Goal: Task Accomplishment & Management: Complete application form

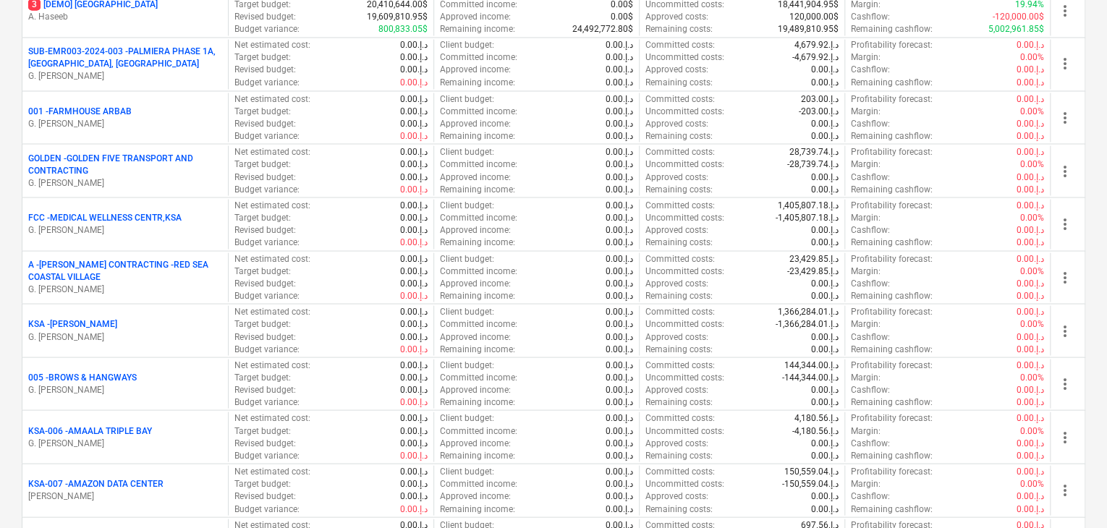
scroll to position [1447, 0]
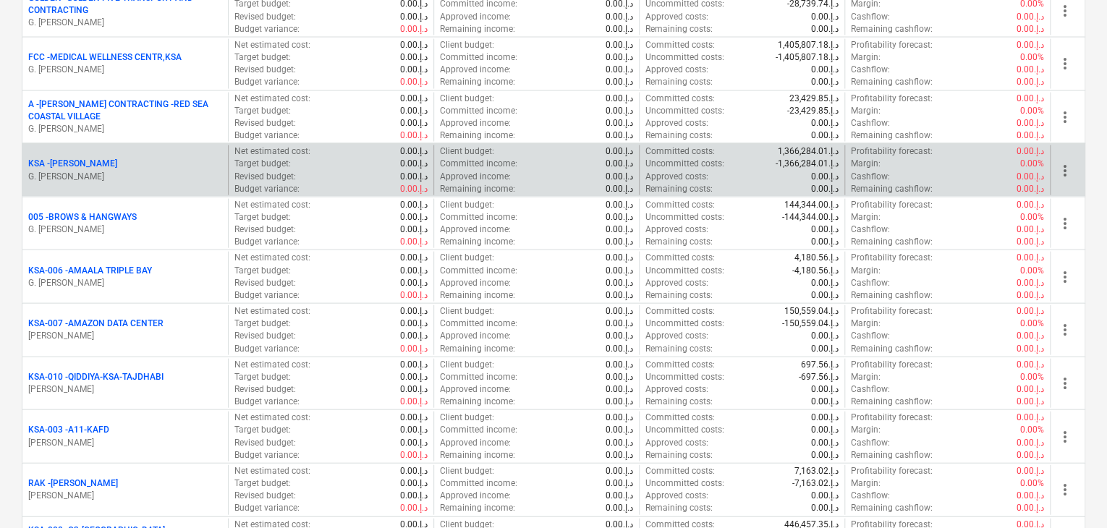
click at [136, 162] on div "KSA - [PERSON_NAME]" at bounding box center [125, 164] width 194 height 12
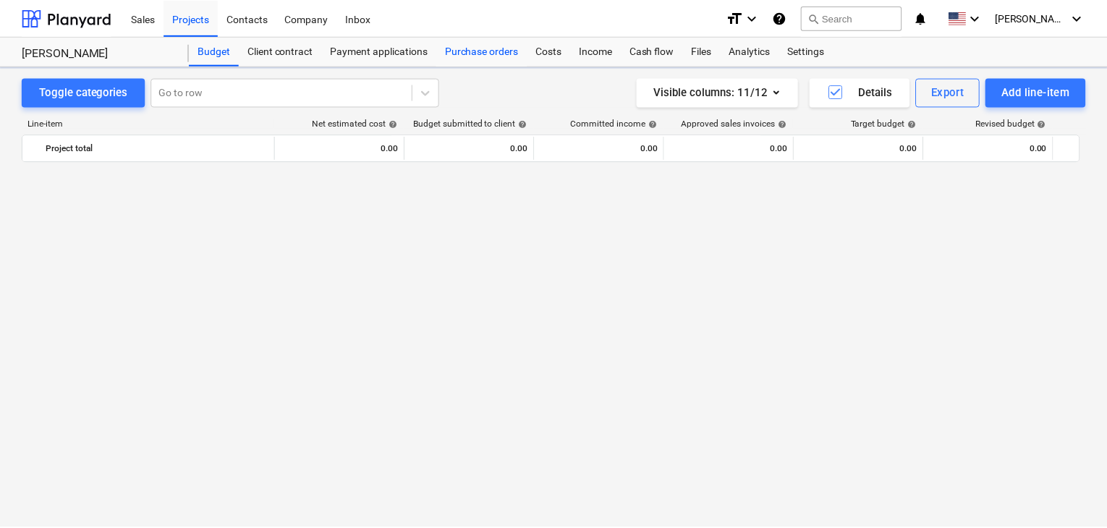
scroll to position [5016, 0]
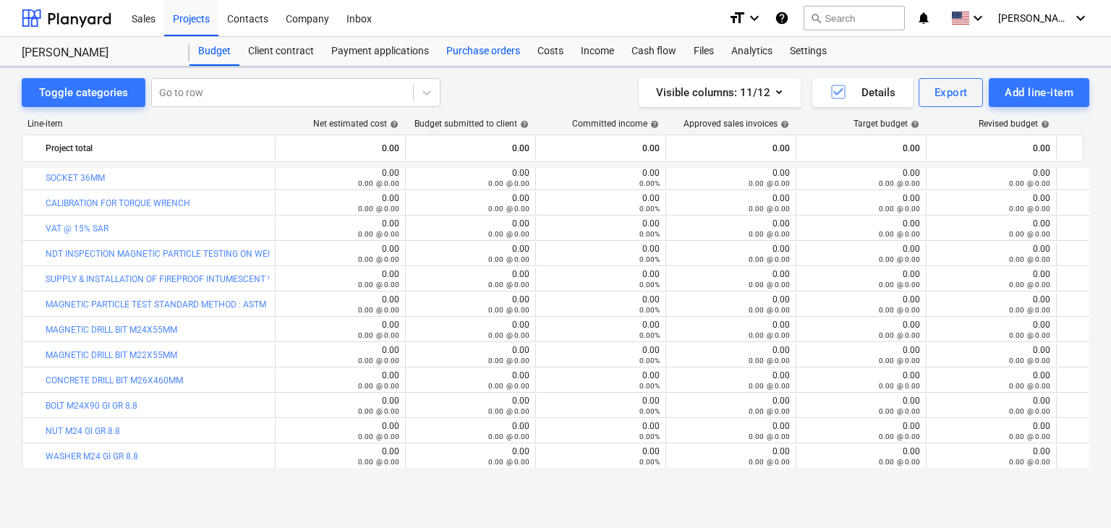
click at [477, 55] on div "Purchase orders" at bounding box center [483, 51] width 91 height 29
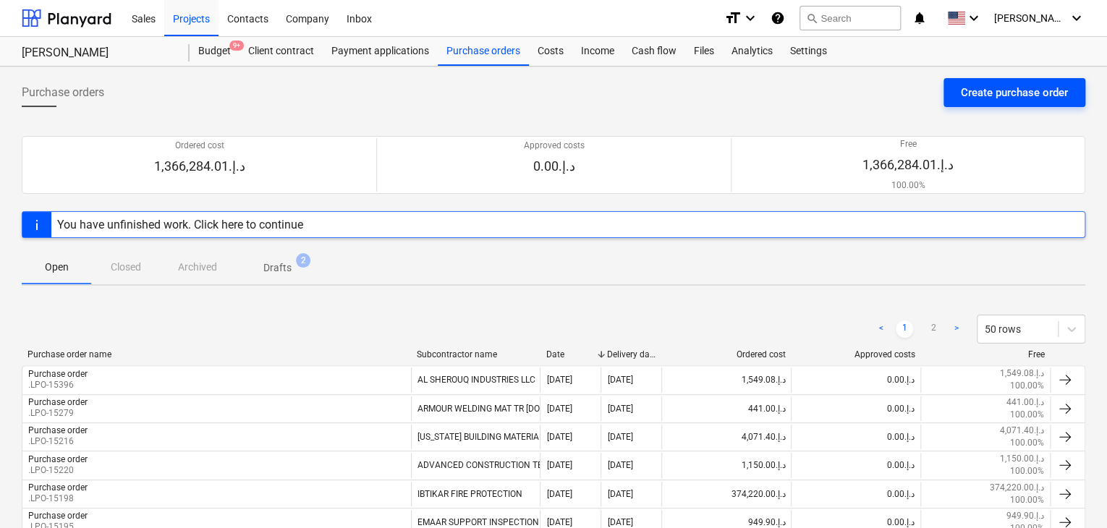
click at [992, 98] on div "Create purchase order" at bounding box center [1014, 92] width 107 height 19
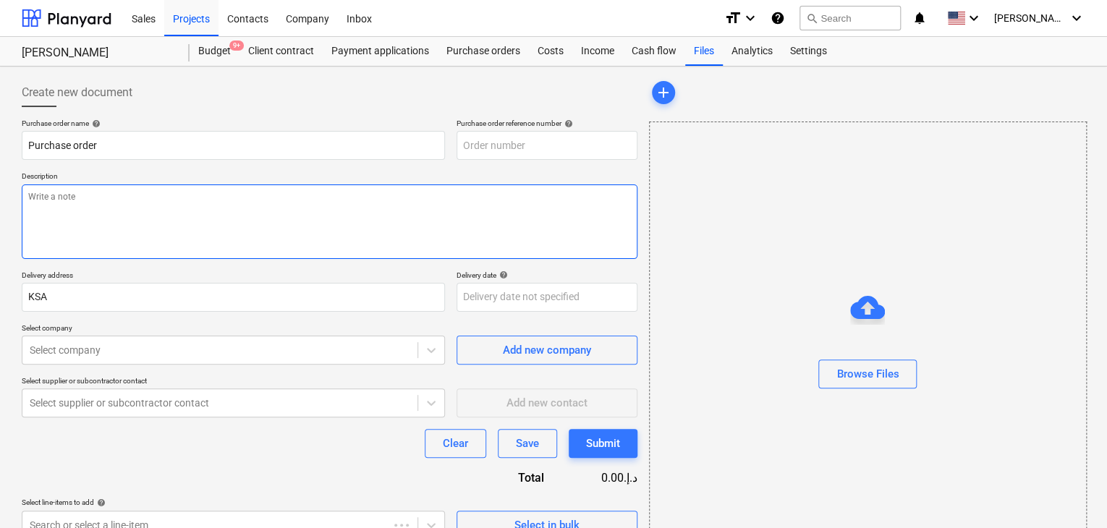
click at [516, 216] on textarea at bounding box center [330, 221] width 616 height 75
type textarea "x"
type input "KSA-PO-093"
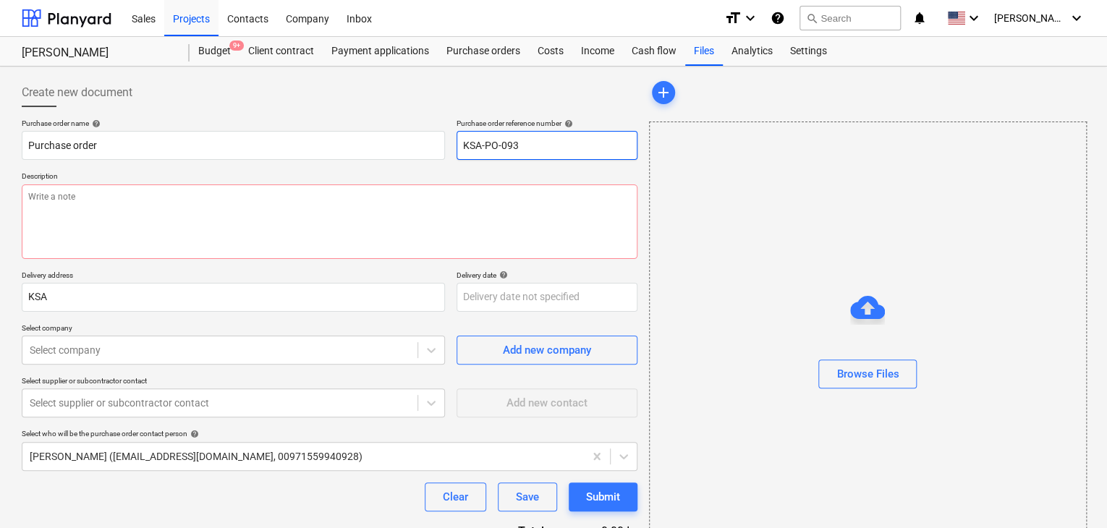
drag, startPoint x: 544, startPoint y: 138, endPoint x: 454, endPoint y: 141, distance: 89.7
click at [454, 141] on div "Purchase order name help Purchase order Purchase order reference number help KS…" at bounding box center [330, 139] width 616 height 41
type textarea "x"
type input "."
type textarea "x"
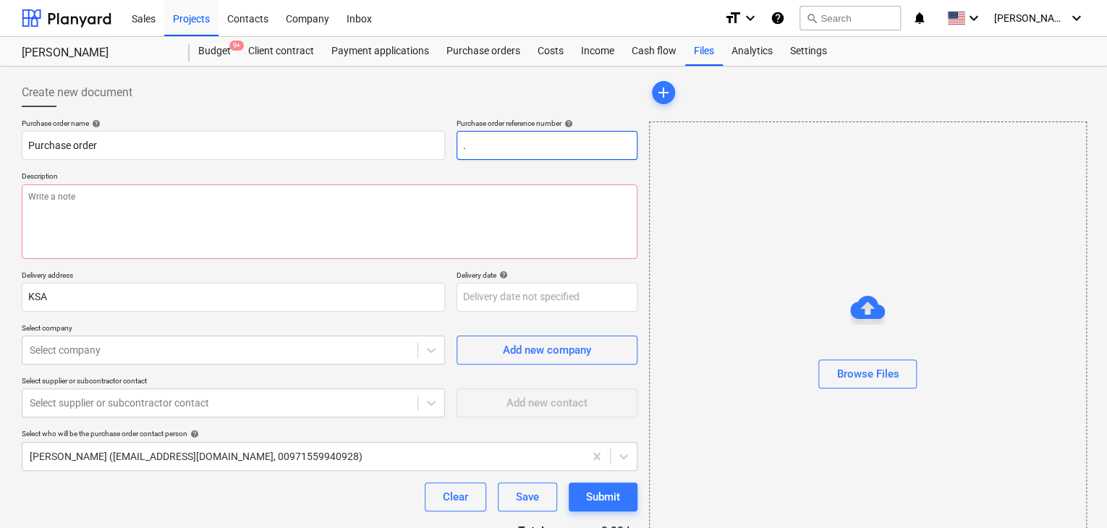
type input ".L"
type textarea "x"
type input ".LP"
type textarea "x"
type input ".LPO"
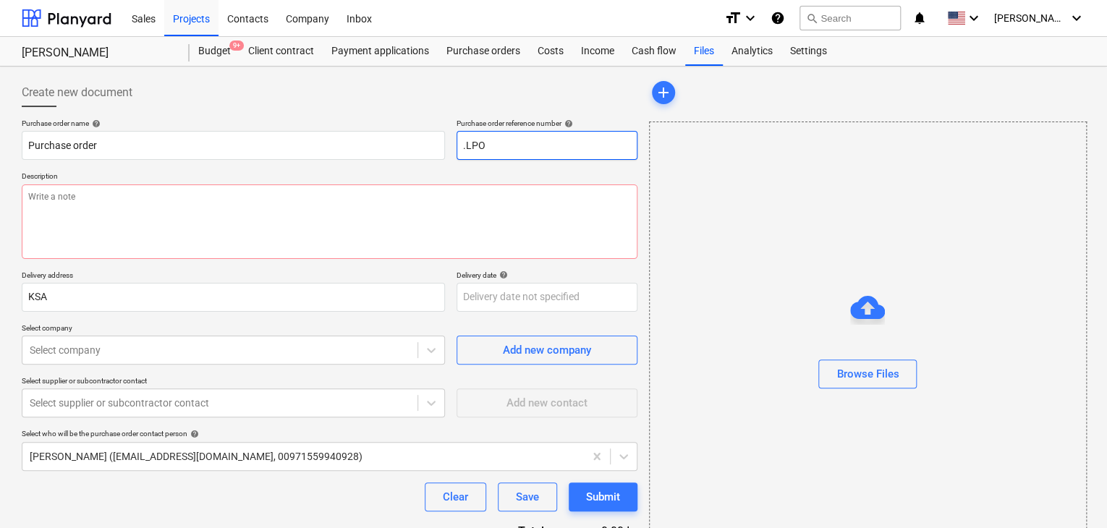
type textarea "x"
type input ".LPO-"
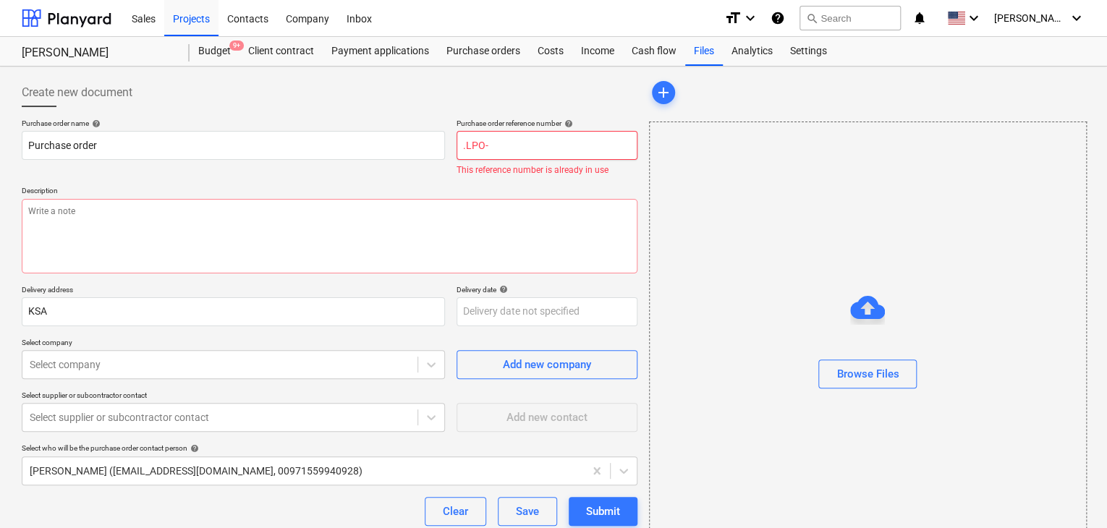
type textarea "x"
type input ".LPO-1"
type textarea "x"
type input ".LPO-15"
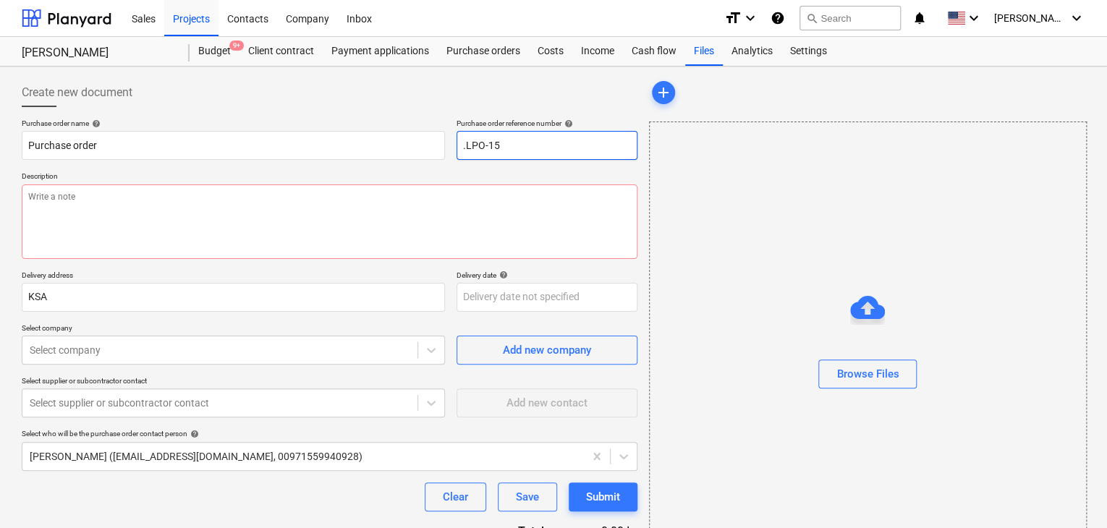
type textarea "x"
type input ".LPO-154"
type textarea "x"
type input ".LPO-1546"
type textarea "x"
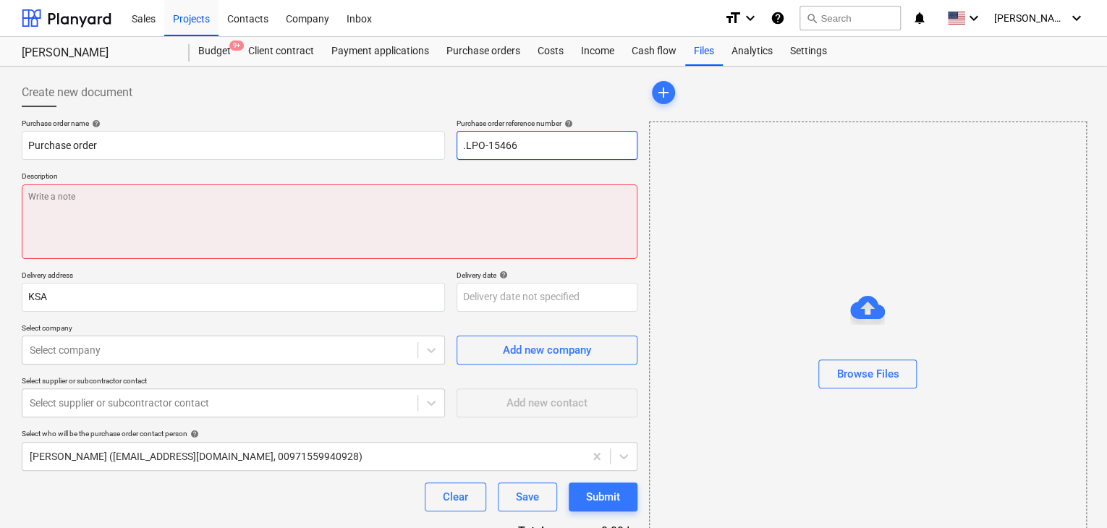
type input ".LPO-15466"
click at [273, 211] on textarea at bounding box center [330, 221] width 616 height 75
type textarea "x"
type textarea "0"
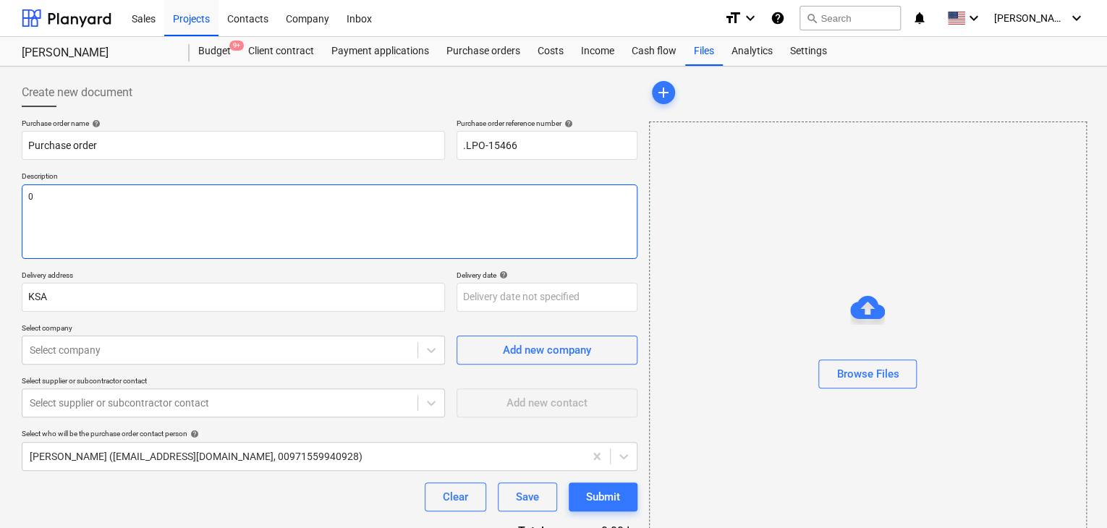
type textarea "x"
type textarea "03"
type textarea "x"
type textarea "03/"
type textarea "x"
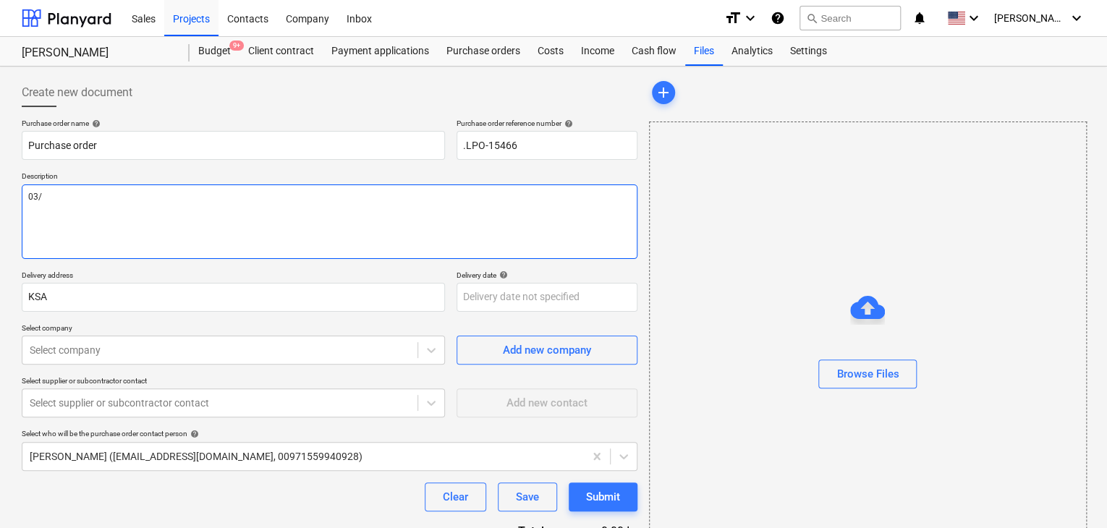
type textarea "03/S"
type textarea "x"
type textarea "03/SE"
type textarea "x"
type textarea "03/SEP"
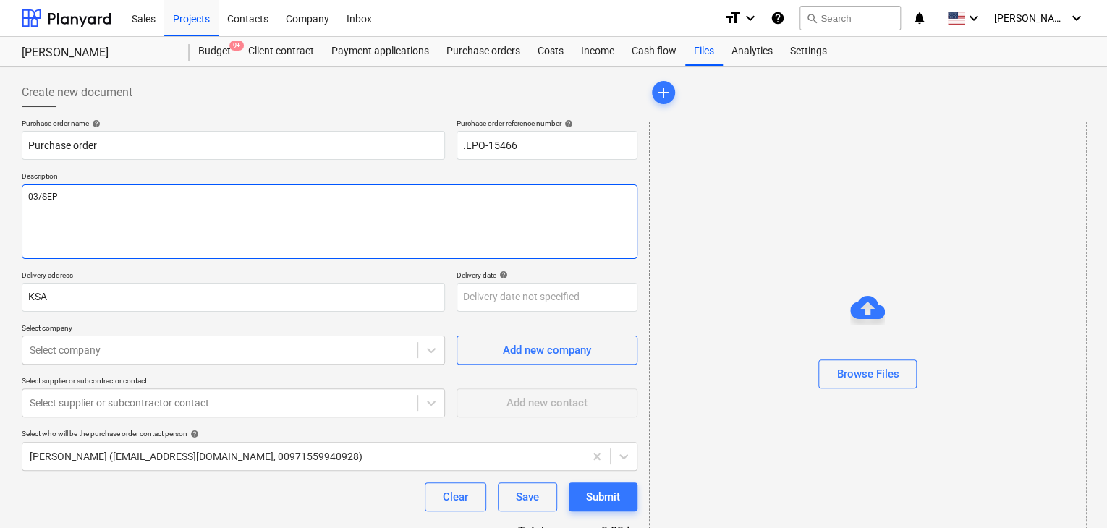
type textarea "x"
type textarea "03/SEP/"
type textarea "x"
type textarea "03/[DATE]"
type textarea "x"
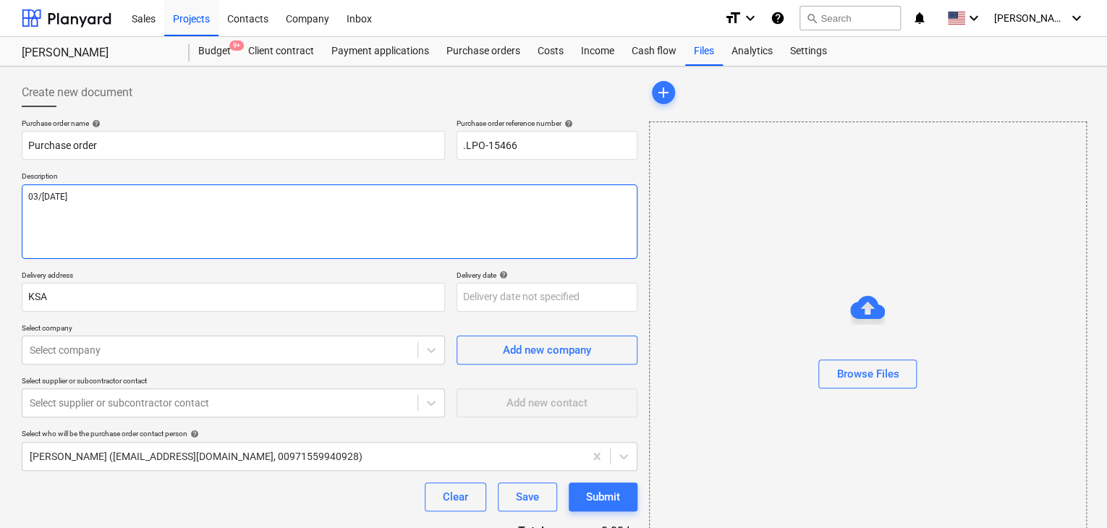
type textarea "[DATE]"
type textarea "x"
type textarea "[DATE]"
type textarea "x"
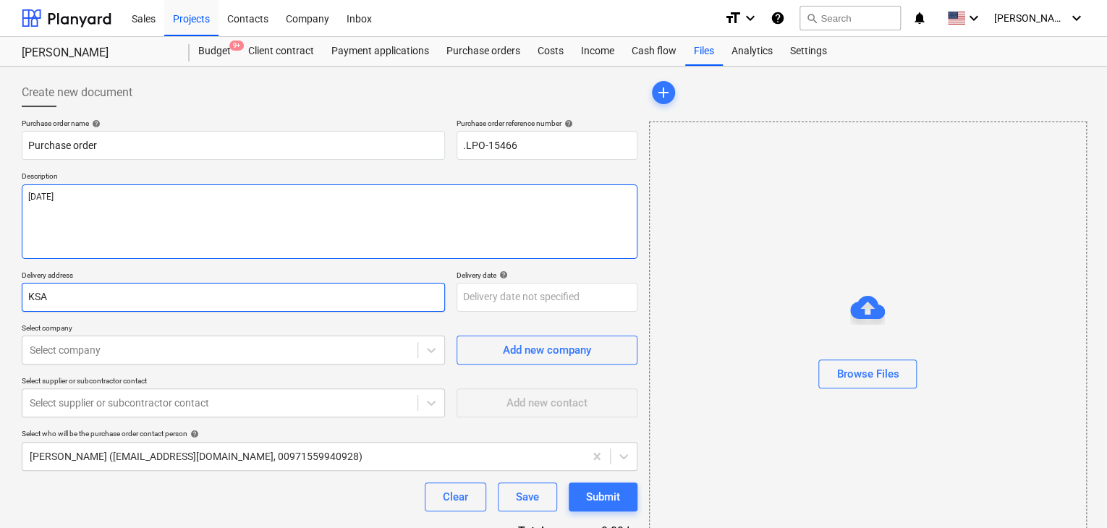
type textarea "[DATE]"
click at [102, 294] on input "KSA" at bounding box center [233, 297] width 423 height 29
type textarea "x"
type input "KS"
type textarea "x"
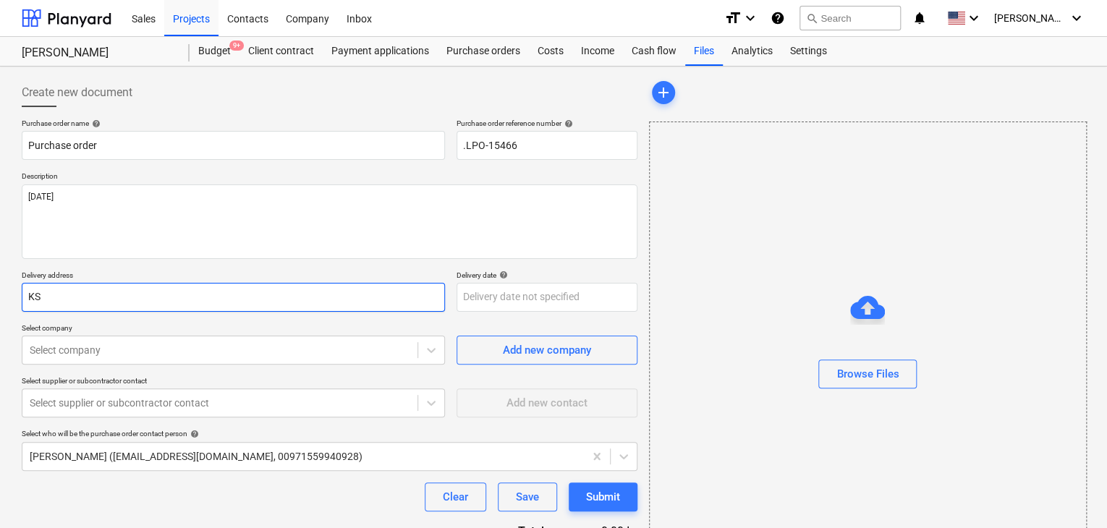
type input "K"
type textarea "x"
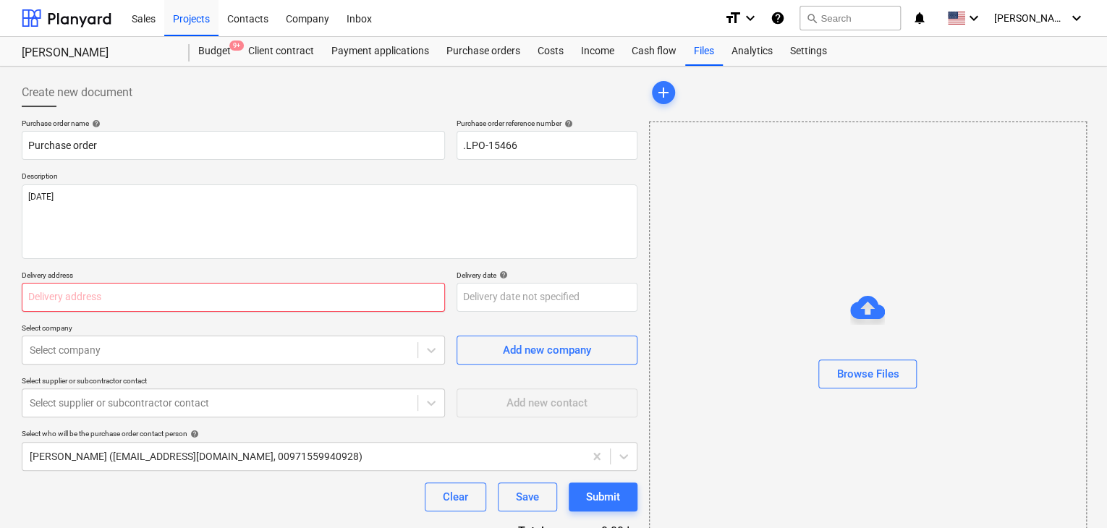
type textarea "x"
type input "L"
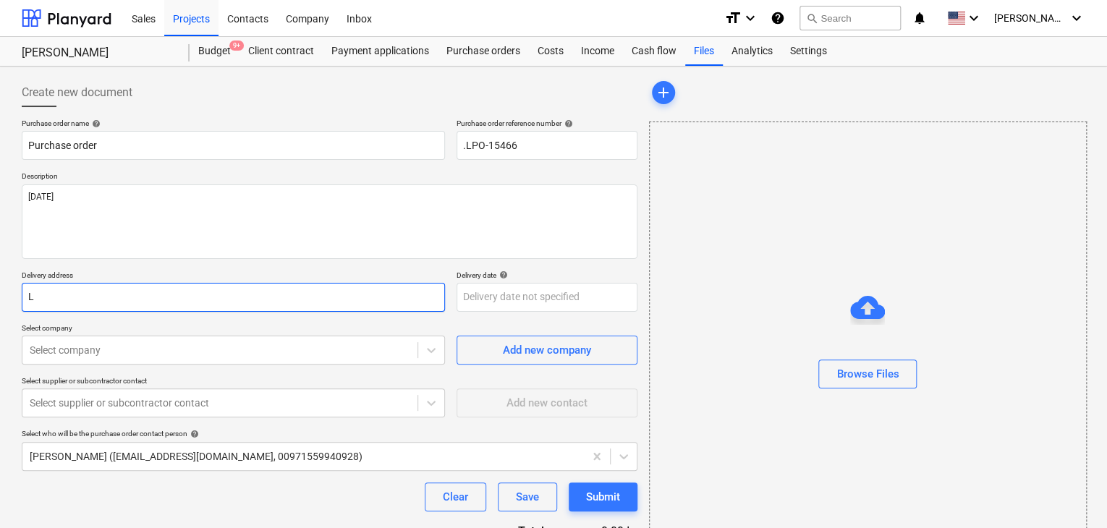
type textarea "x"
type input "LU"
type textarea "x"
type input "LUC"
type textarea "x"
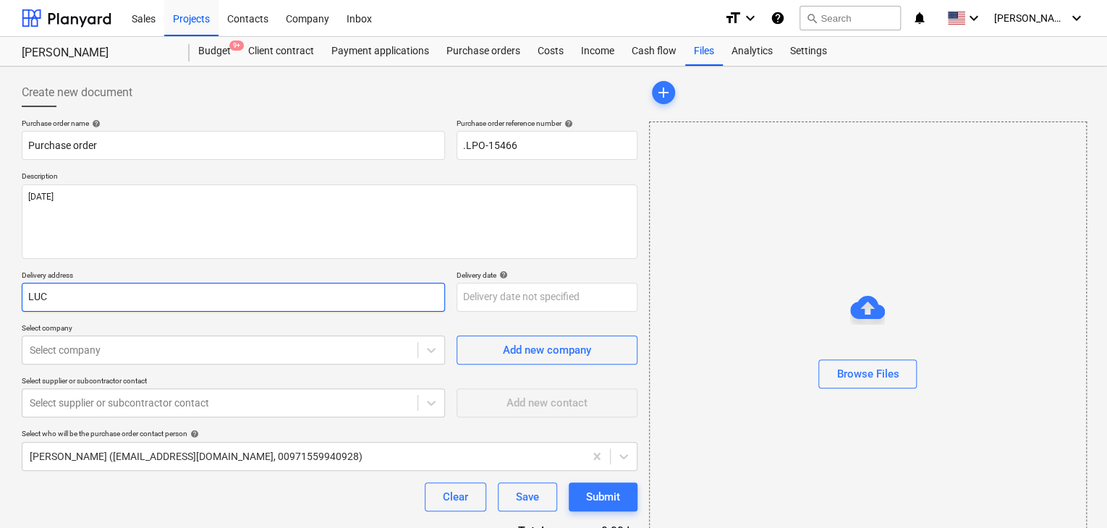
type input "LUCK"
type textarea "x"
type input "LUCKY"
type textarea "x"
type input "LUCKY E"
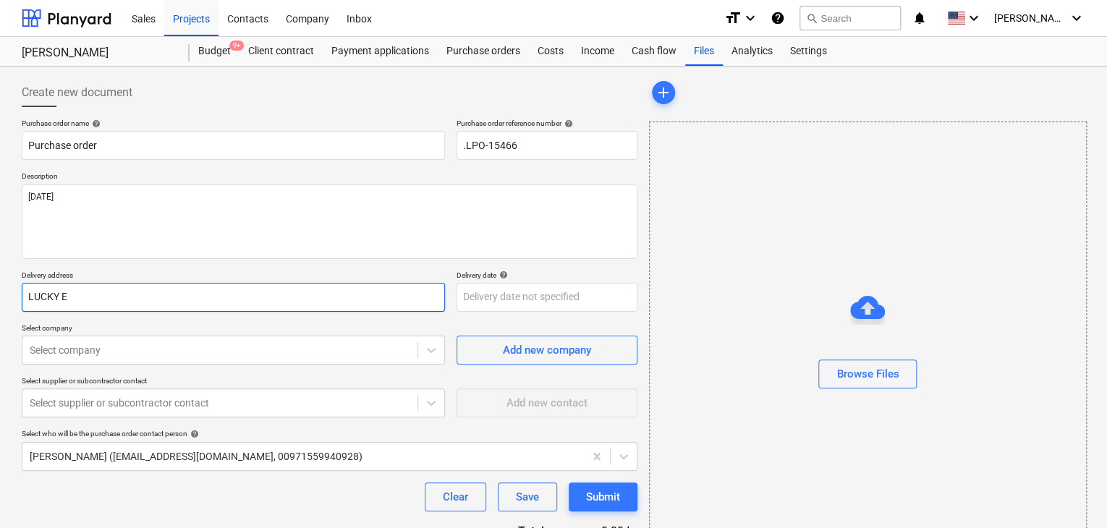
type textarea "x"
type input "LUCKY EN"
type textarea "x"
type input "LUCKY ENG"
type textarea "x"
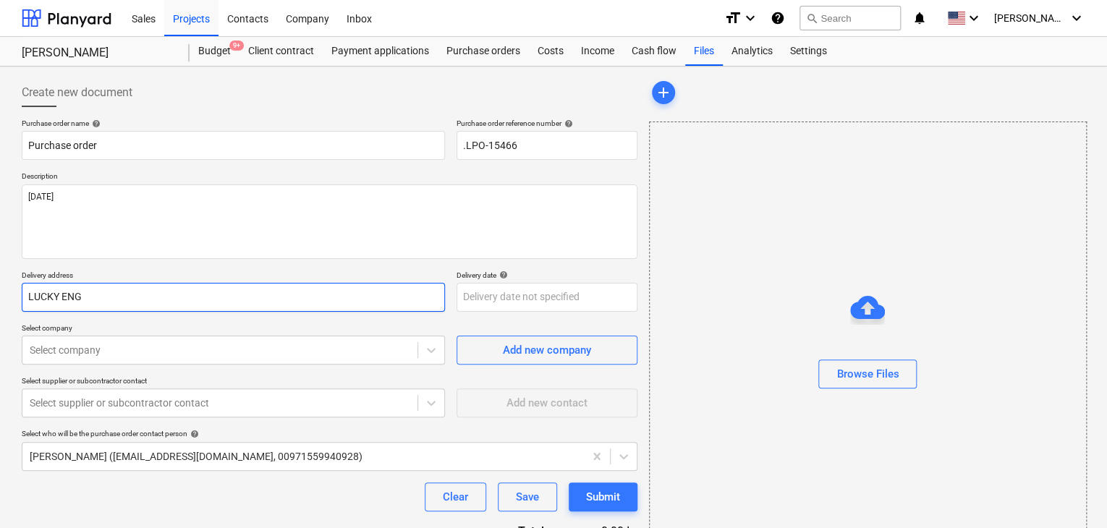
type input "LUCKY ENGI"
type textarea "x"
type input "LUCKY ENGIN"
type textarea "x"
type input "LUCKY ENGINE"
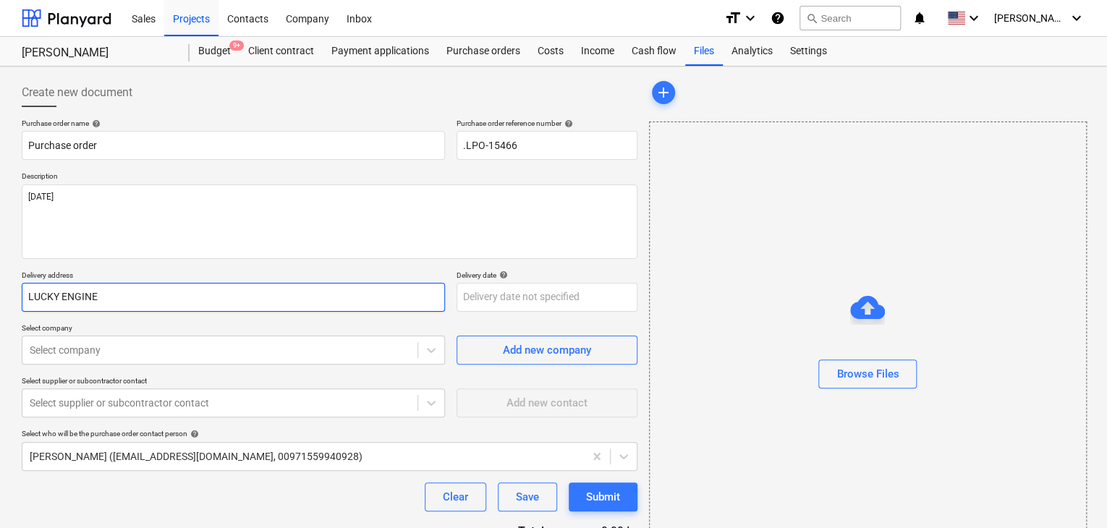
type textarea "x"
type input "LUCKY ENGINEE"
type textarea "x"
type input "LUCKY ENGINEER"
type textarea "x"
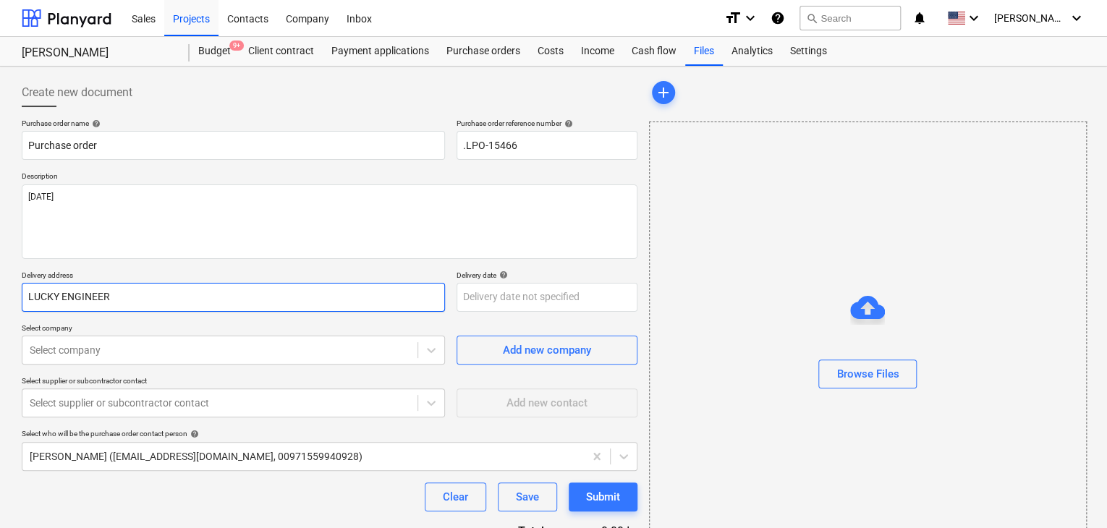
type input "LUCKY ENGINEERI"
type textarea "x"
type input "LUCKY ENGINEERIN"
type textarea "x"
type input "LUCKY ENGINEERING"
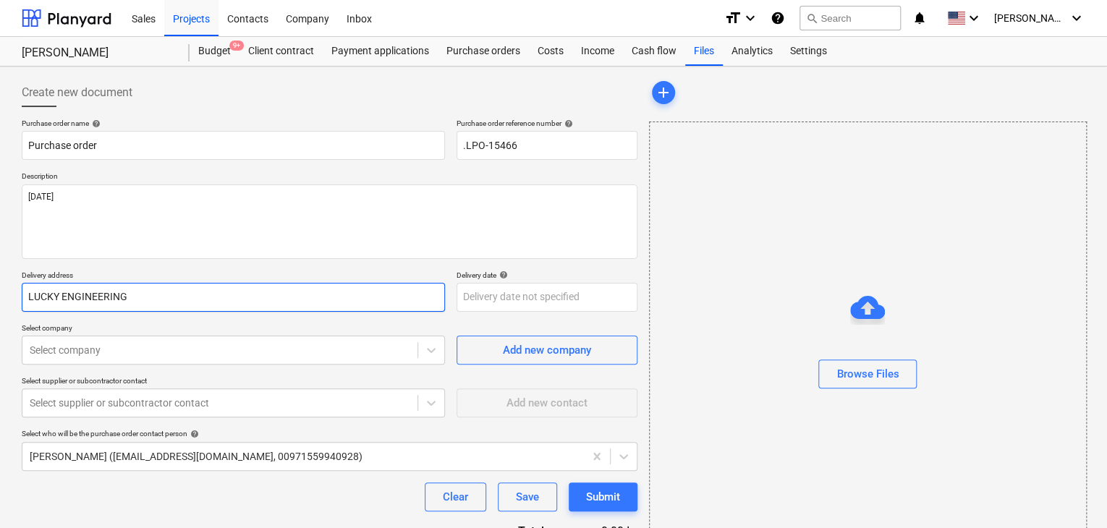
type textarea "x"
type input "LUCKY ENGINEERING S"
type textarea "x"
type input "LUCKY ENGINEERING SE"
type textarea "x"
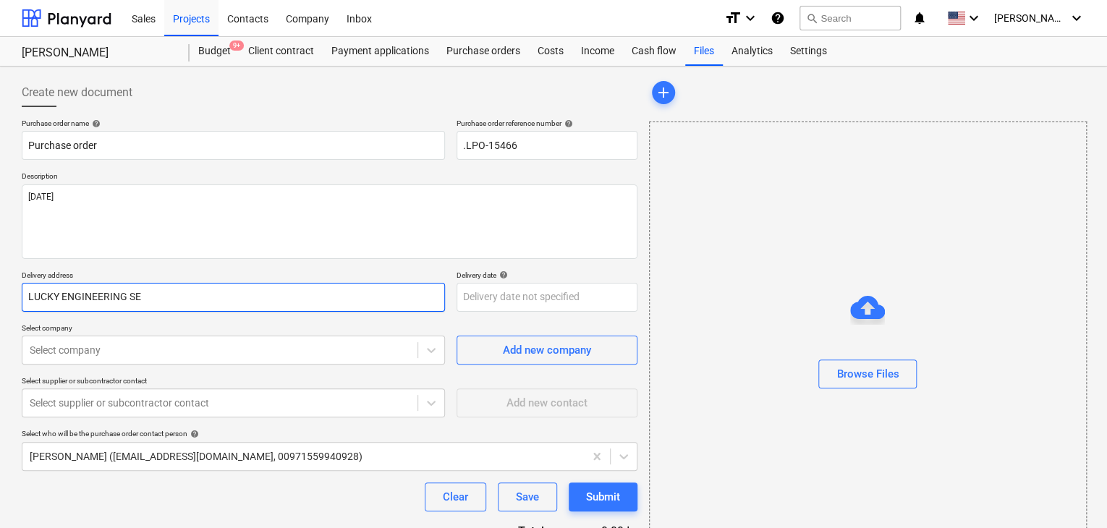
type input "LUCKY ENGINEERING SER"
type textarea "x"
type input "LUCKY ENGINEERING SERV"
type textarea "x"
type input "LUCKY ENGINEERING SERVI"
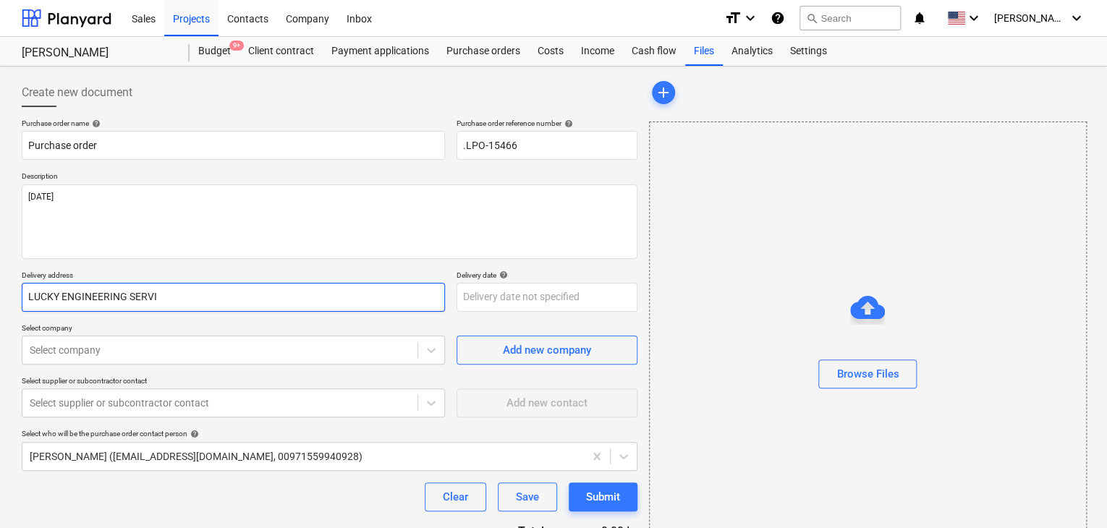
type textarea "x"
type input "LUCKY ENGINEERING SERVIC"
type textarea "x"
type input "LUCKY ENGINEERING SERVICE"
type textarea "x"
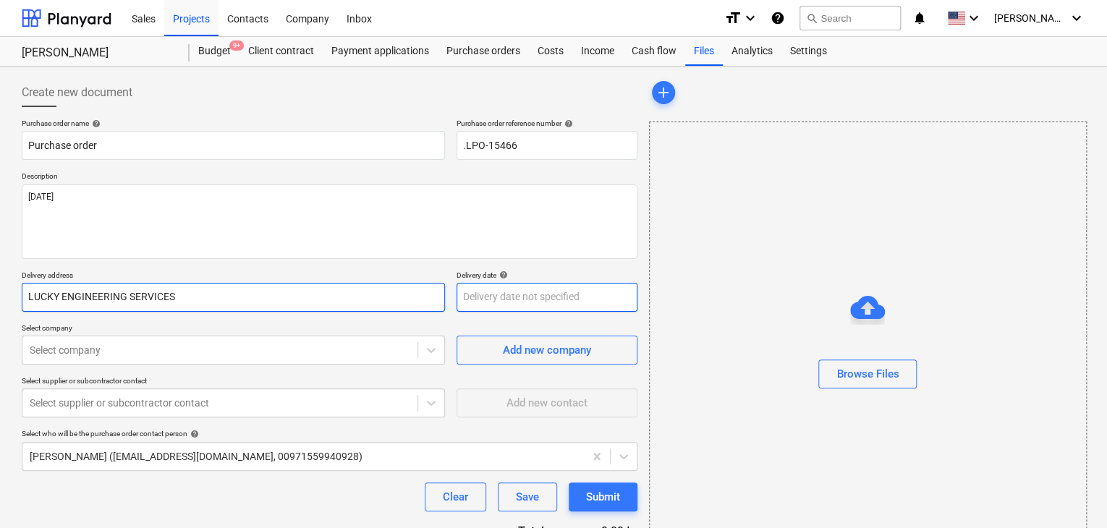
type input "LUCKY ENGINEERING SERVICES"
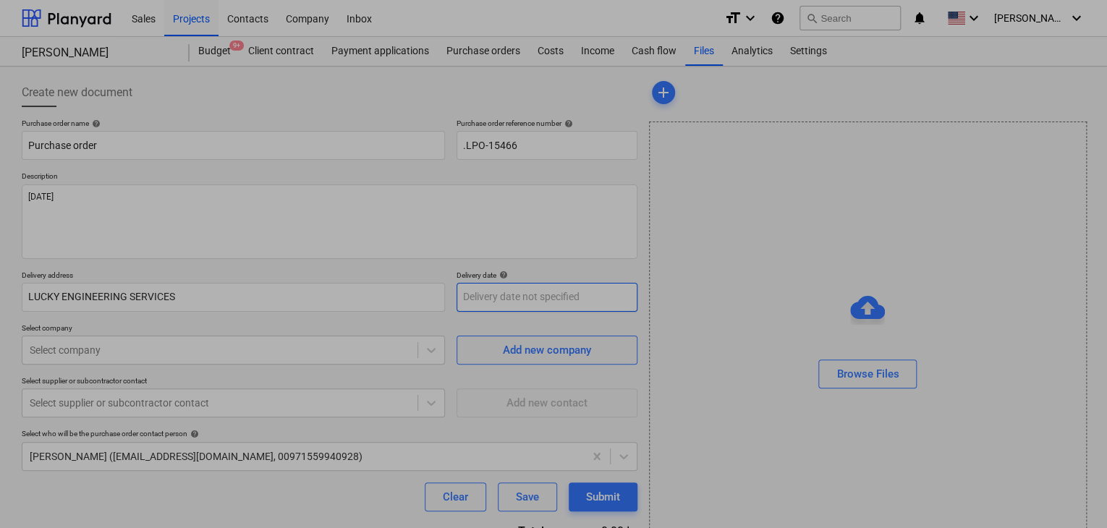
click at [469, 305] on body "Sales Projects Contacts Company Inbox format_size keyboard_arrow_down help sear…" at bounding box center [553, 264] width 1107 height 528
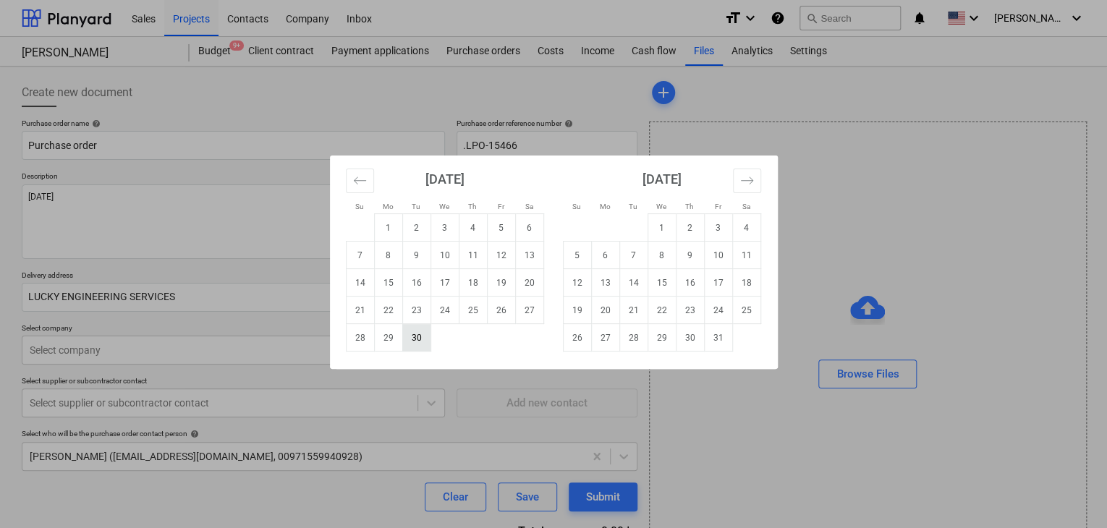
click at [427, 340] on td "30" at bounding box center [416, 337] width 28 height 27
type textarea "x"
type input "[DATE]"
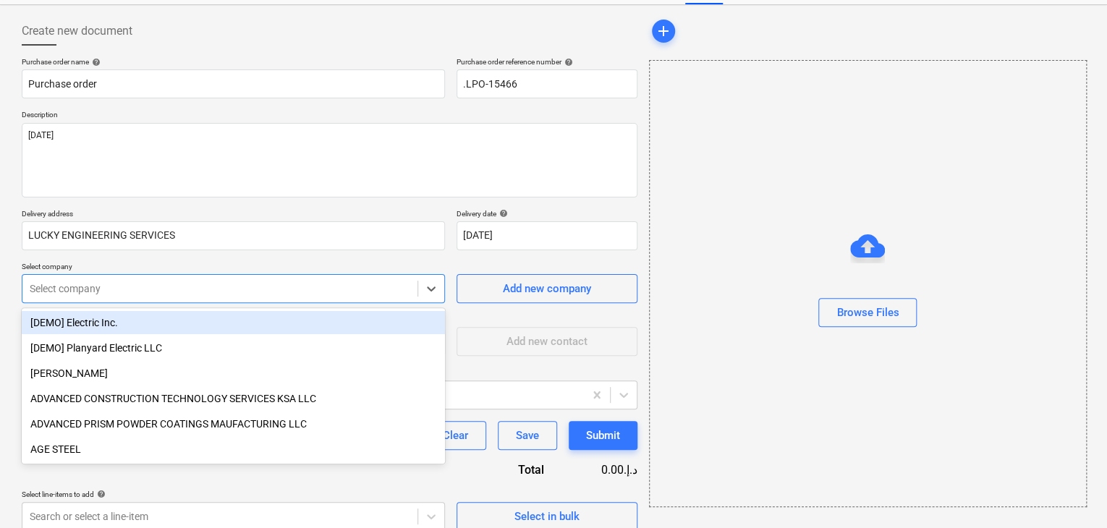
click at [208, 346] on body "Sales Projects Contacts Company Inbox format_size keyboard_arrow_down help sear…" at bounding box center [553, 203] width 1107 height 528
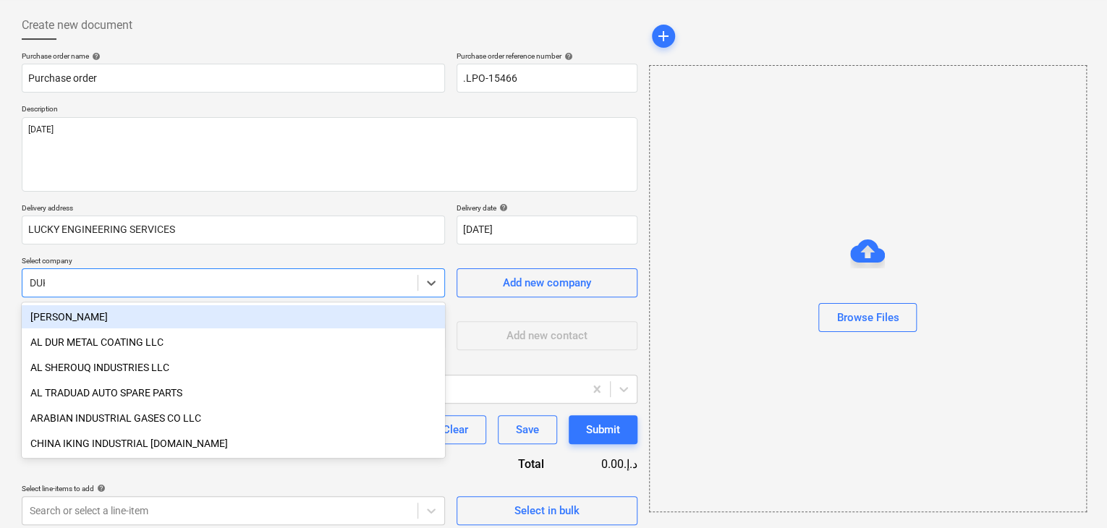
type input "DUKE"
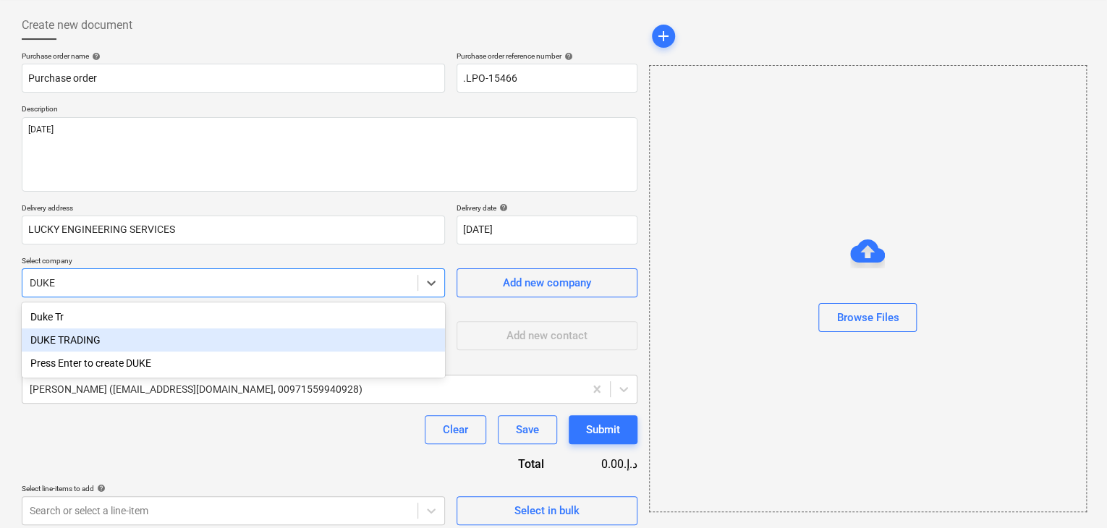
click at [142, 339] on div "DUKE TRADING" at bounding box center [233, 339] width 423 height 23
type textarea "x"
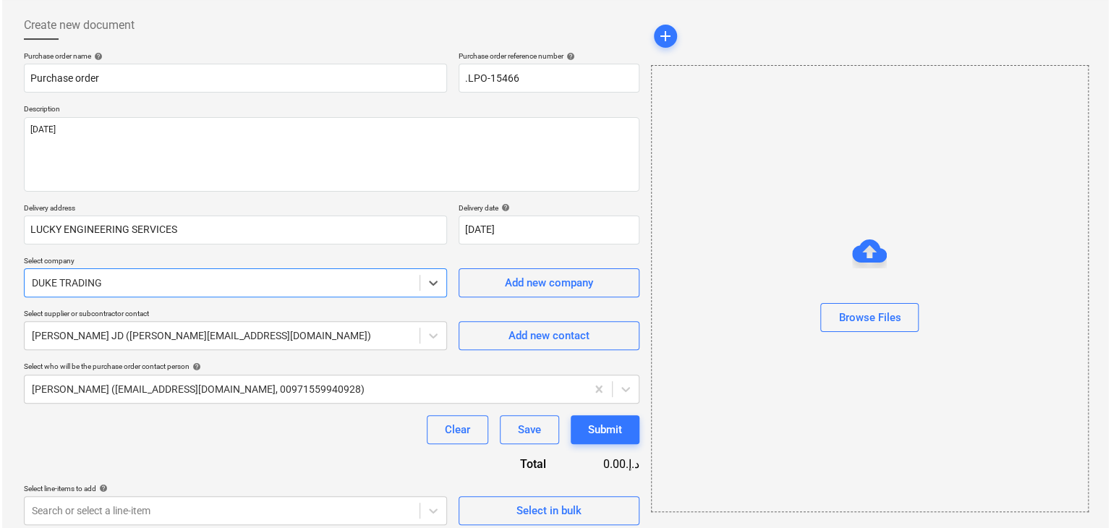
scroll to position [75, 0]
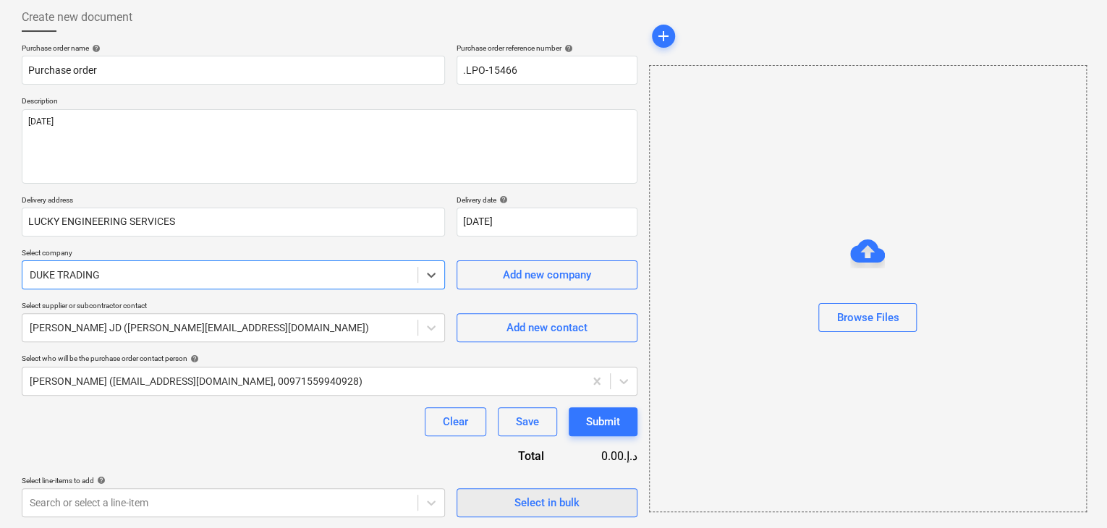
click at [574, 511] on div "Select in bulk" at bounding box center [546, 502] width 65 height 19
type textarea "x"
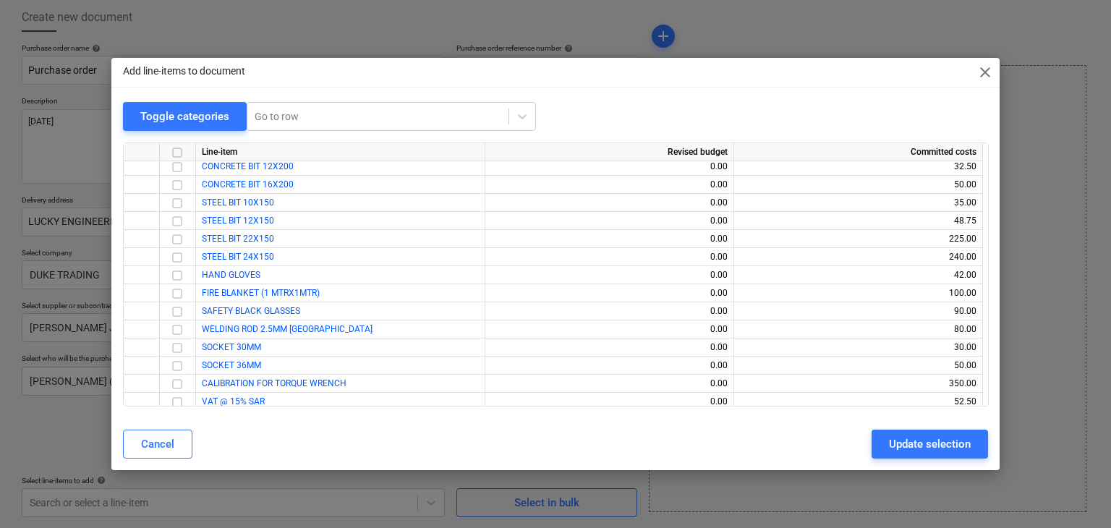
scroll to position [3553, 0]
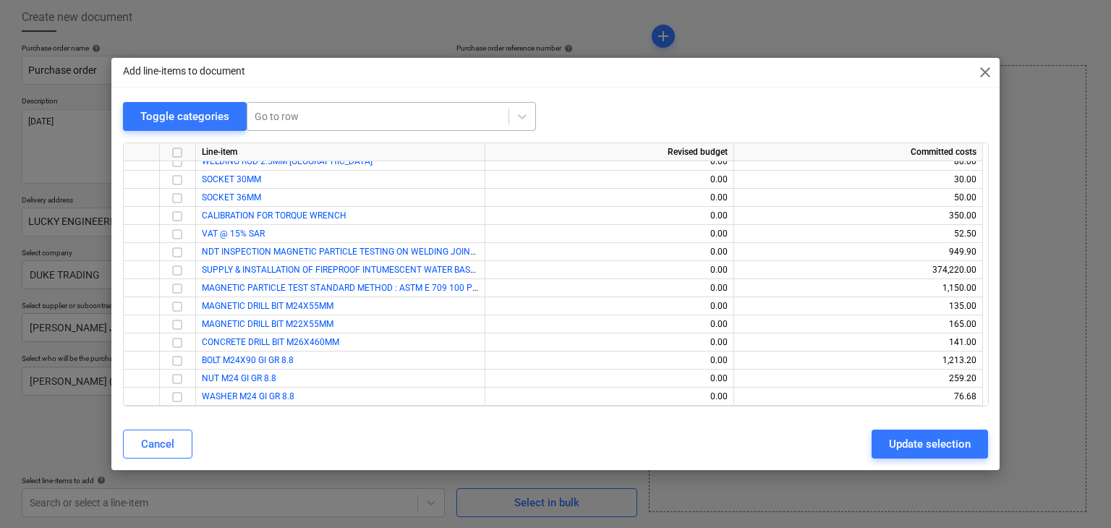
click at [258, 114] on div at bounding box center [378, 116] width 247 height 14
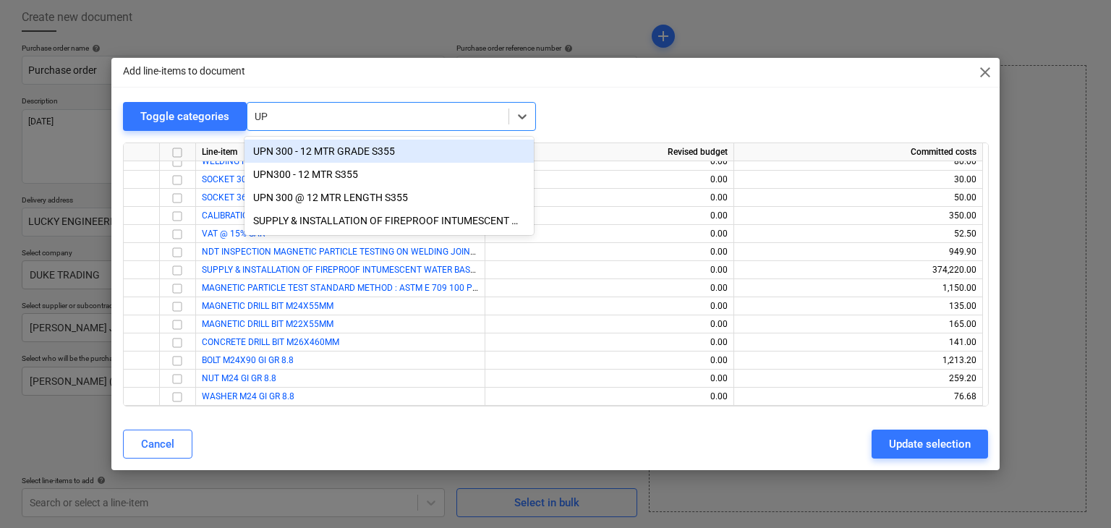
type input "UPN"
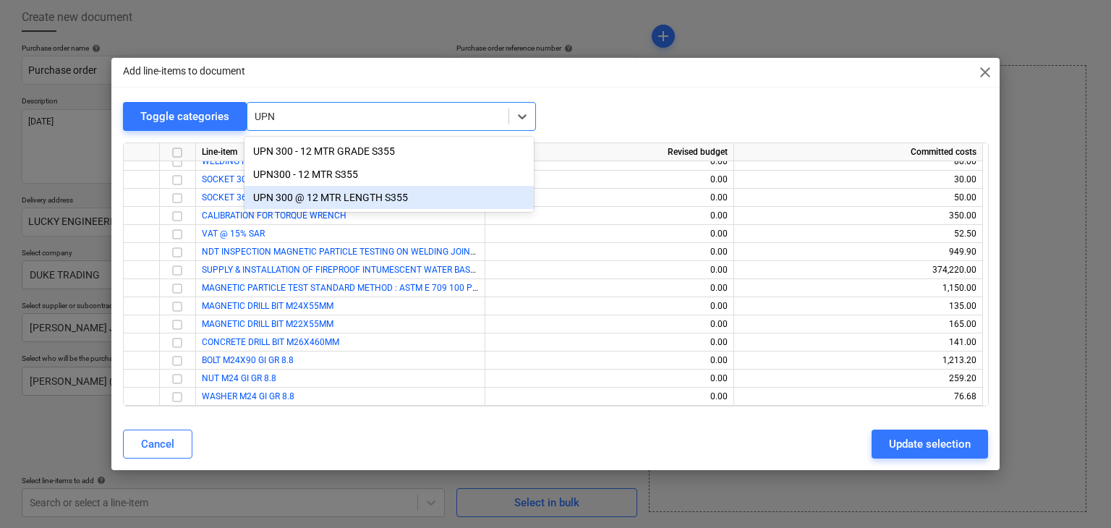
click at [318, 195] on div "UPN 300 @ 12 MTR LENGTH S355" at bounding box center [388, 197] width 289 height 23
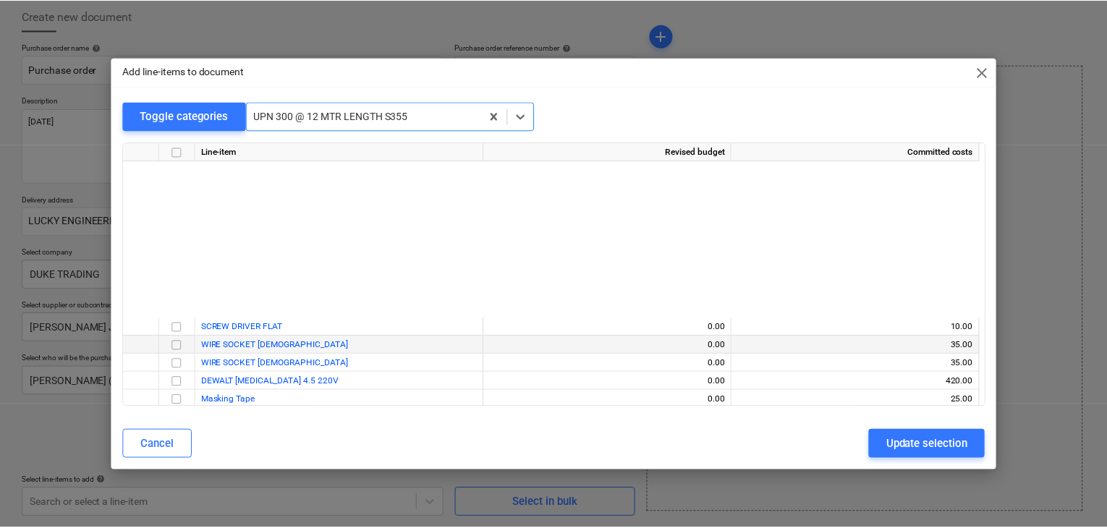
scroll to position [2152, 0]
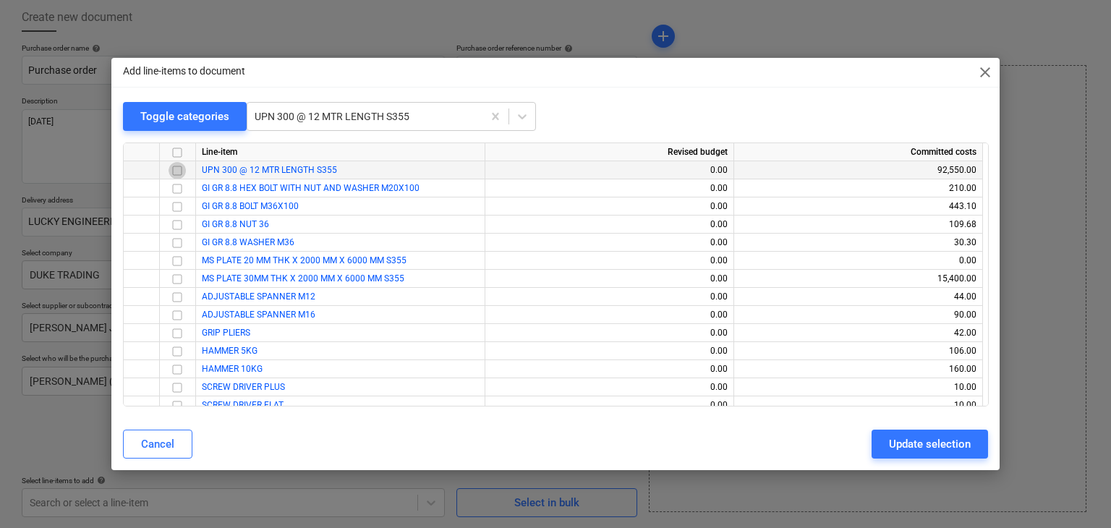
click at [180, 171] on input "checkbox" at bounding box center [177, 170] width 17 height 17
drag, startPoint x: 903, startPoint y: 449, endPoint x: 496, endPoint y: 413, distance: 408.1
click at [891, 446] on div "Update selection" at bounding box center [930, 444] width 82 height 19
type textarea "x"
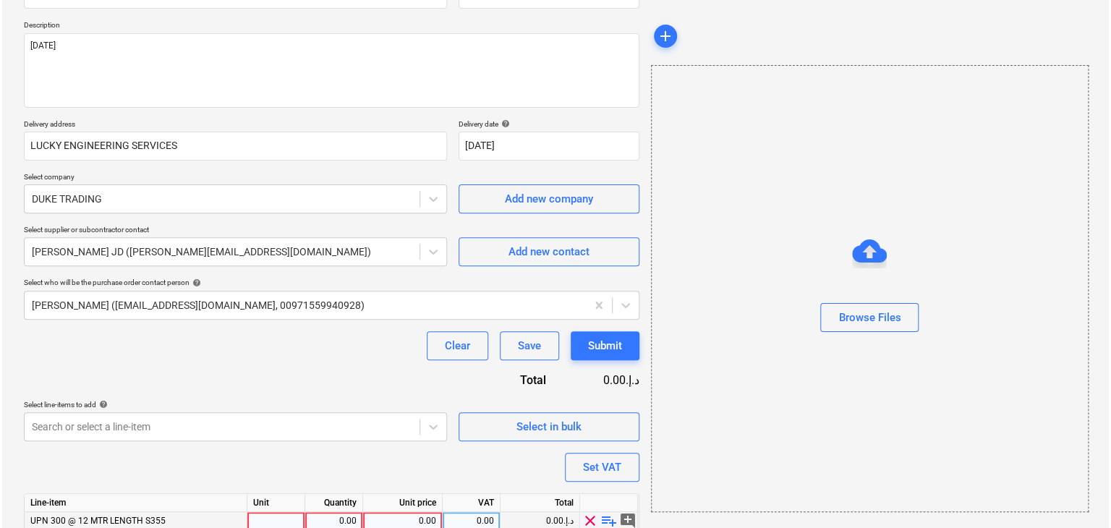
scroll to position [211, 0]
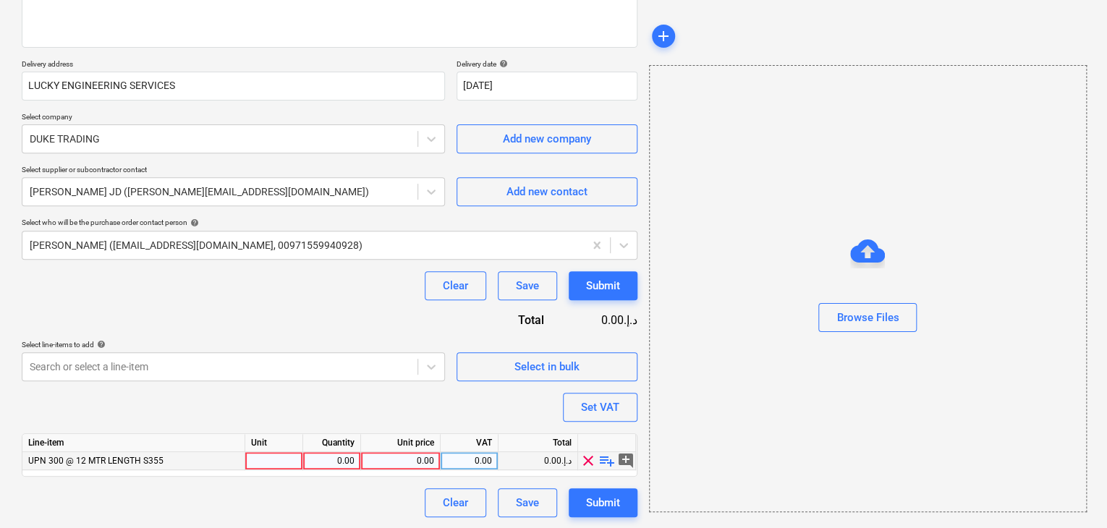
click at [283, 467] on div at bounding box center [274, 461] width 58 height 18
type input "NOS"
type textarea "x"
click at [325, 464] on div "0.00" at bounding box center [332, 461] width 46 height 18
type input "19"
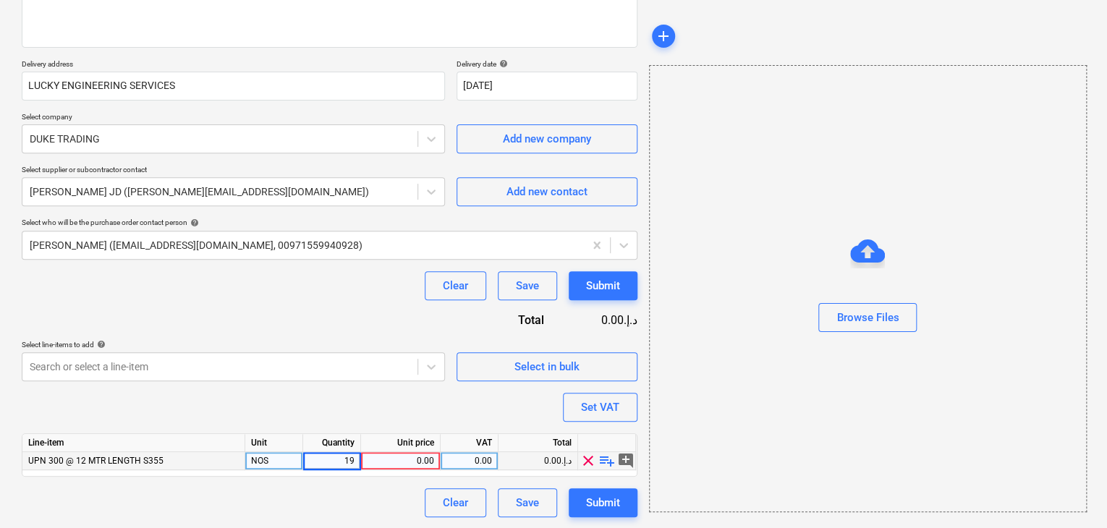
type textarea "x"
click at [387, 458] on div "0.00" at bounding box center [400, 461] width 67 height 18
type input "1950"
type textarea "x"
drag, startPoint x: 807, startPoint y: 421, endPoint x: 619, endPoint y: 408, distance: 188.5
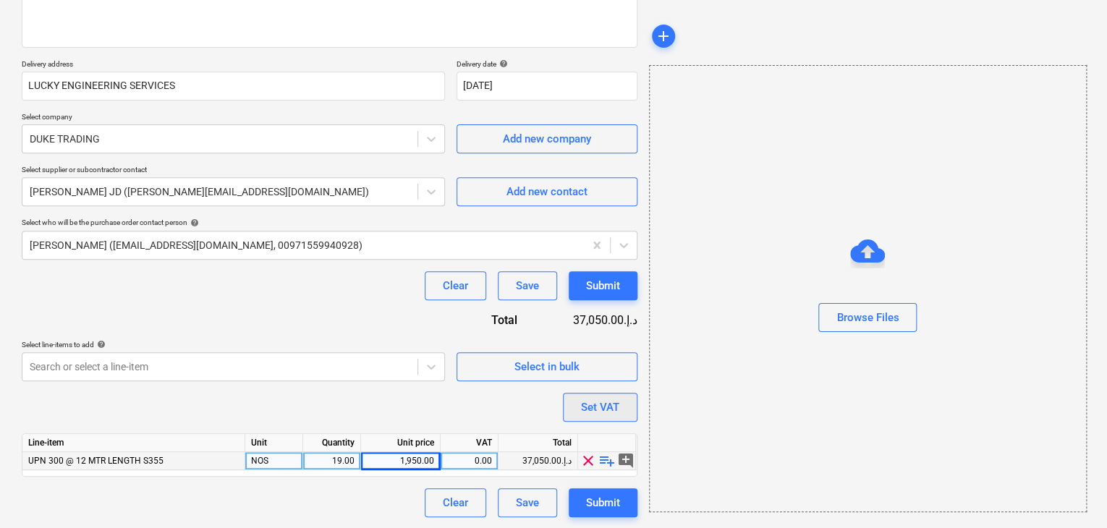
click at [796, 422] on div "Browse Files" at bounding box center [868, 288] width 438 height 447
click at [614, 406] on div "Set VAT" at bounding box center [600, 407] width 38 height 19
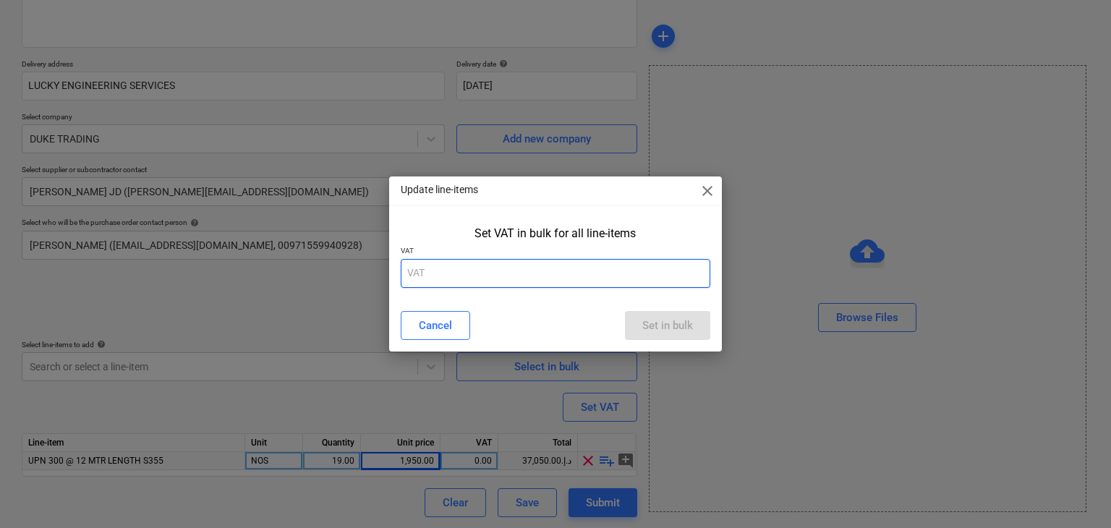
click at [537, 274] on input "text" at bounding box center [556, 273] width 310 height 29
type input "5"
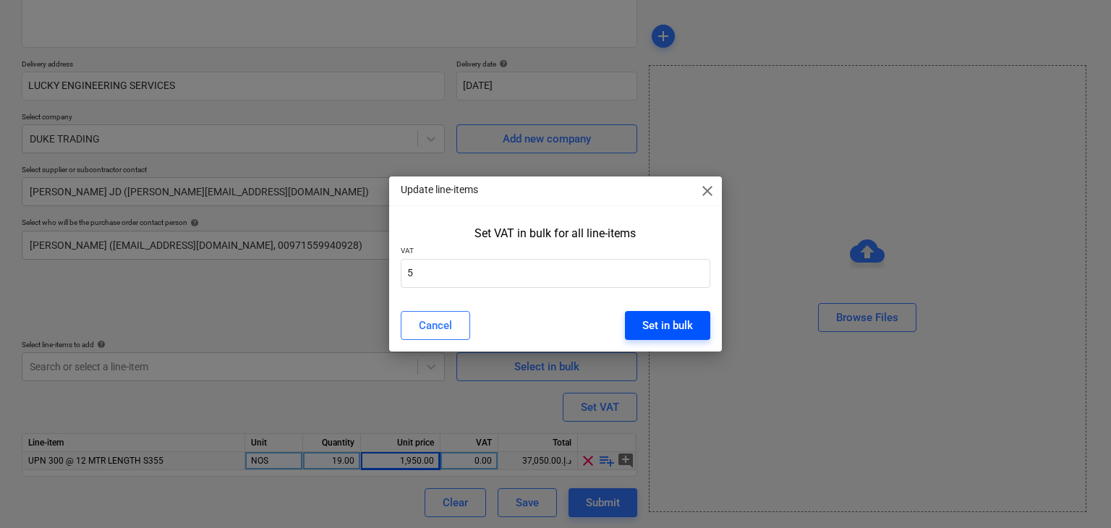
click at [686, 319] on div "Set in bulk" at bounding box center [667, 325] width 51 height 19
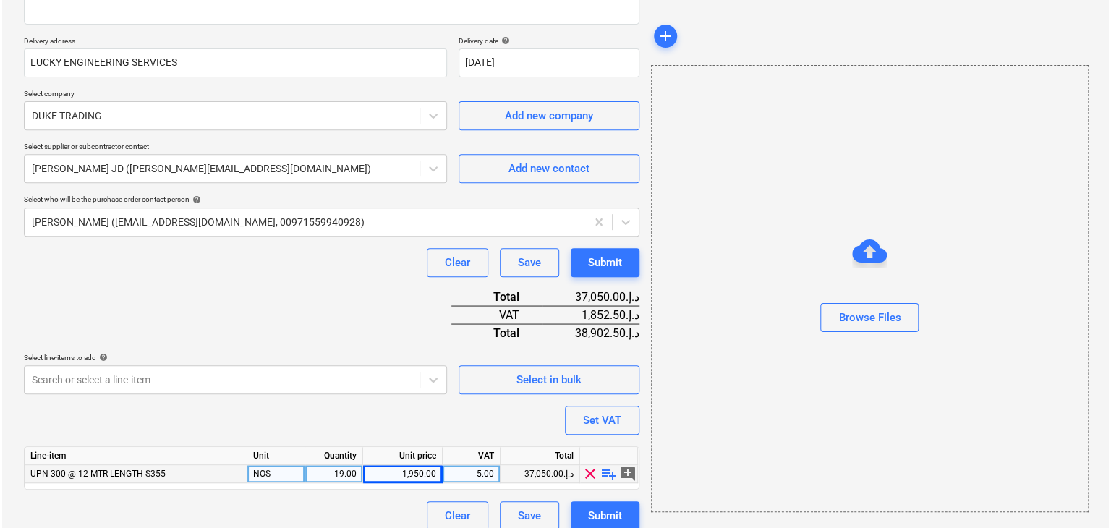
scroll to position [247, 0]
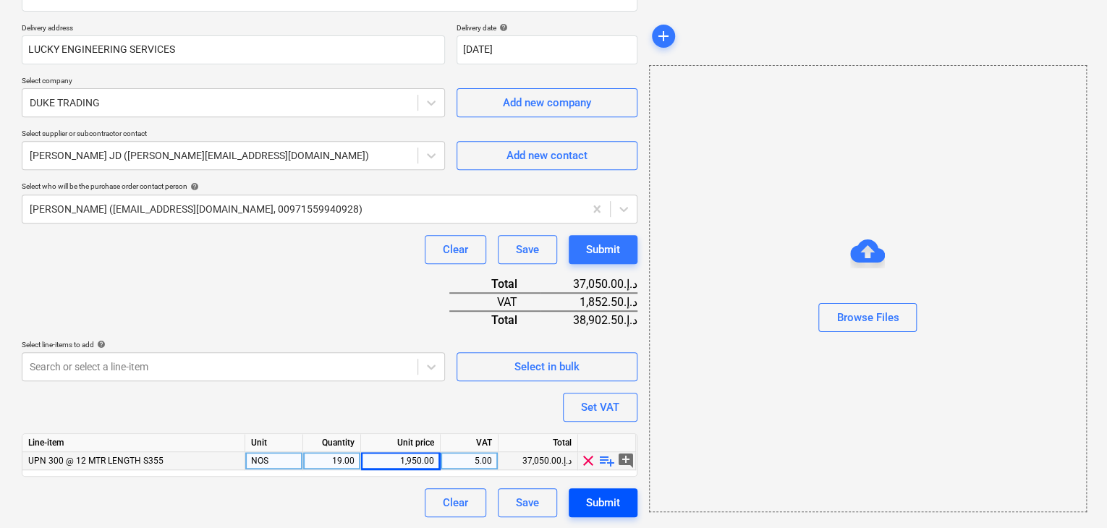
click at [610, 498] on div "Submit" at bounding box center [603, 502] width 34 height 19
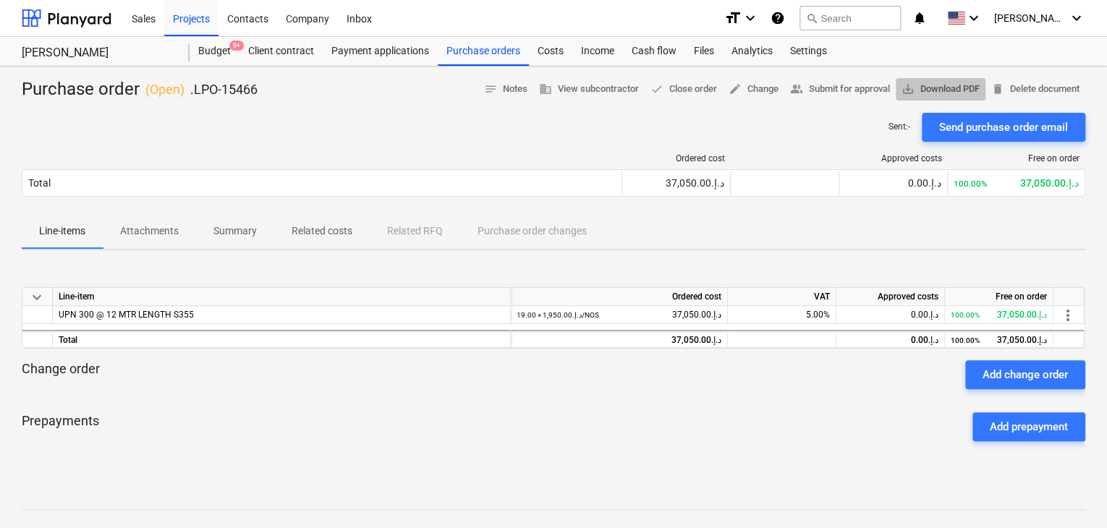
click at [937, 85] on span "save_alt Download PDF" at bounding box center [940, 89] width 78 height 17
drag, startPoint x: 237, startPoint y: 17, endPoint x: 199, endPoint y: 29, distance: 40.3
click at [237, 17] on div "Contacts" at bounding box center [247, 17] width 59 height 37
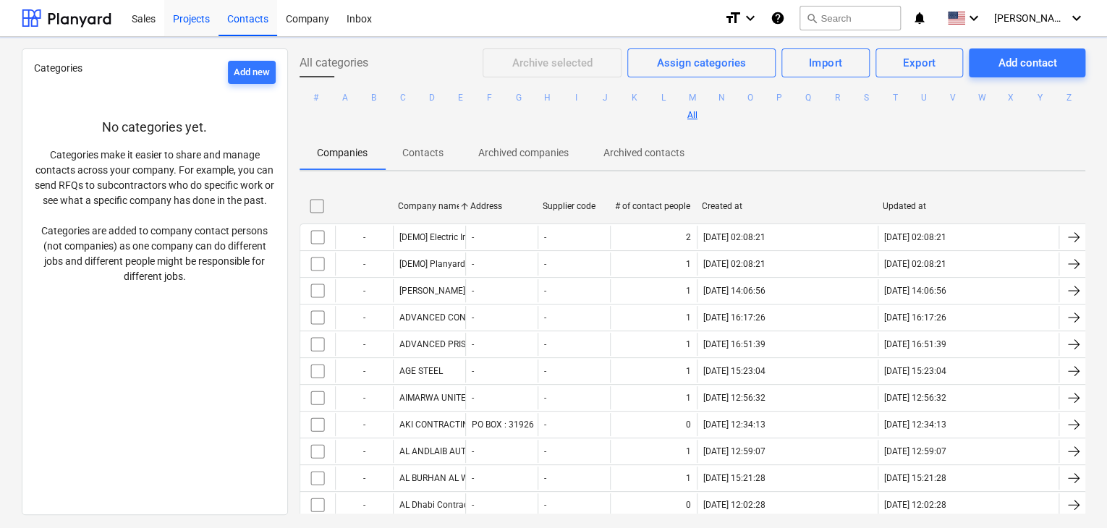
click at [199, 29] on div "Projects" at bounding box center [191, 17] width 54 height 37
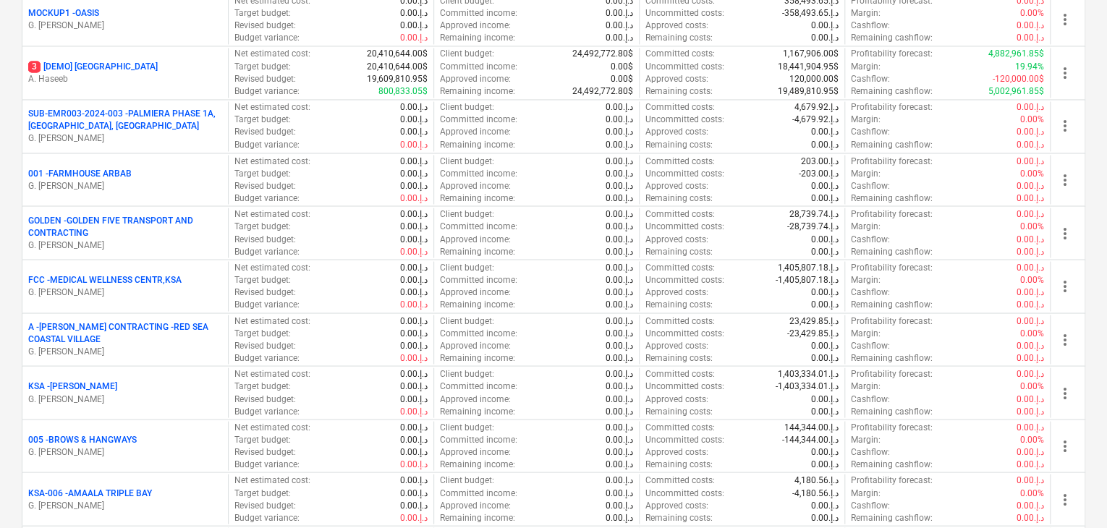
scroll to position [1302, 0]
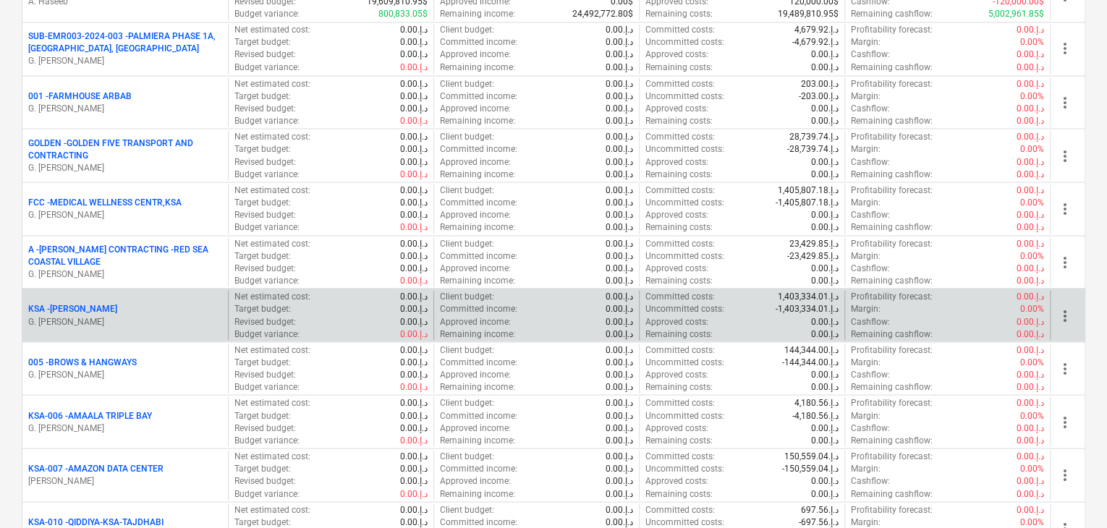
click at [174, 315] on p "G. [PERSON_NAME]" at bounding box center [125, 321] width 194 height 12
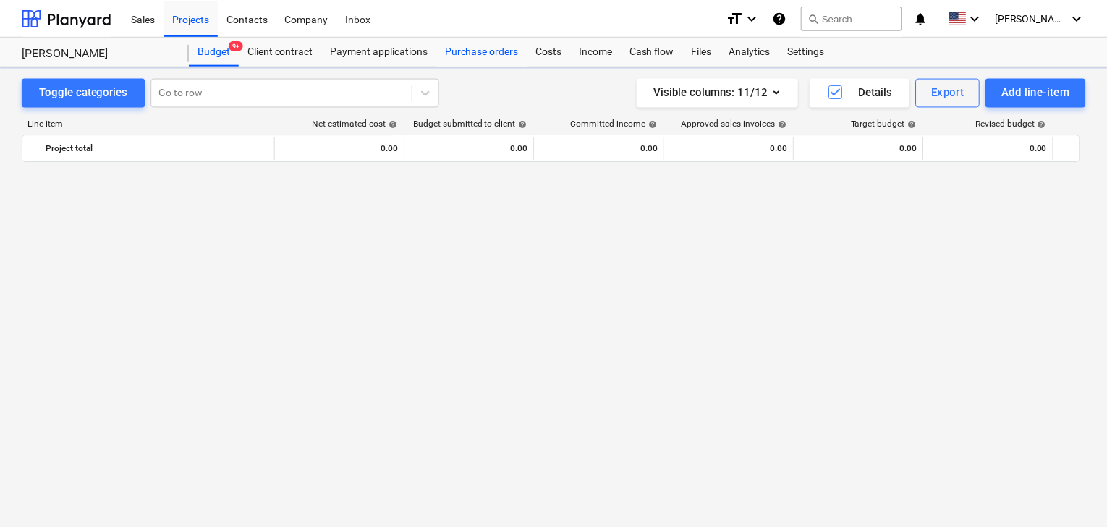
scroll to position [5016, 0]
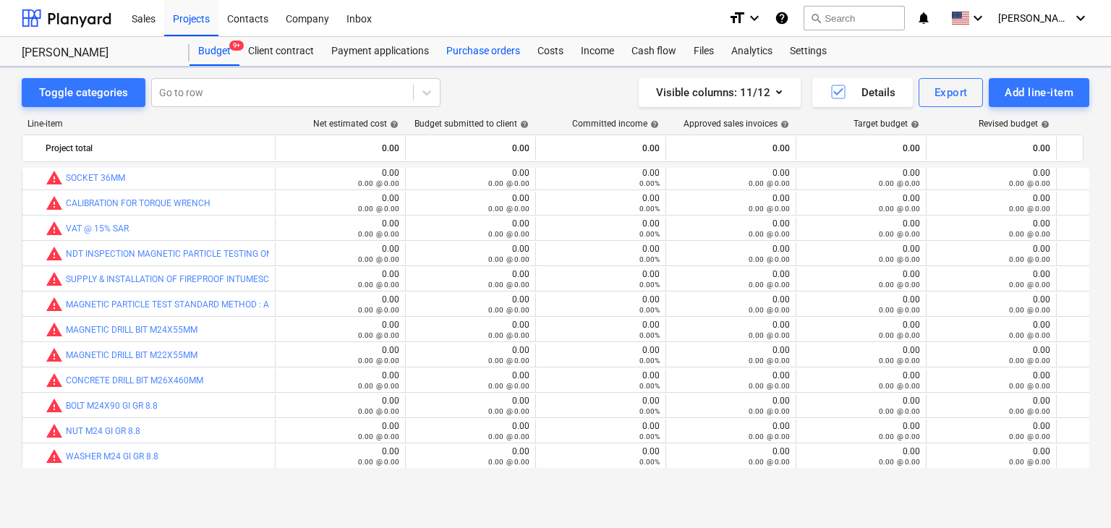
click at [475, 59] on div "Purchase orders" at bounding box center [483, 51] width 91 height 29
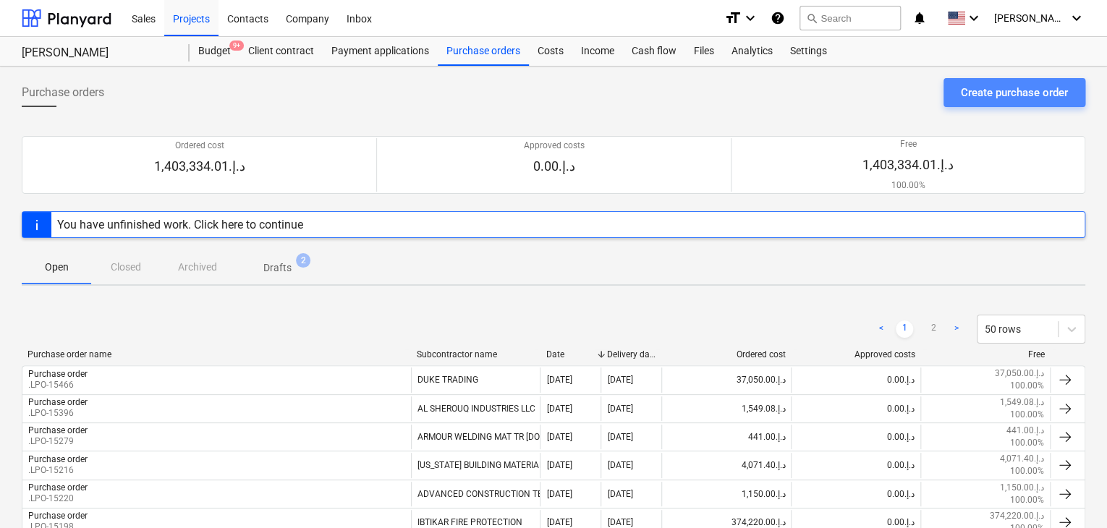
click at [1004, 90] on div "Create purchase order" at bounding box center [1014, 92] width 107 height 19
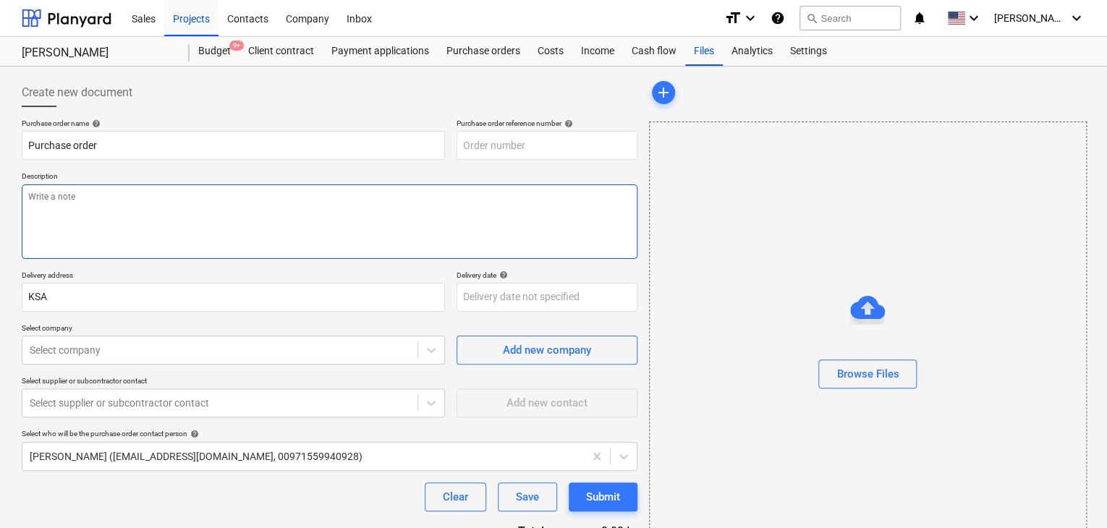
click at [576, 213] on textarea at bounding box center [330, 221] width 616 height 75
type textarea "x"
type input "KSA-PO-094"
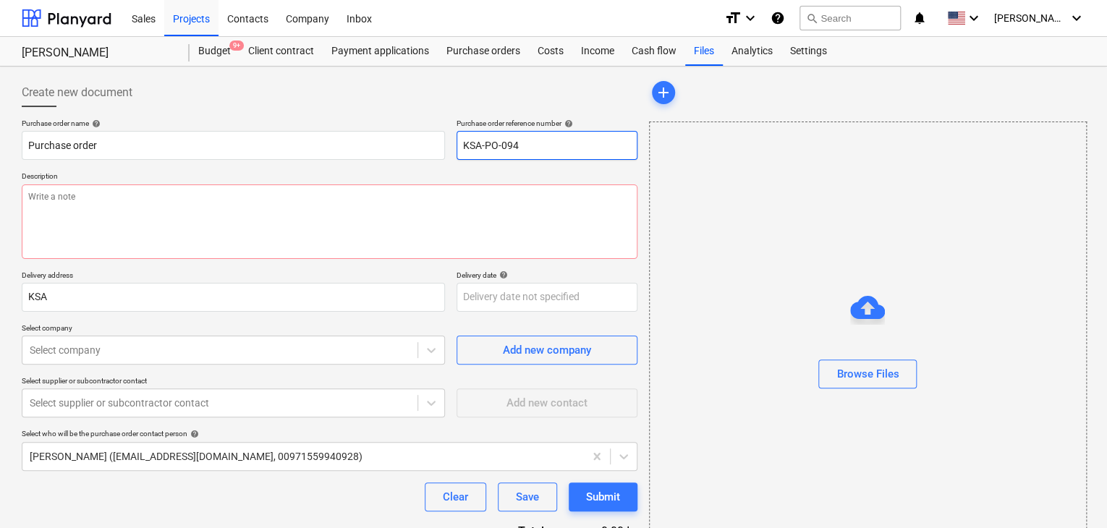
drag, startPoint x: 553, startPoint y: 151, endPoint x: 477, endPoint y: 145, distance: 76.9
click at [477, 145] on input "KSA-PO-094" at bounding box center [546, 145] width 181 height 29
click at [524, 146] on input "KSA-PO-094" at bounding box center [546, 145] width 181 height 29
drag, startPoint x: 524, startPoint y: 146, endPoint x: 448, endPoint y: 142, distance: 76.0
click at [448, 142] on div "Purchase order name help Purchase order Purchase order reference number help KS…" at bounding box center [330, 139] width 616 height 41
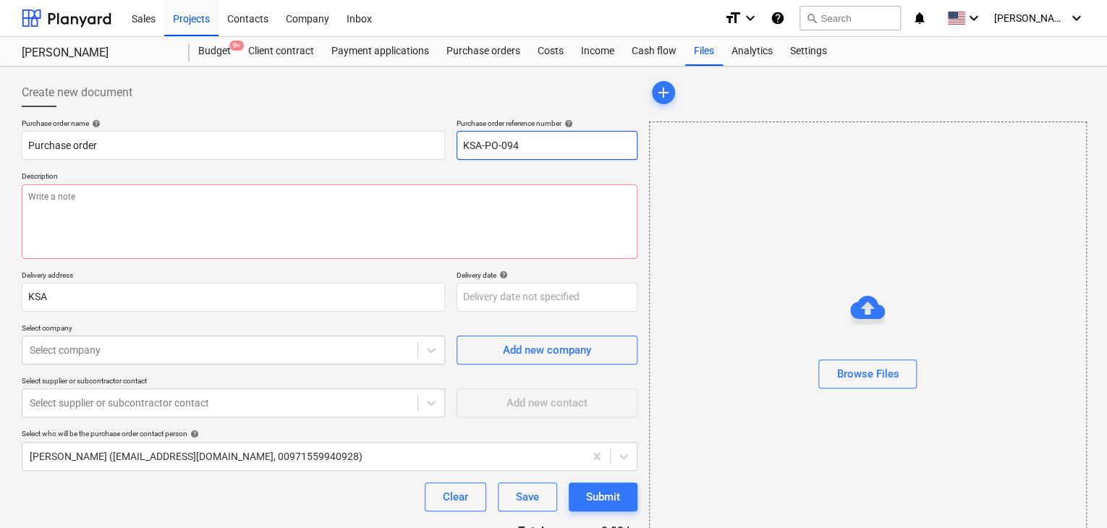
type textarea "x"
type input "KSA-PO-094"
type textarea "x"
type input "KSA-PO-094L"
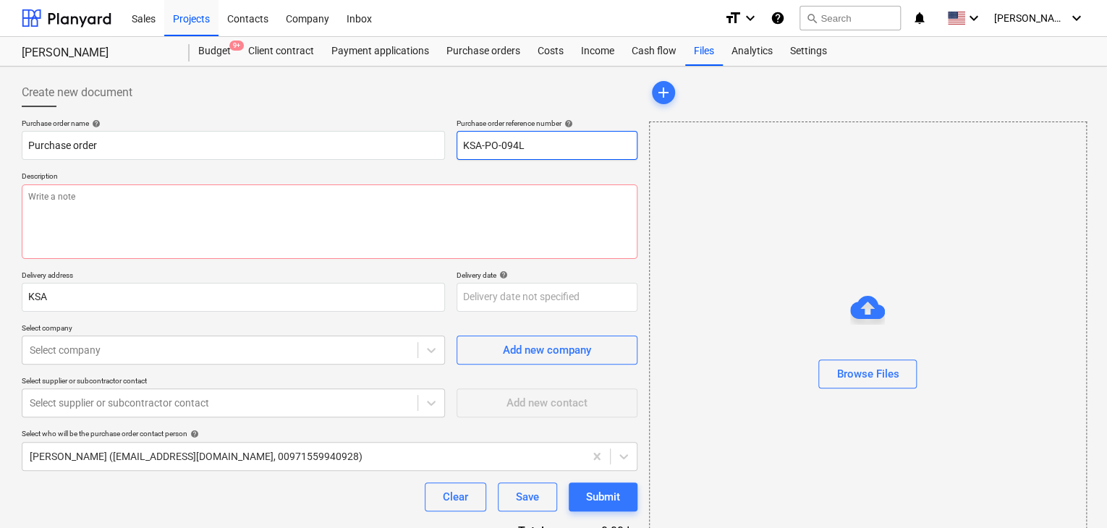
type textarea "x"
type input "KSA-PO-094LP"
type textarea "x"
type input "KSA-PO-094LPO"
type textarea "x"
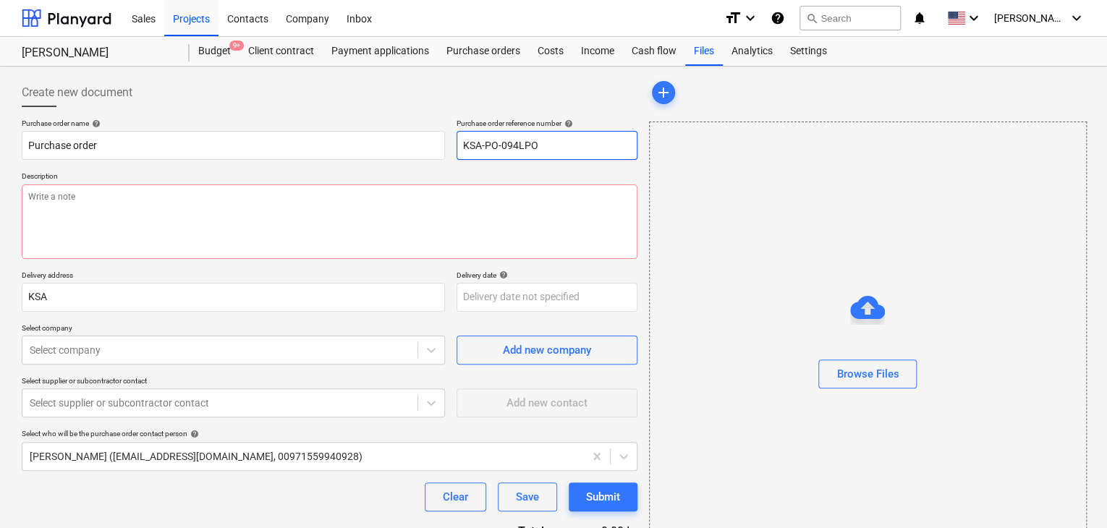
type input "KSA-PO-094LPO-"
click at [521, 146] on input "KSA-PO-094LPO-" at bounding box center [546, 145] width 181 height 29
click at [515, 153] on input "KSA-PO-094LPO-" at bounding box center [546, 145] width 181 height 29
type textarea "x"
type input "KSA-PO-0LPO-"
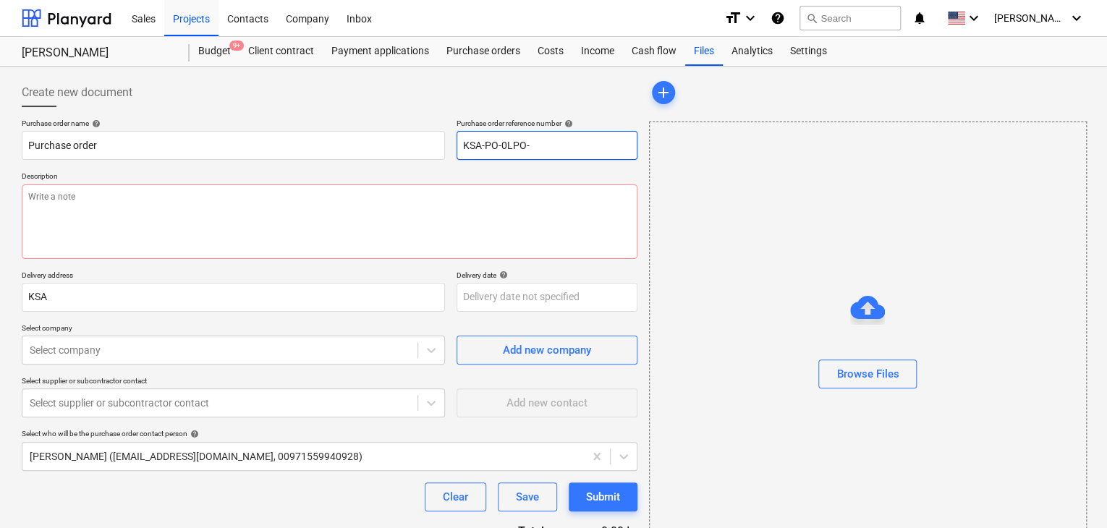
type textarea "x"
type input "KSA-PO-LPO-"
type textarea "x"
type input "KSA-POLPO-"
type textarea "x"
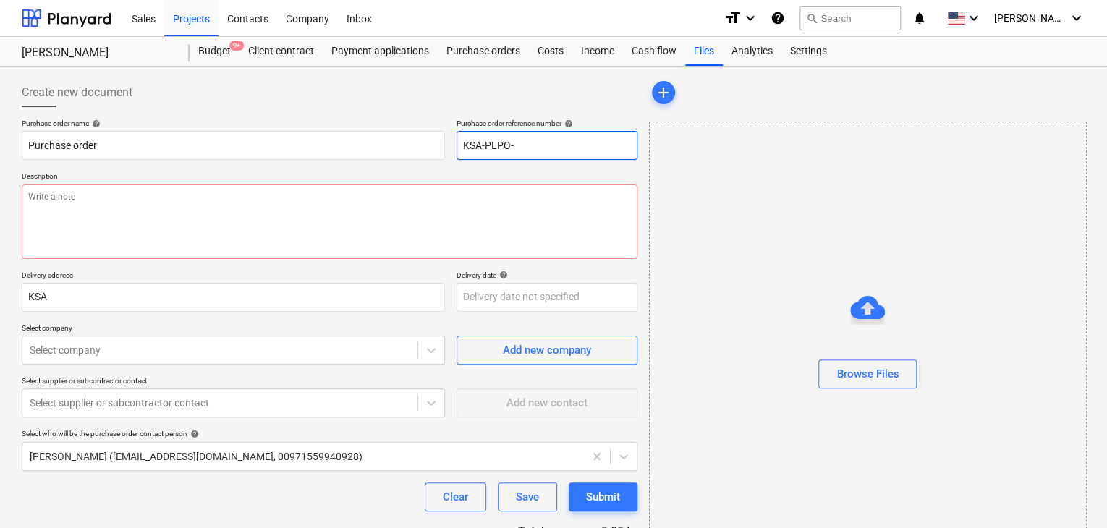
type input "KSA-LPO-"
type textarea "x"
type input "KSALPO-"
type textarea "x"
type input "KSLPO-"
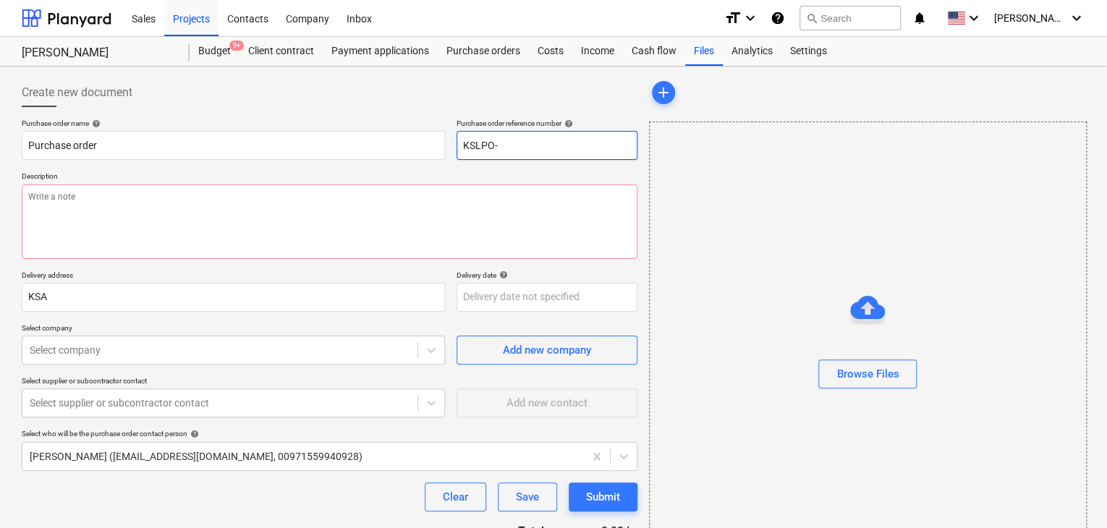
type textarea "x"
type input "KLPO-"
type textarea "x"
type input "LPO-"
click at [515, 153] on input "LPO-" at bounding box center [546, 145] width 181 height 29
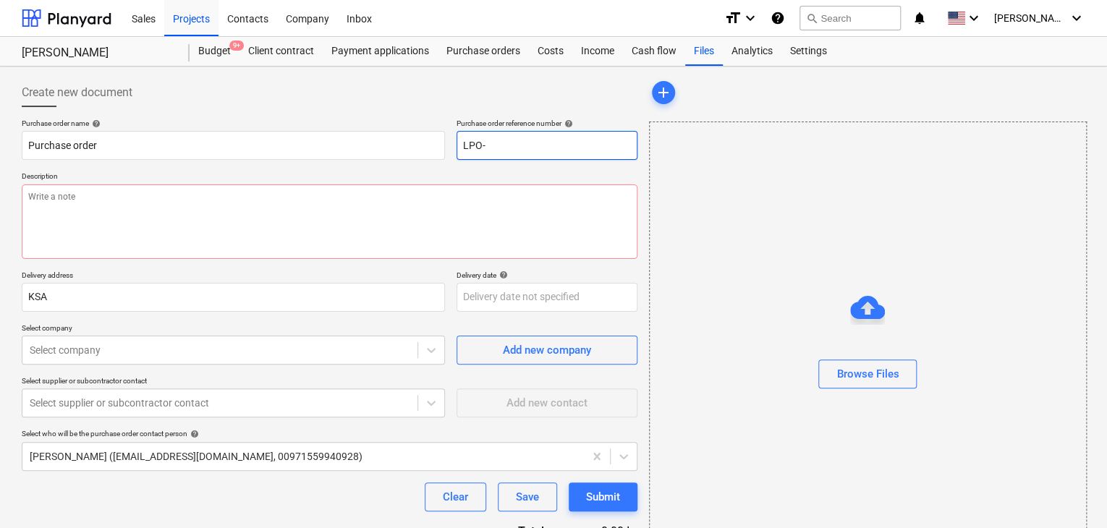
type textarea "x"
type input "LPO-1"
type textarea "x"
type input "LPO-15"
type textarea "x"
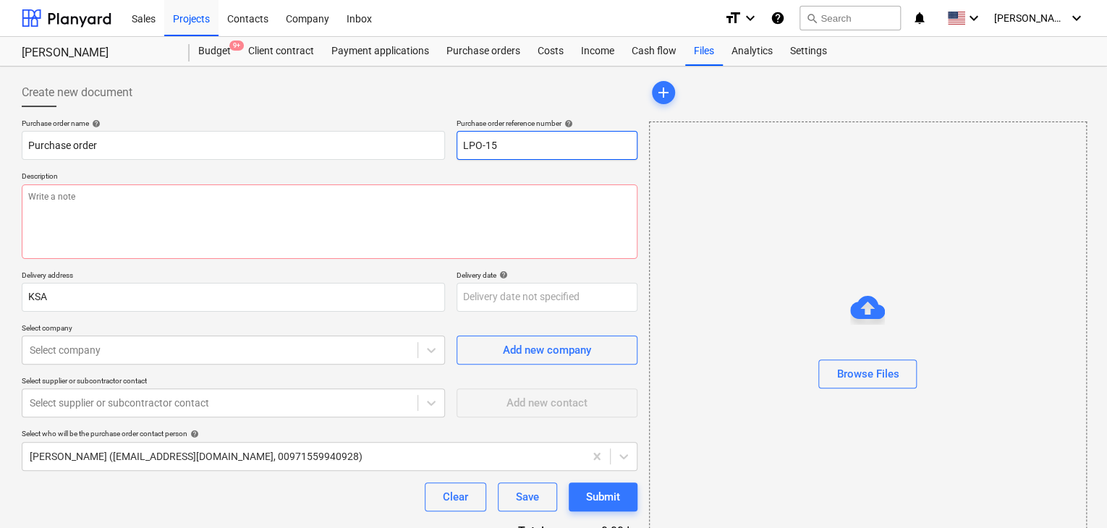
type input "LPO-154"
type textarea "x"
type input "LPO-1546"
type textarea "x"
type input "LPO-15466"
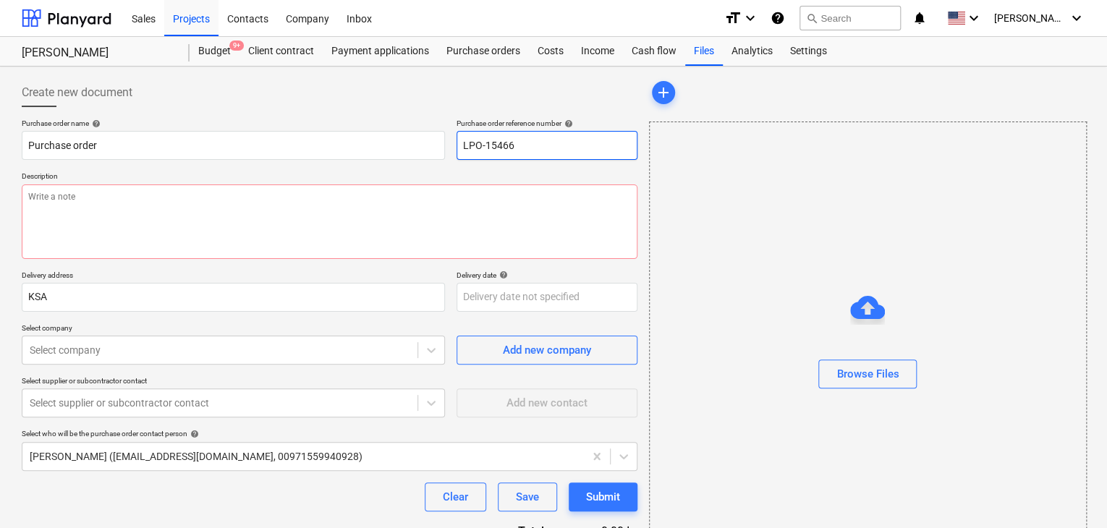
type textarea "x"
type input "LPO-15466-"
type textarea "x"
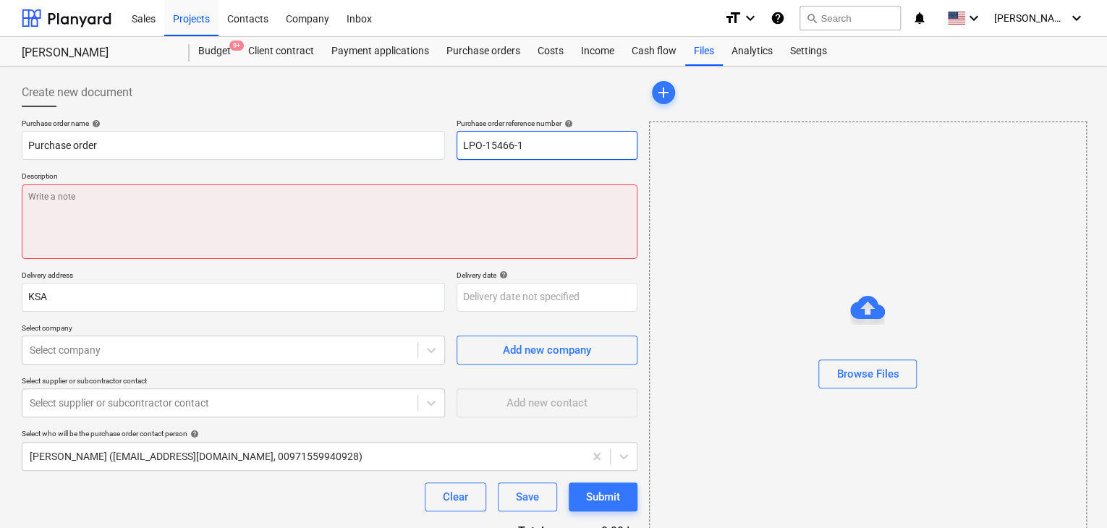
type input "LPO-15466-1"
click at [368, 197] on textarea at bounding box center [330, 221] width 616 height 75
type textarea "x"
type textarea "0"
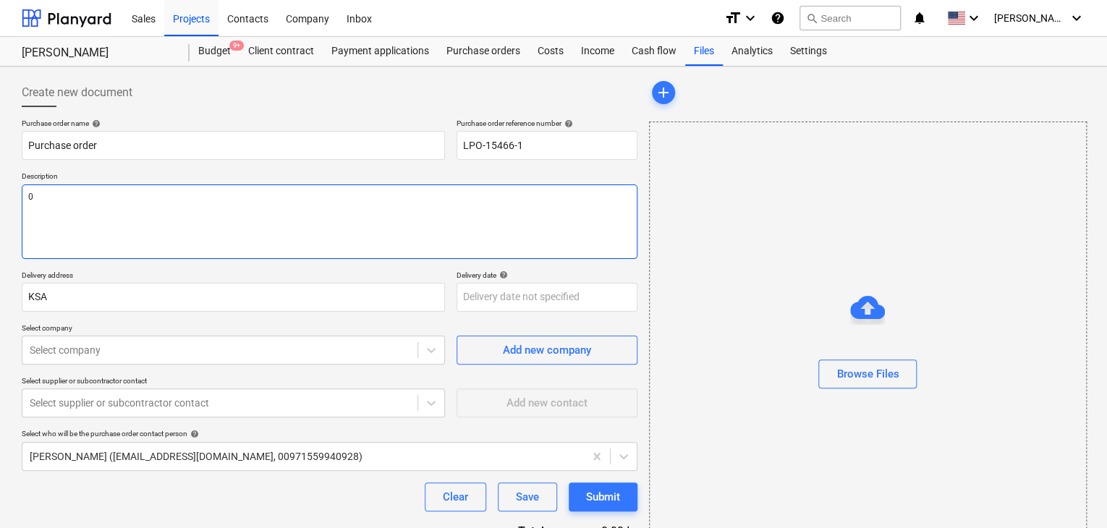
type textarea "x"
type textarea "03"
type textarea "x"
type textarea "03/"
type textarea "x"
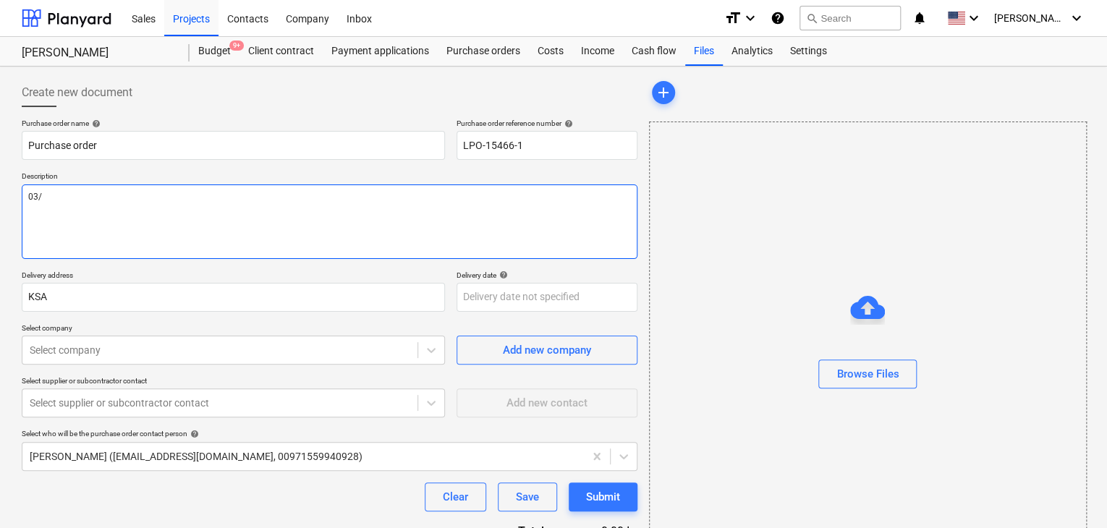
type textarea "03/S"
type textarea "x"
type textarea "03/SE"
type textarea "x"
type textarea "03/SEP"
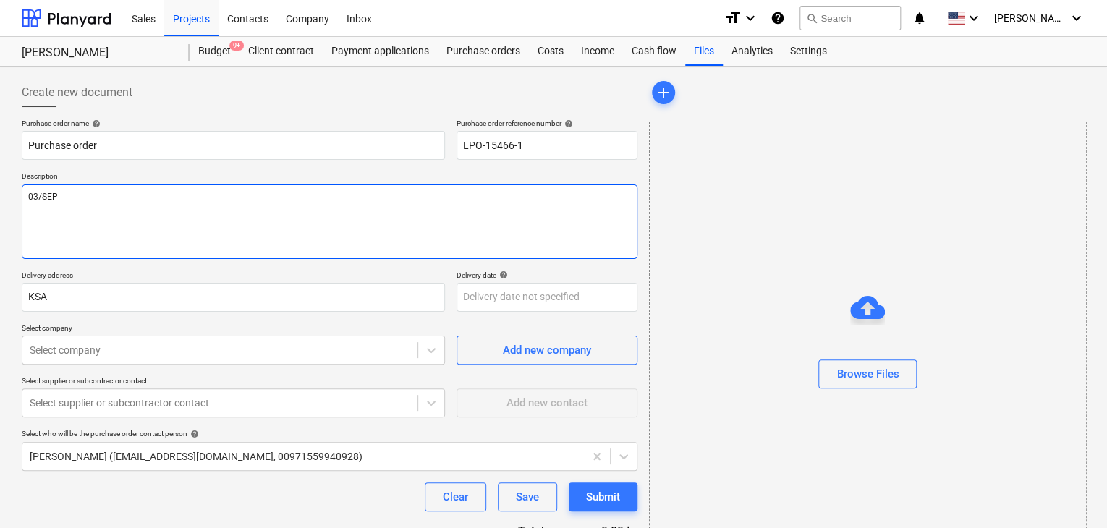
type textarea "x"
type textarea "03/SEP/"
type textarea "x"
type textarea "03/[DATE]"
type textarea "x"
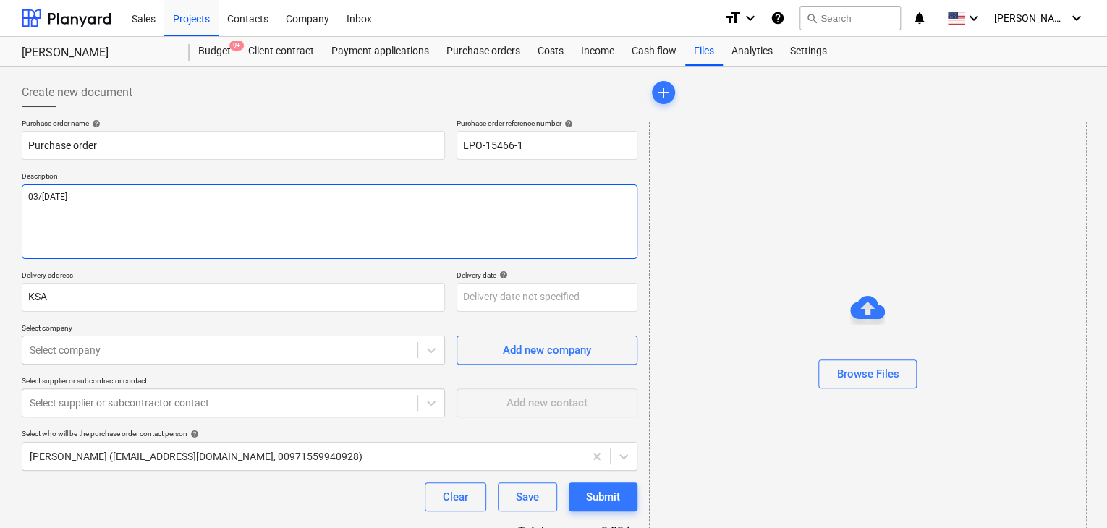
type textarea "[DATE]"
type textarea "x"
type textarea "[DATE]"
type textarea "x"
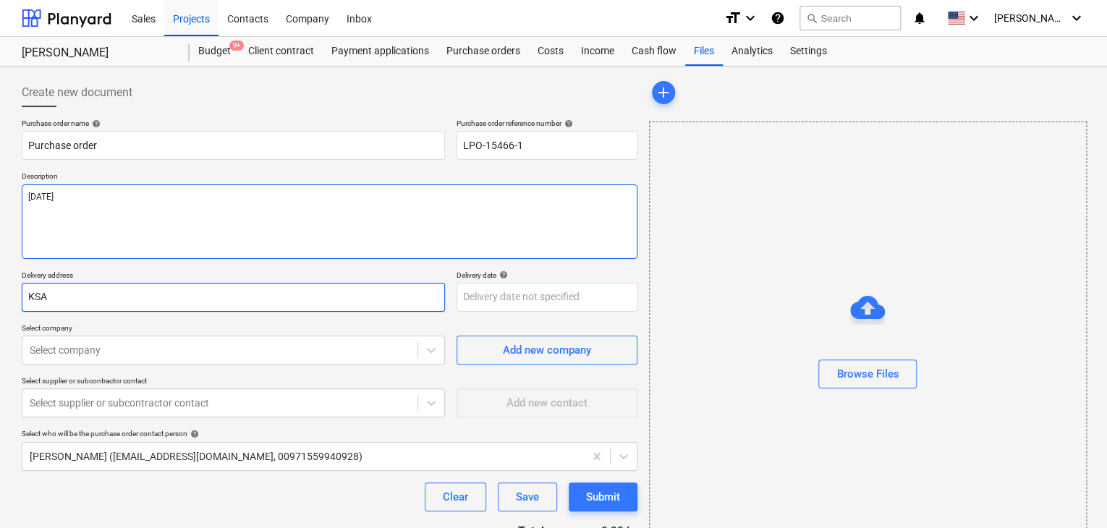
type textarea "[DATE]"
click at [49, 297] on input "KSA" at bounding box center [233, 297] width 423 height 29
type textarea "x"
type input "KS"
type textarea "x"
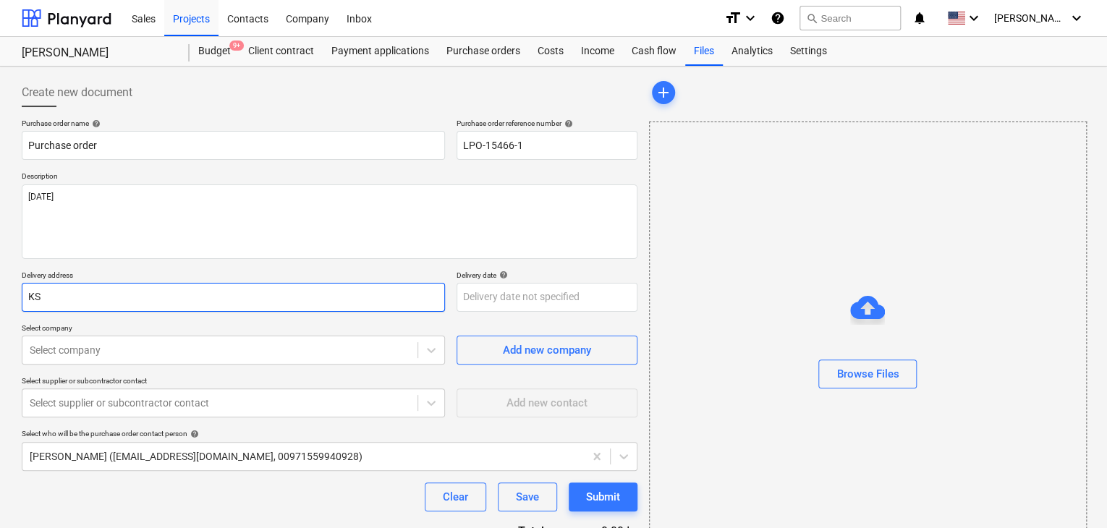
type input "K"
type textarea "x"
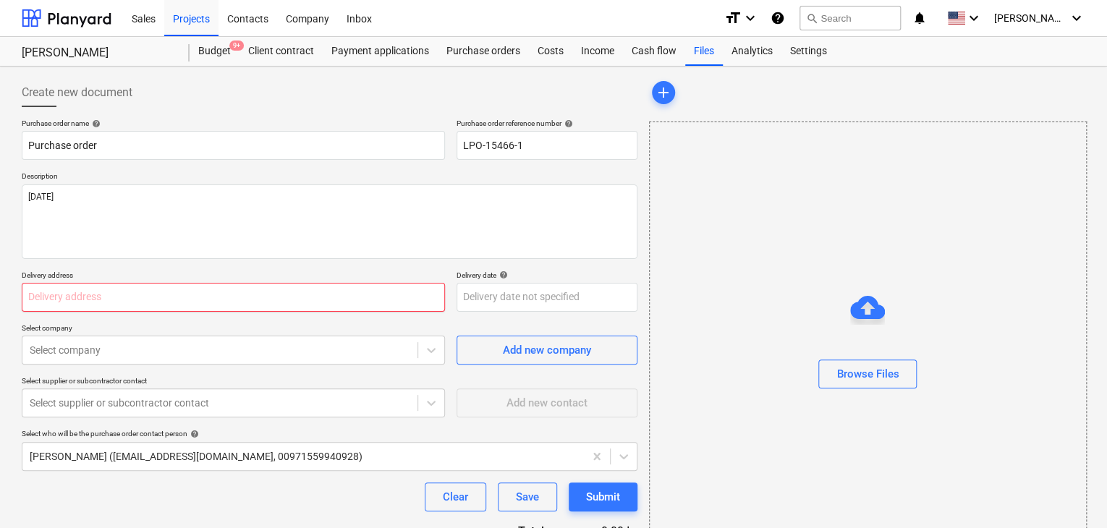
type textarea "x"
type input "L"
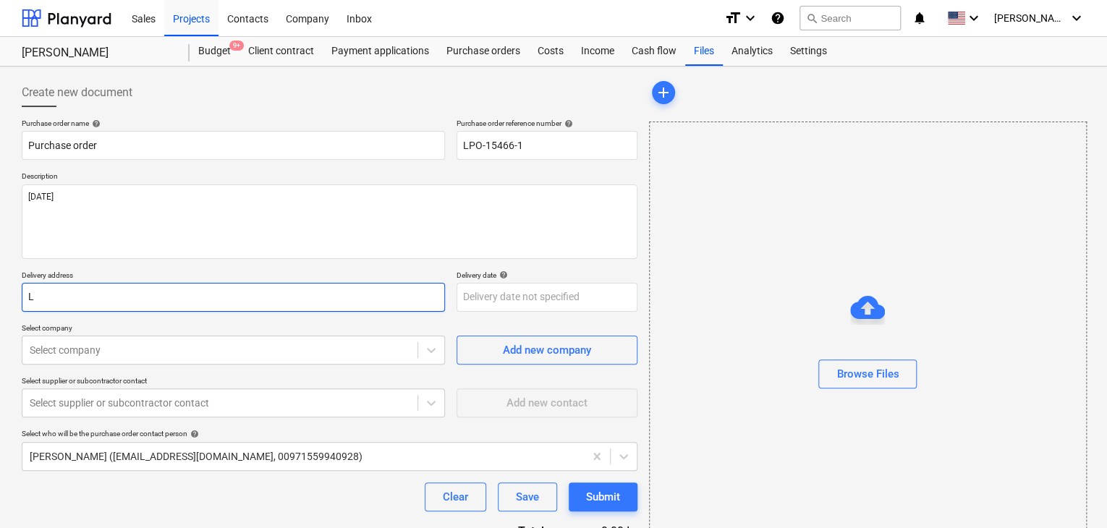
type textarea "x"
type input "LU"
type textarea "x"
type input "LUC"
type textarea "x"
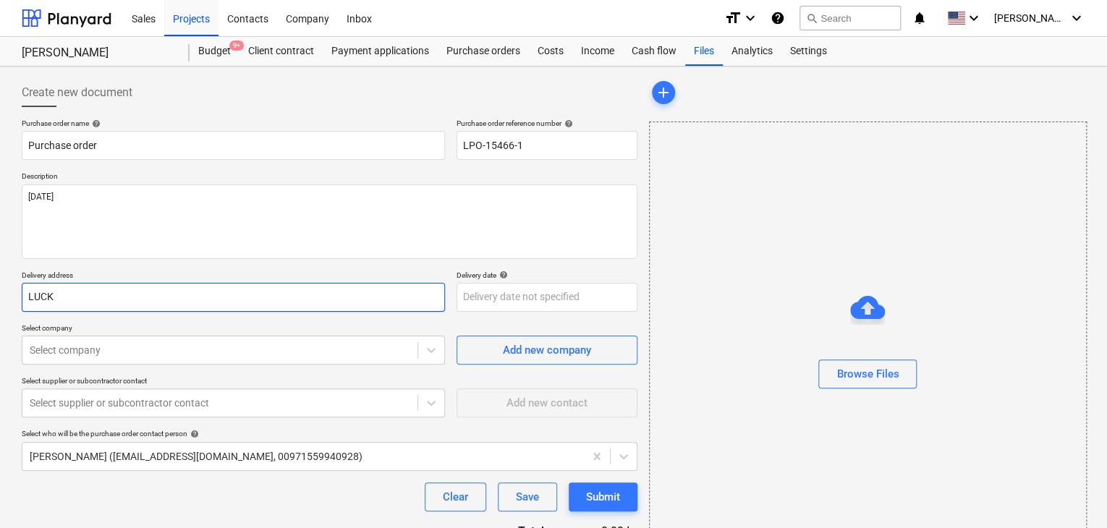
type input "LUCKY"
type textarea "x"
type input "LUCKY"
type textarea "x"
type input "LUCKY E"
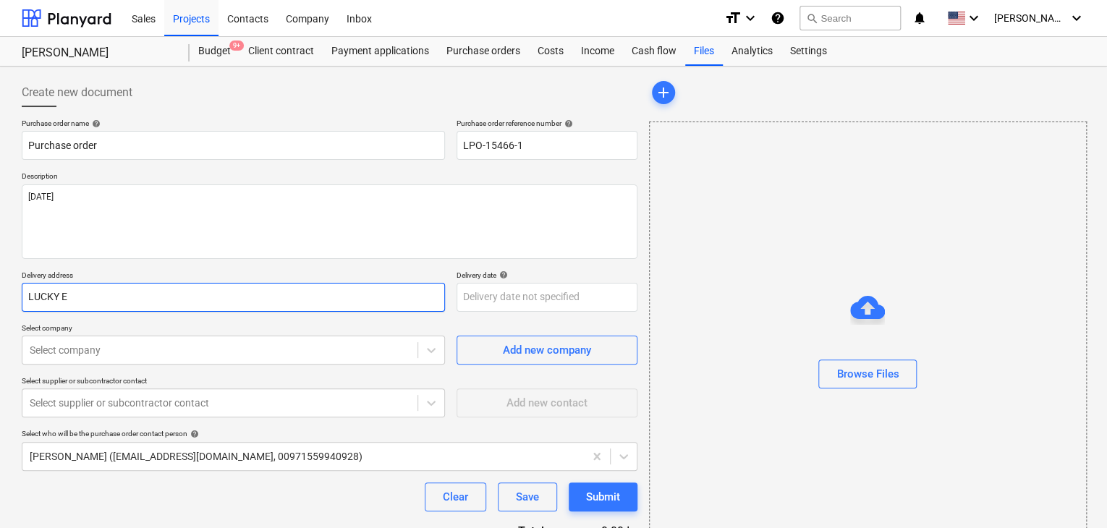
type textarea "x"
type input "LUCKY EN"
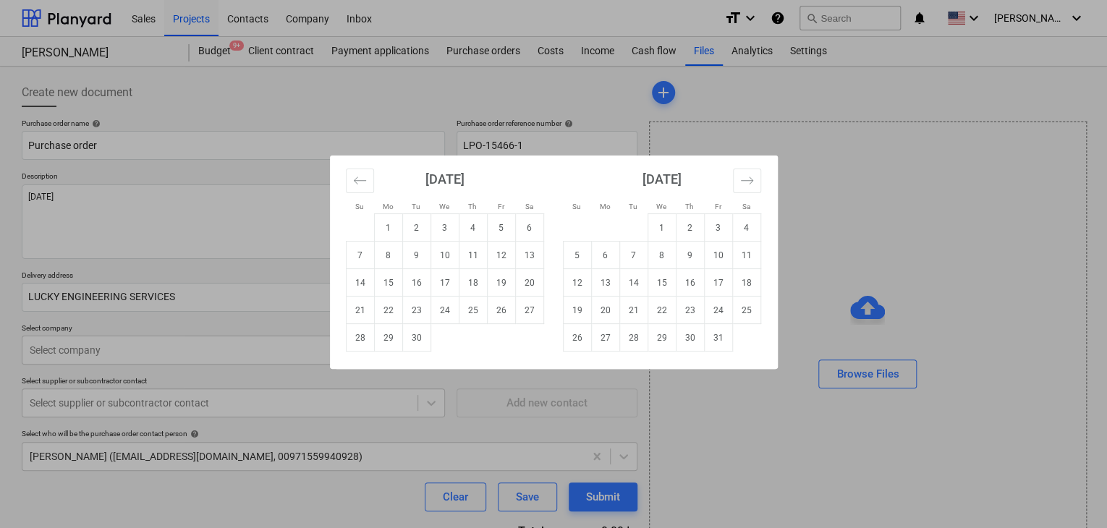
click at [459, 299] on body "Sales Projects Contacts Company Inbox format_size keyboard_arrow_down help sear…" at bounding box center [553, 264] width 1107 height 528
drag, startPoint x: 388, startPoint y: 336, endPoint x: 235, endPoint y: 343, distance: 152.8
click at [384, 336] on td "29" at bounding box center [388, 337] width 28 height 27
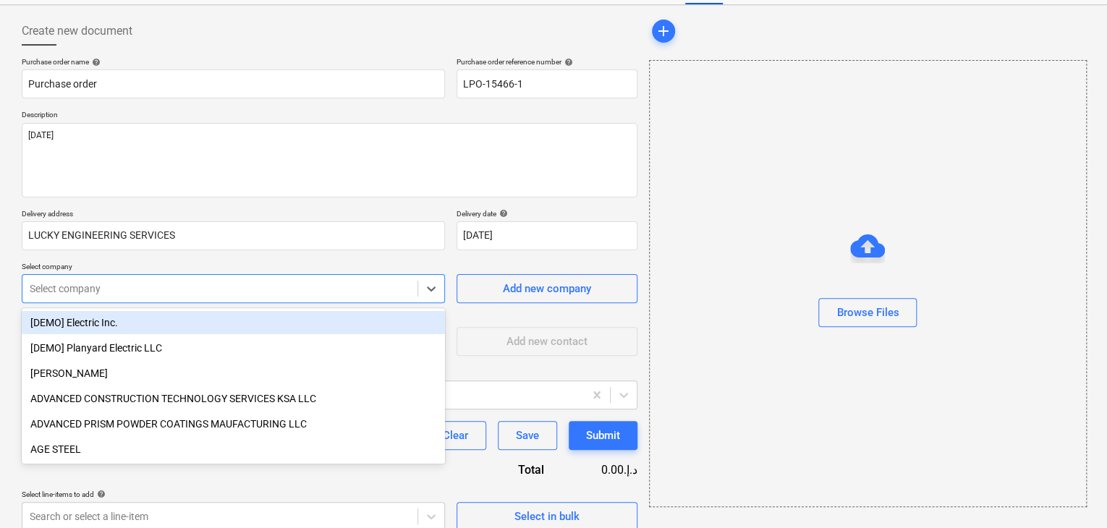
click at [216, 343] on body "Sales Projects Contacts Company Inbox format_size keyboard_arrow_down help sear…" at bounding box center [553, 203] width 1107 height 528
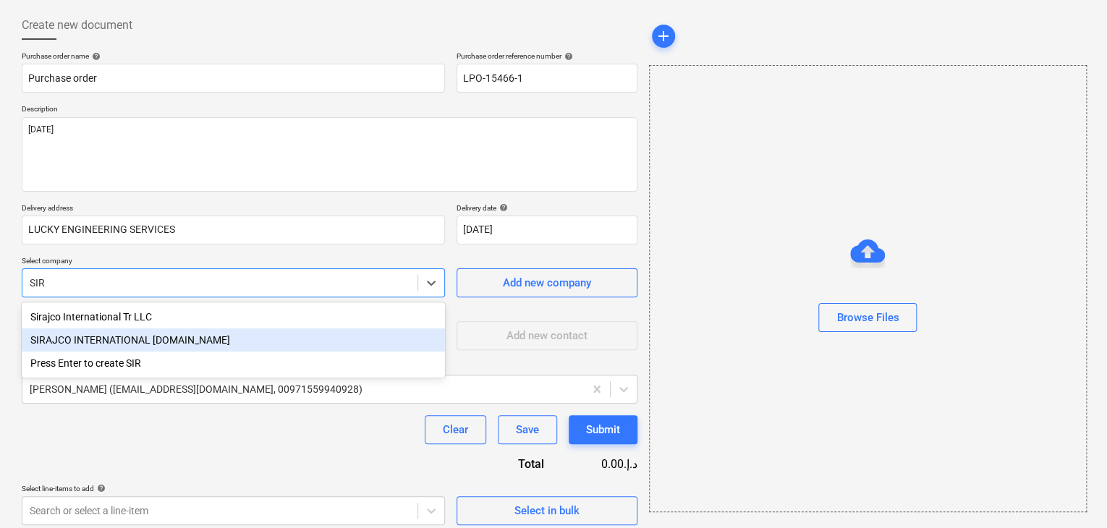
click at [211, 343] on div "SIRAJCO INTERNATIONAL [DOMAIN_NAME]" at bounding box center [233, 339] width 423 height 23
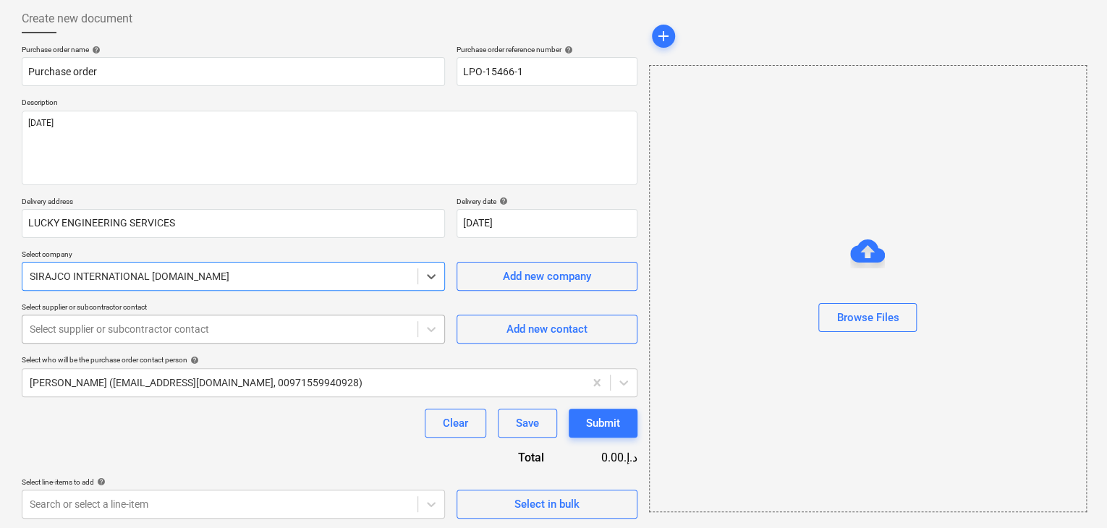
scroll to position [75, 0]
click at [208, 270] on div at bounding box center [220, 275] width 380 height 14
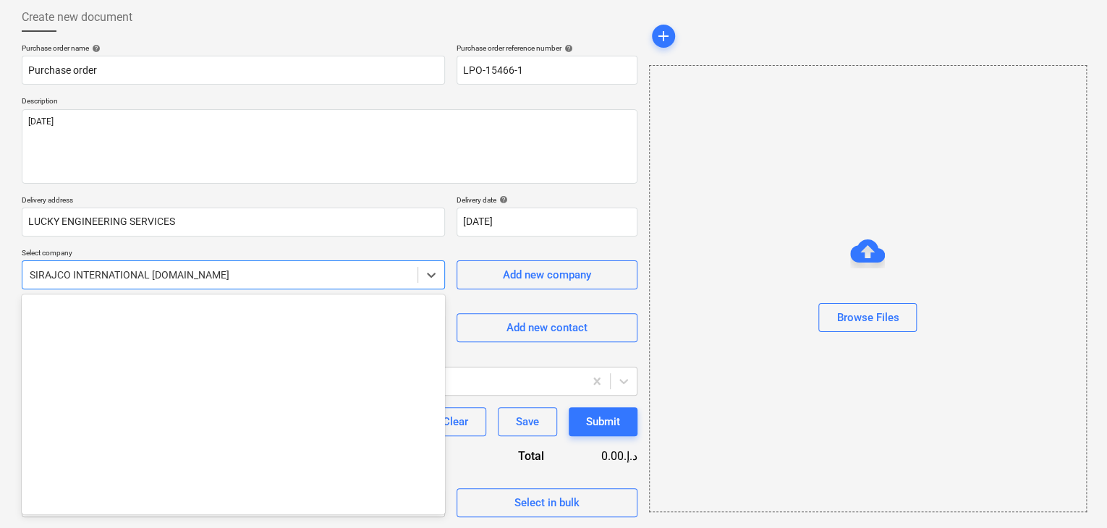
scroll to position [4557, 0]
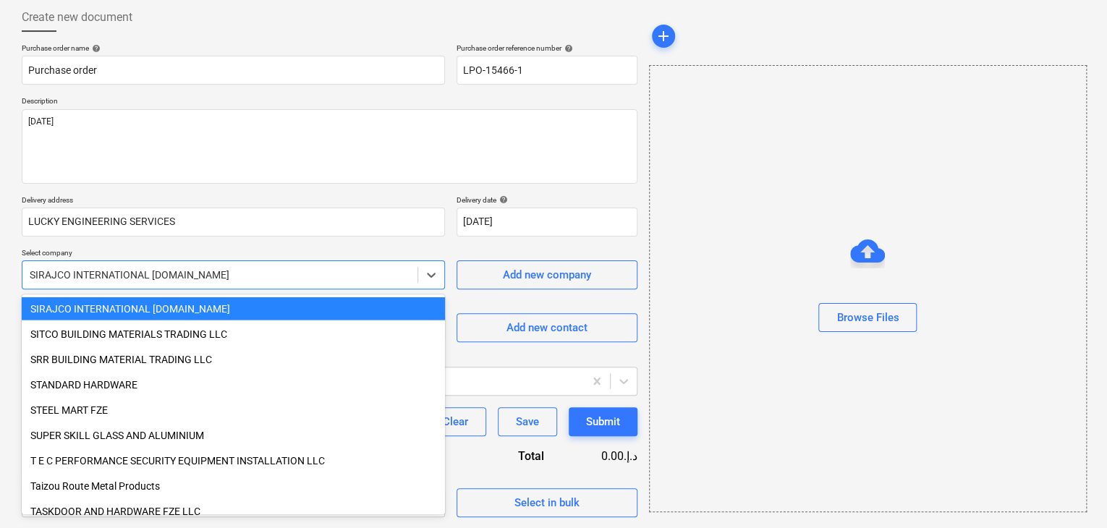
click at [189, 281] on div at bounding box center [220, 275] width 380 height 14
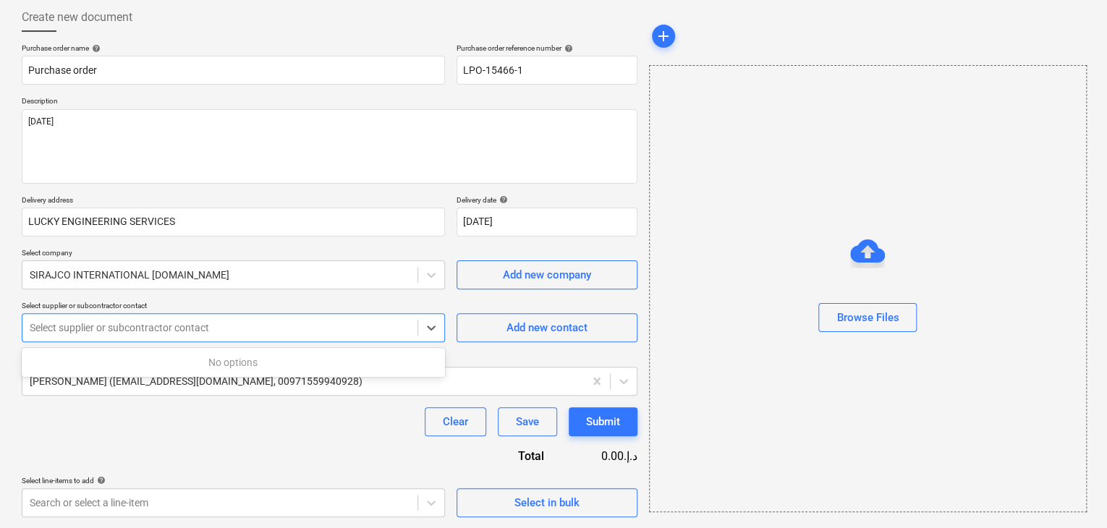
click at [114, 331] on div at bounding box center [220, 327] width 380 height 14
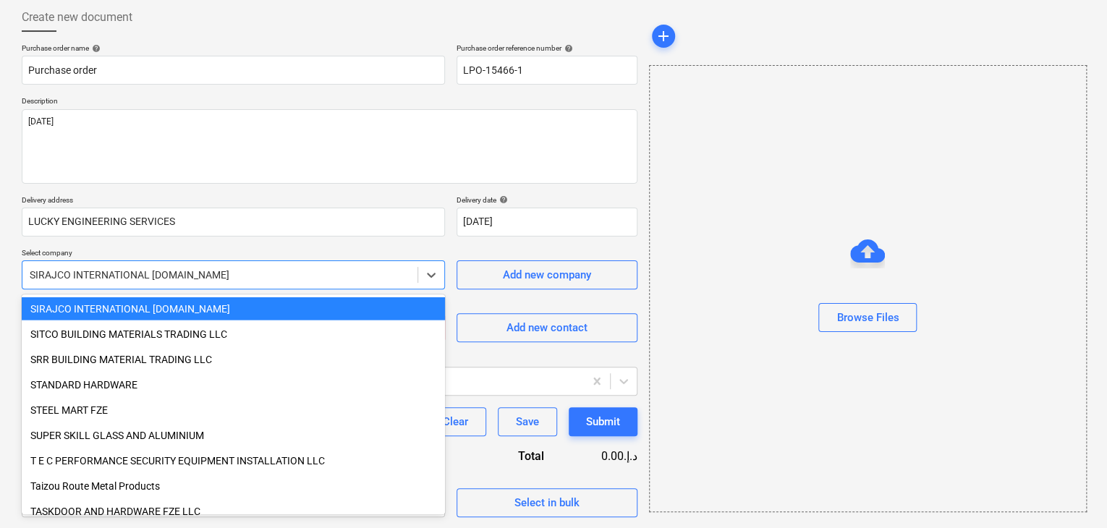
drag, startPoint x: 193, startPoint y: 278, endPoint x: 0, endPoint y: 261, distance: 193.9
click at [0, 261] on div "Create new document Purchase order name help Purchase order Purchase order refe…" at bounding box center [553, 259] width 1107 height 537
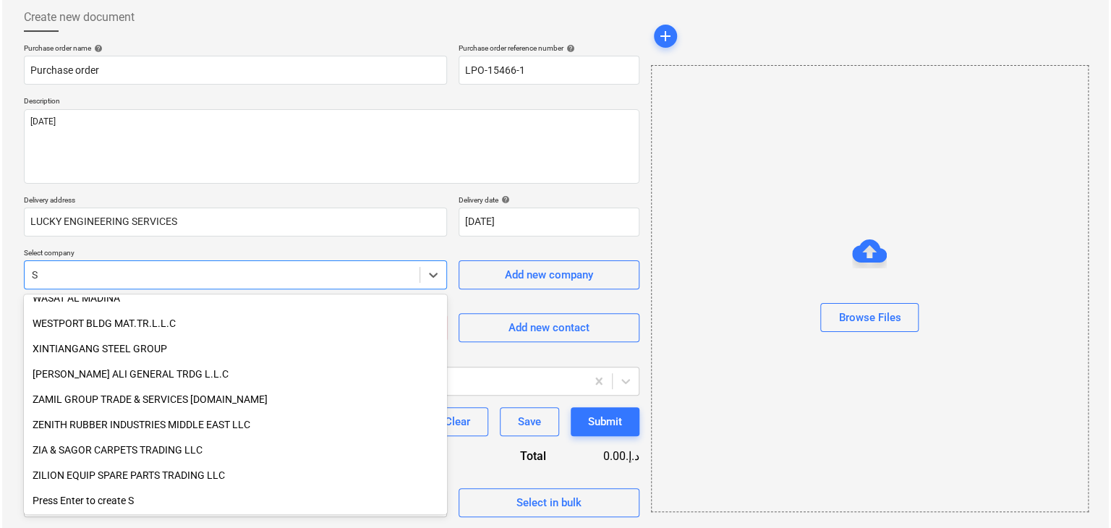
scroll to position [3555, 0]
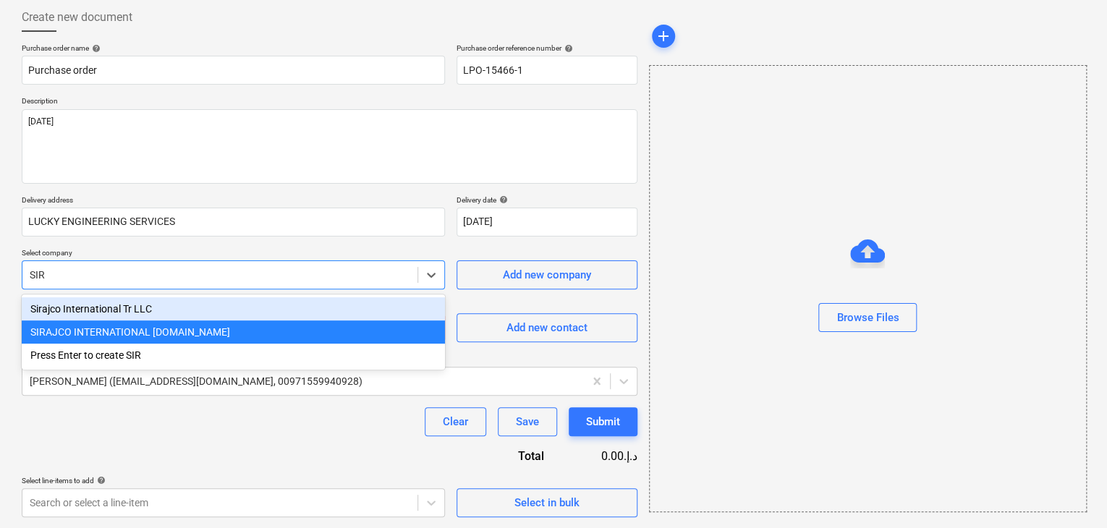
click at [64, 307] on div "Sirajco International Tr LLC" at bounding box center [233, 308] width 423 height 23
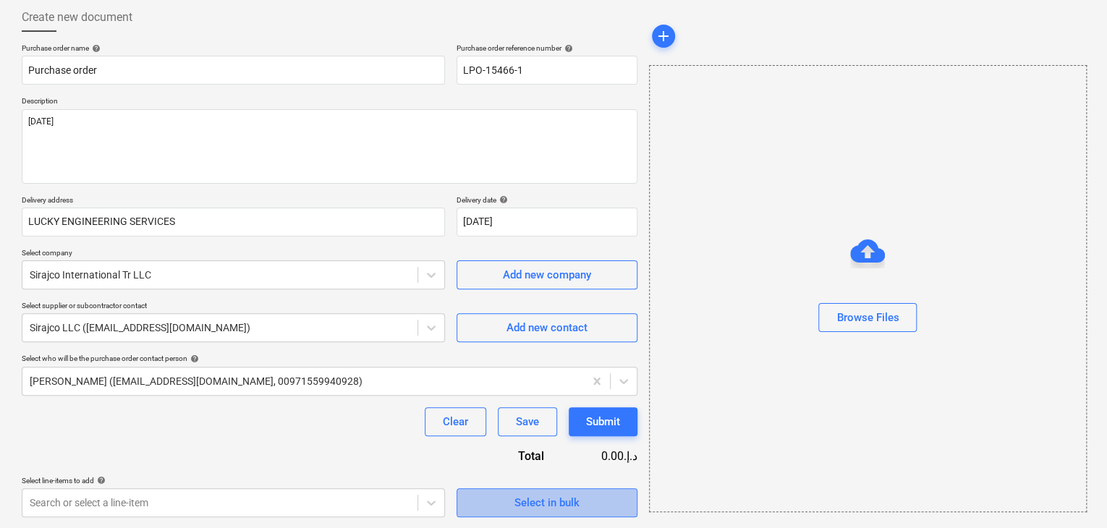
click at [503, 501] on span "Select in bulk" at bounding box center [546, 502] width 145 height 19
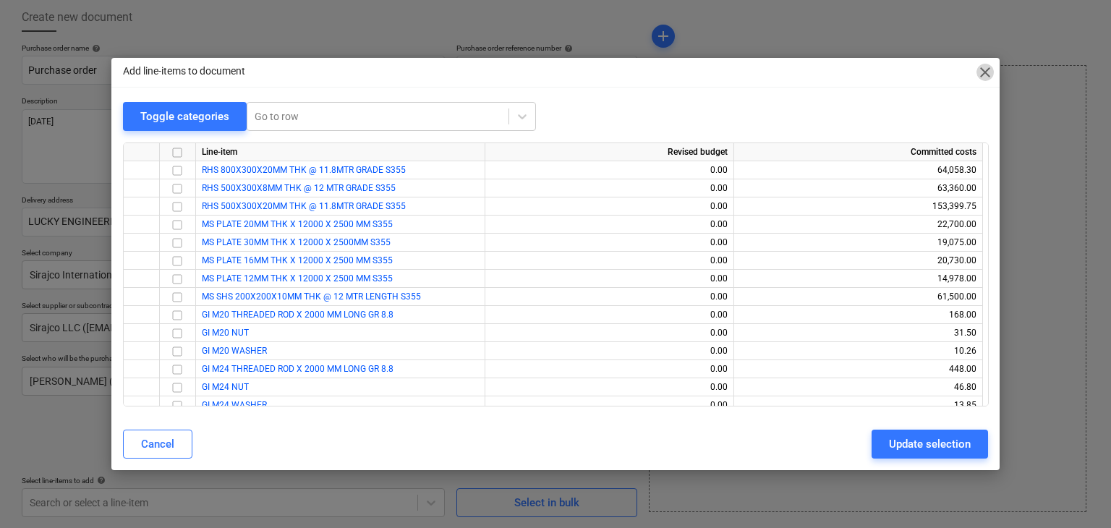
drag, startPoint x: 989, startPoint y: 72, endPoint x: 454, endPoint y: 106, distance: 536.3
click at [988, 72] on span "close" at bounding box center [984, 72] width 17 height 17
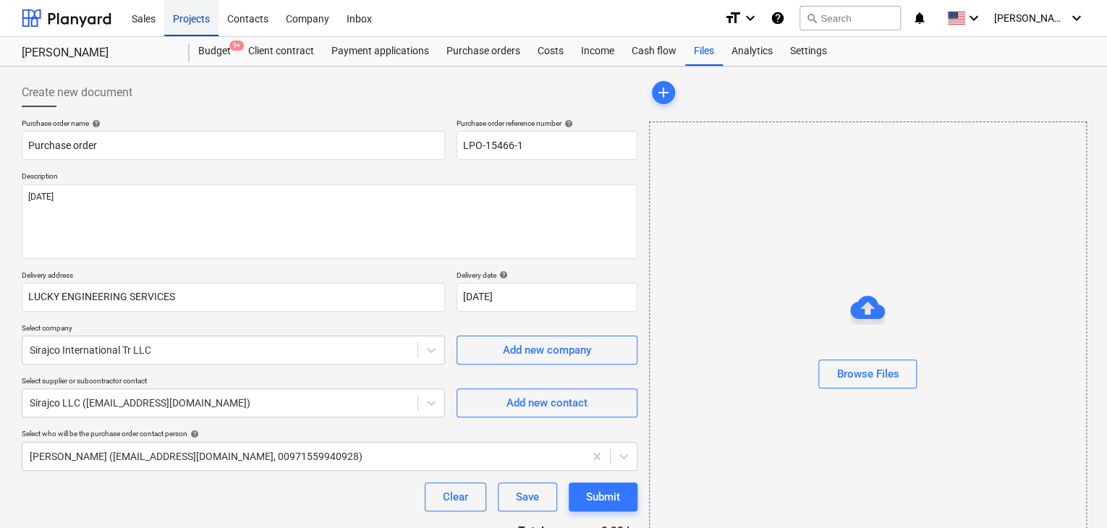
click at [194, 13] on div "Projects" at bounding box center [191, 17] width 54 height 37
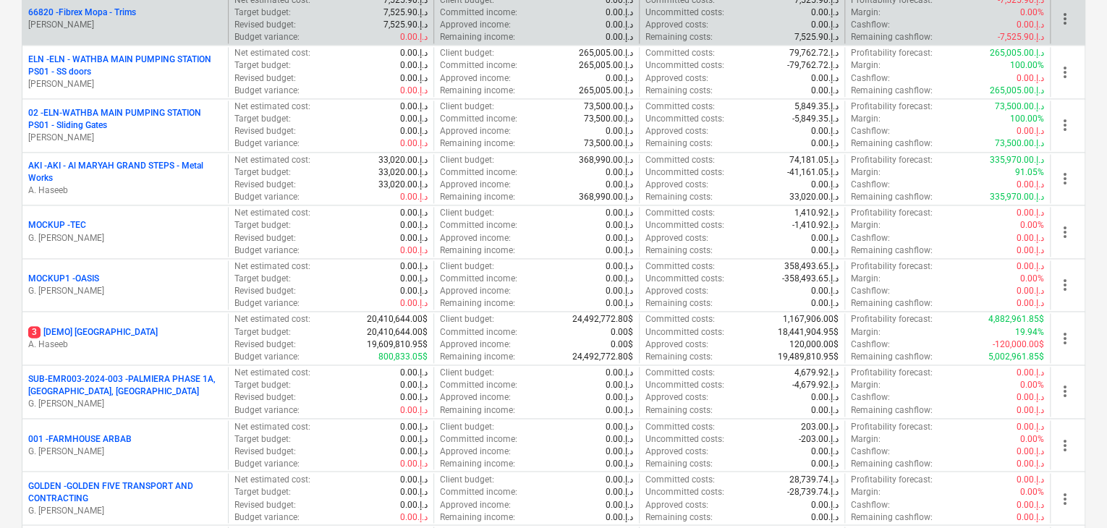
scroll to position [1013, 0]
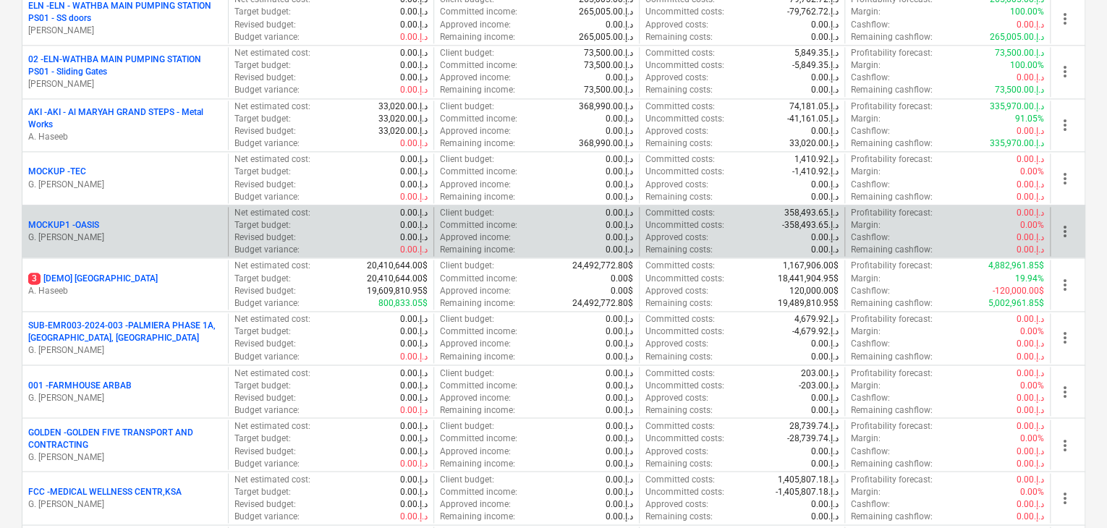
click at [122, 237] on p "G. [PERSON_NAME]" at bounding box center [125, 237] width 194 height 12
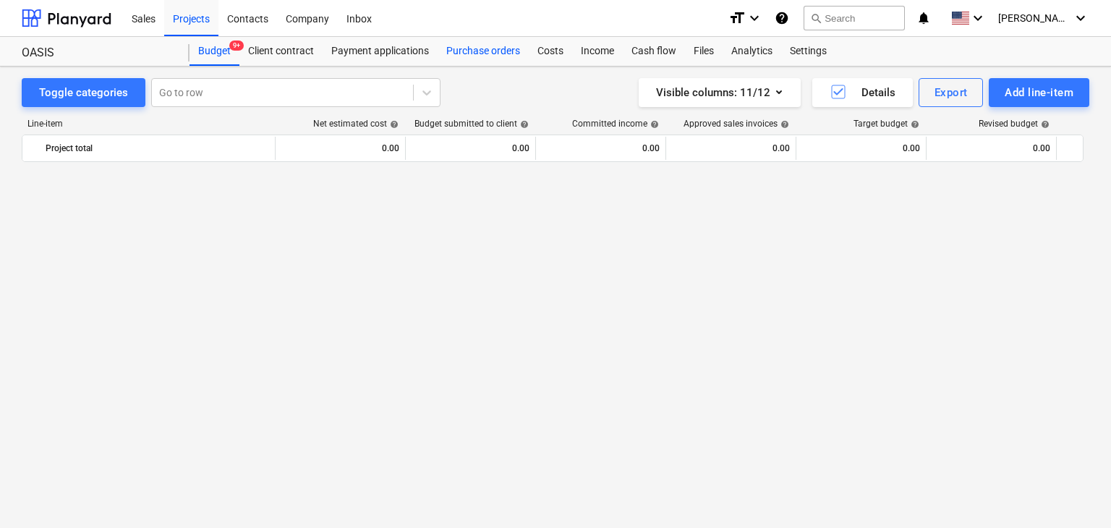
click at [474, 54] on div "Purchase orders" at bounding box center [483, 51] width 91 height 29
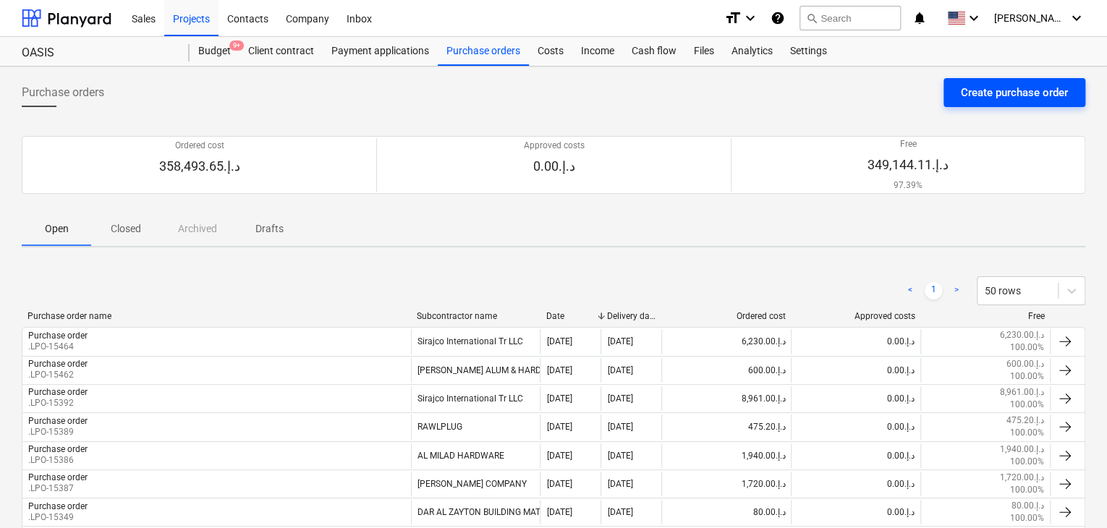
click at [1025, 93] on div "Create purchase order" at bounding box center [1014, 92] width 107 height 19
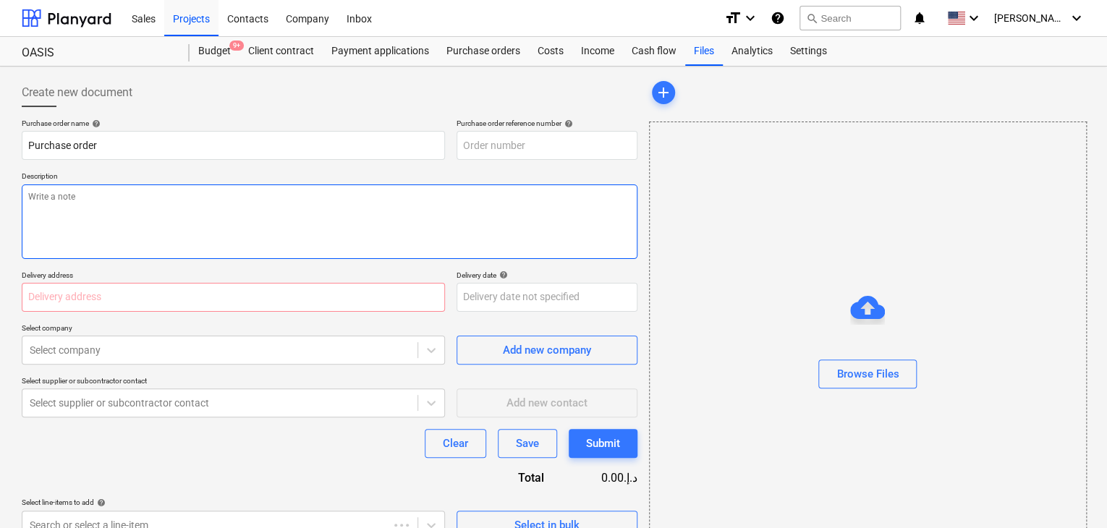
click at [590, 223] on textarea at bounding box center [330, 221] width 616 height 75
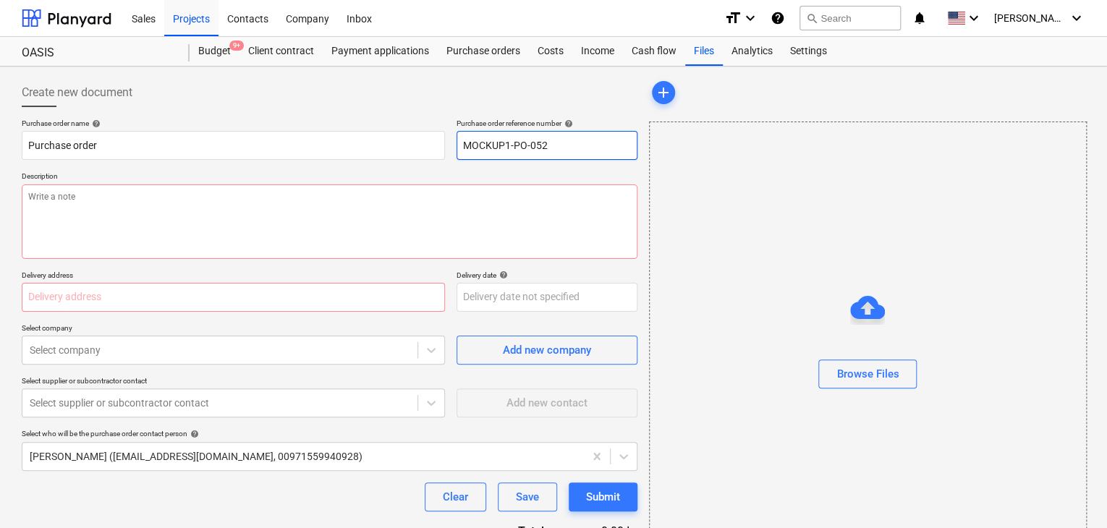
drag, startPoint x: 565, startPoint y: 148, endPoint x: 453, endPoint y: 149, distance: 112.1
click at [453, 149] on div "Purchase order name help Purchase order Purchase order reference number help MO…" at bounding box center [330, 139] width 616 height 41
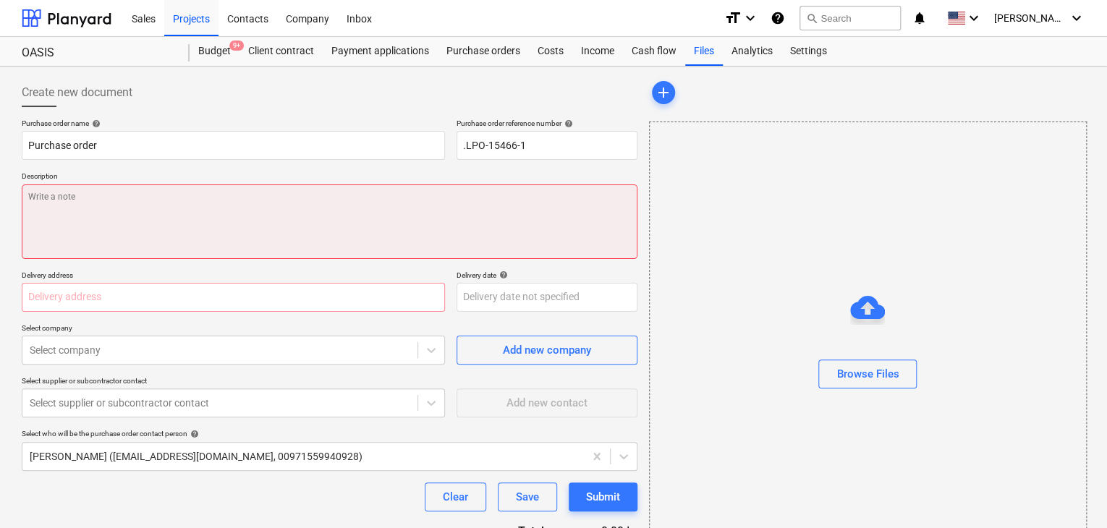
click at [101, 235] on textarea at bounding box center [330, 221] width 616 height 75
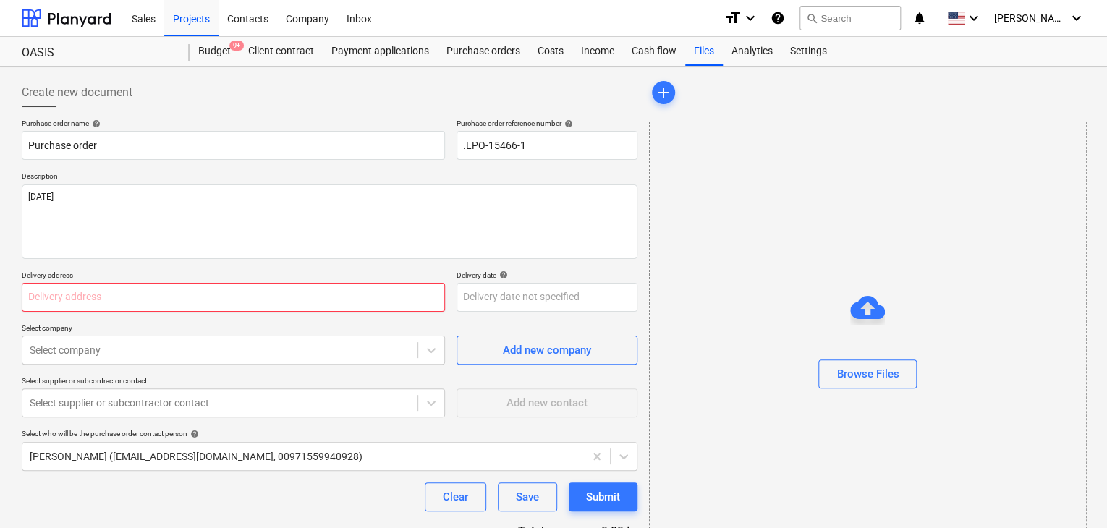
click at [63, 291] on input "text" at bounding box center [233, 297] width 423 height 29
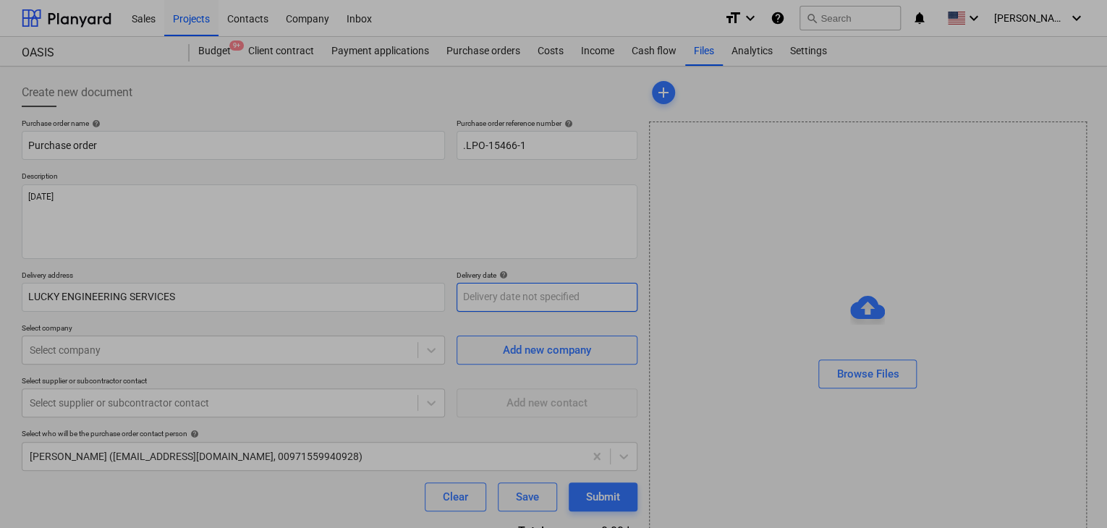
click at [480, 299] on body "Sales Projects Contacts Company Inbox format_size keyboard_arrow_down help sear…" at bounding box center [553, 264] width 1107 height 528
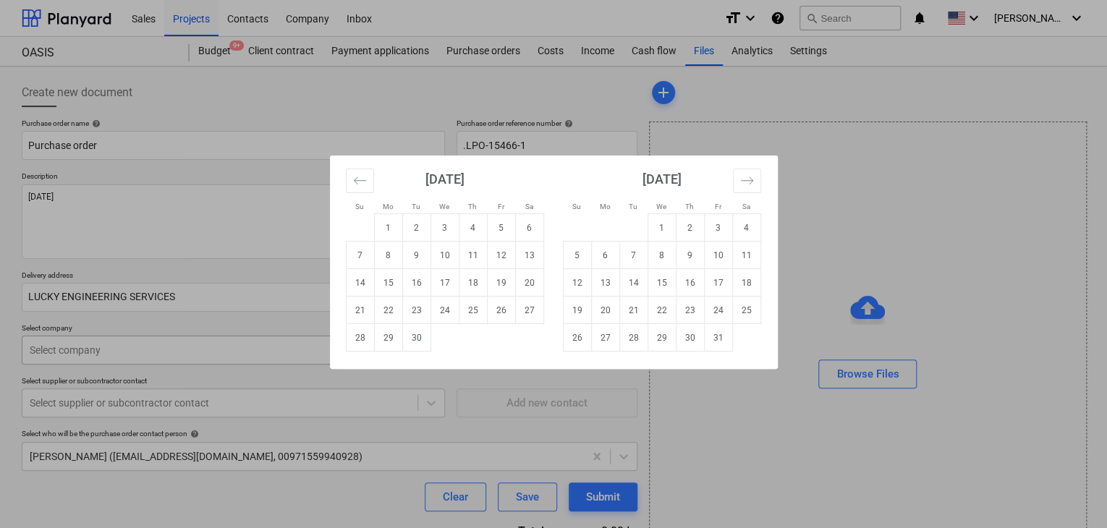
click at [417, 336] on td "30" at bounding box center [416, 337] width 28 height 27
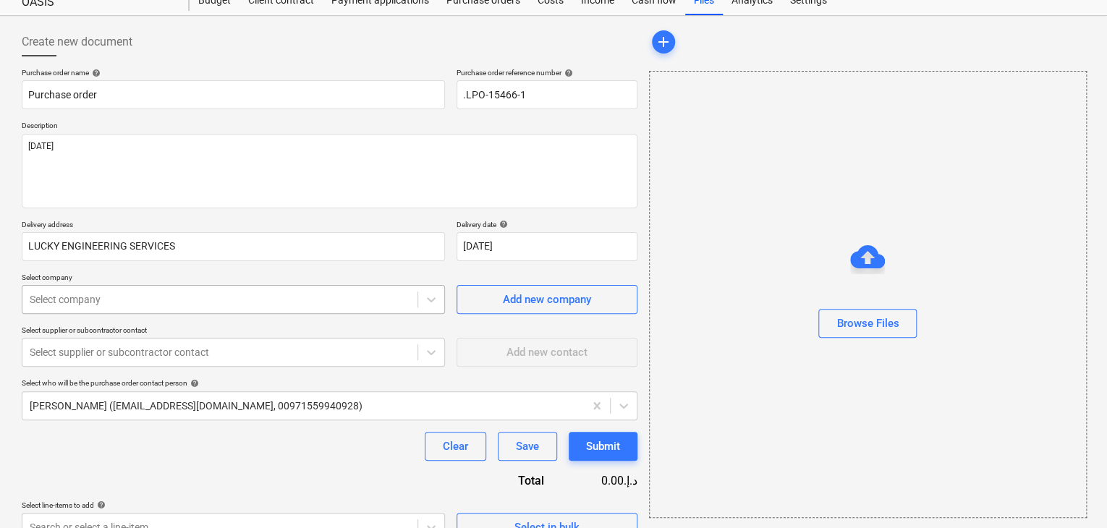
click at [144, 349] on body "Sales Projects Contacts Company Inbox format_size keyboard_arrow_down help sear…" at bounding box center [553, 213] width 1107 height 528
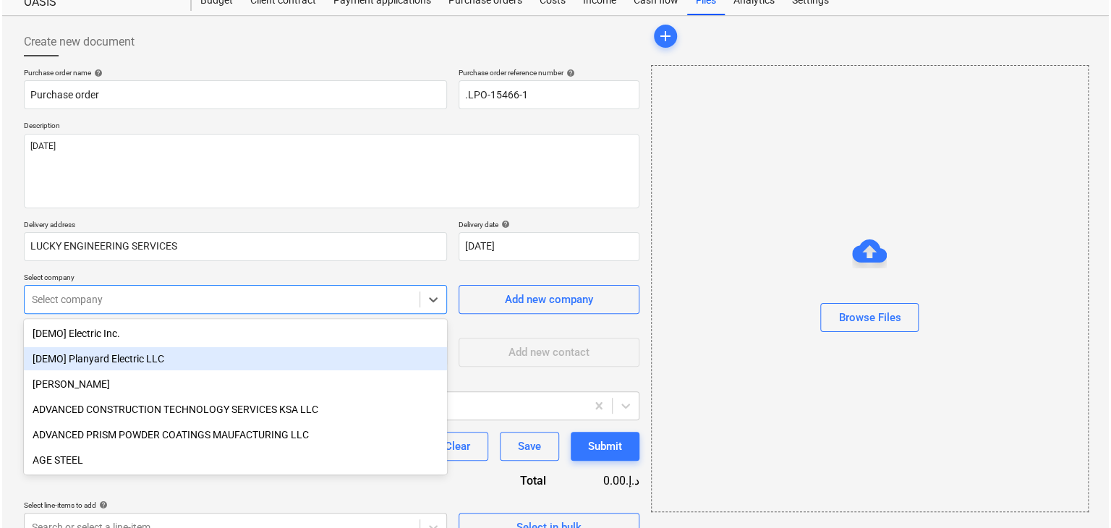
scroll to position [67, 0]
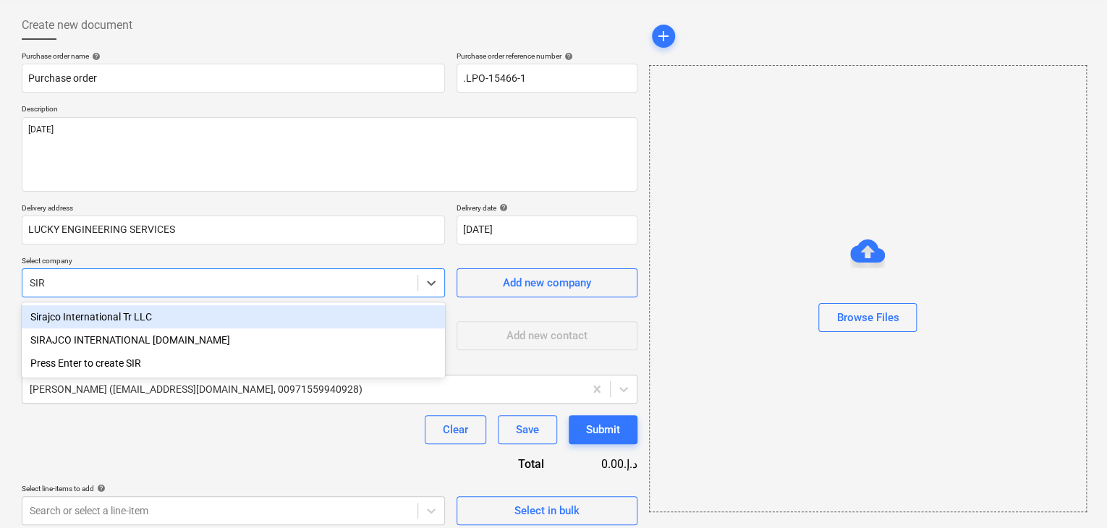
click at [180, 321] on div "Sirajco International Tr LLC" at bounding box center [233, 316] width 423 height 23
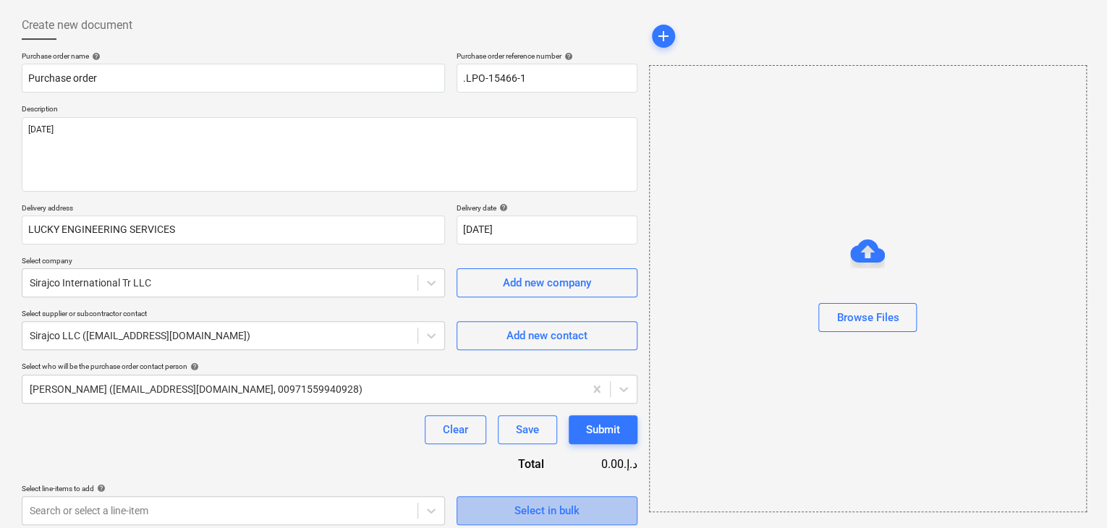
click at [530, 511] on div "Select in bulk" at bounding box center [546, 510] width 65 height 19
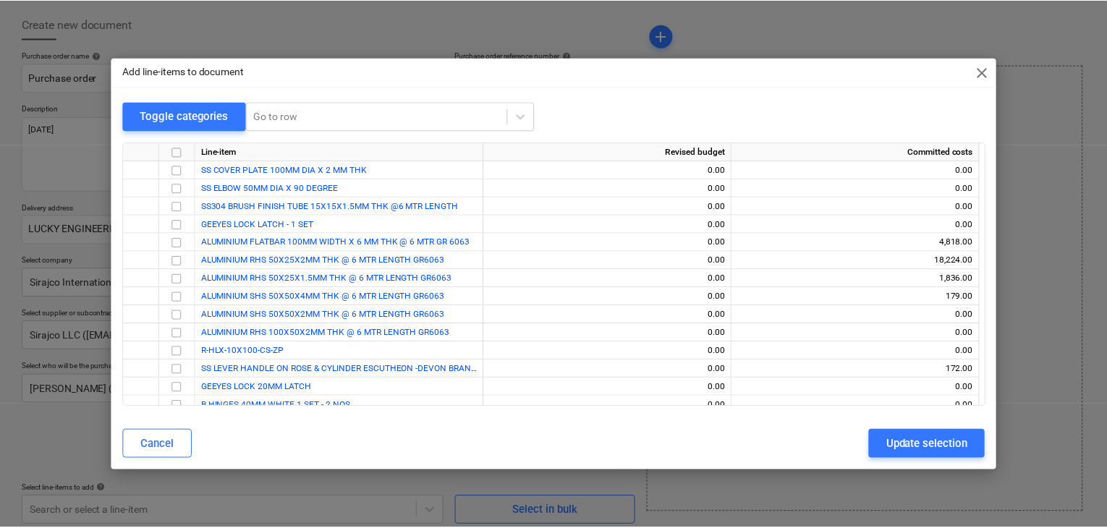
scroll to position [894, 0]
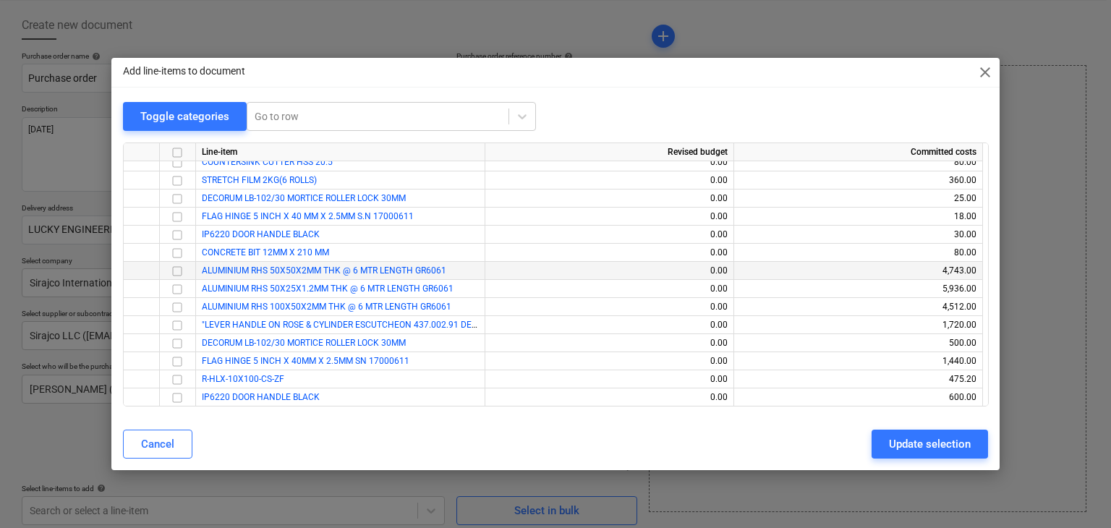
click at [179, 273] on input "checkbox" at bounding box center [177, 271] width 17 height 17
click at [179, 291] on input "checkbox" at bounding box center [177, 289] width 17 height 17
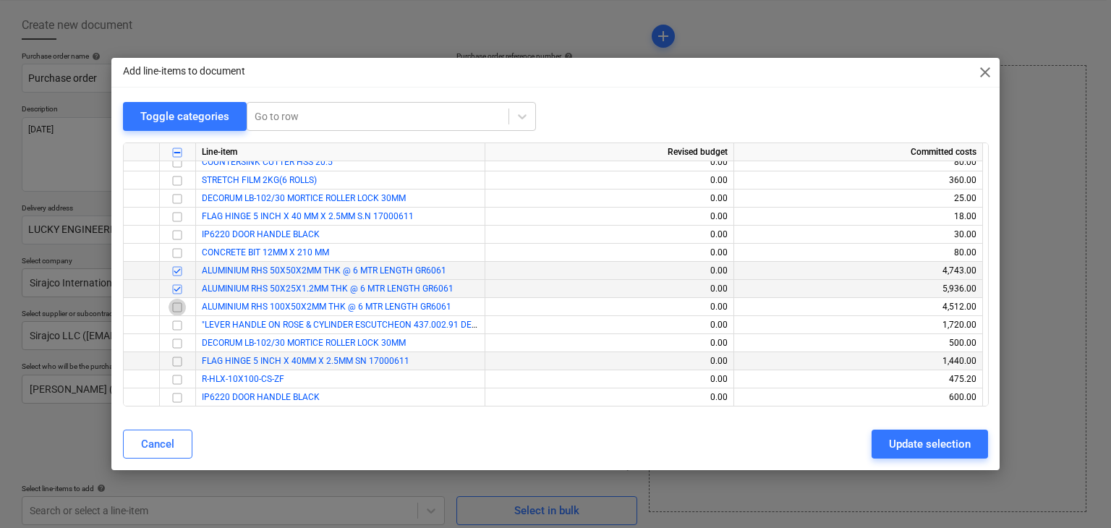
drag, startPoint x: 179, startPoint y: 291, endPoint x: 432, endPoint y: 367, distance: 264.5
click at [173, 307] on input "checkbox" at bounding box center [177, 307] width 17 height 17
drag, startPoint x: 923, startPoint y: 451, endPoint x: 318, endPoint y: 368, distance: 610.3
click at [909, 451] on div "Update selection" at bounding box center [930, 444] width 82 height 19
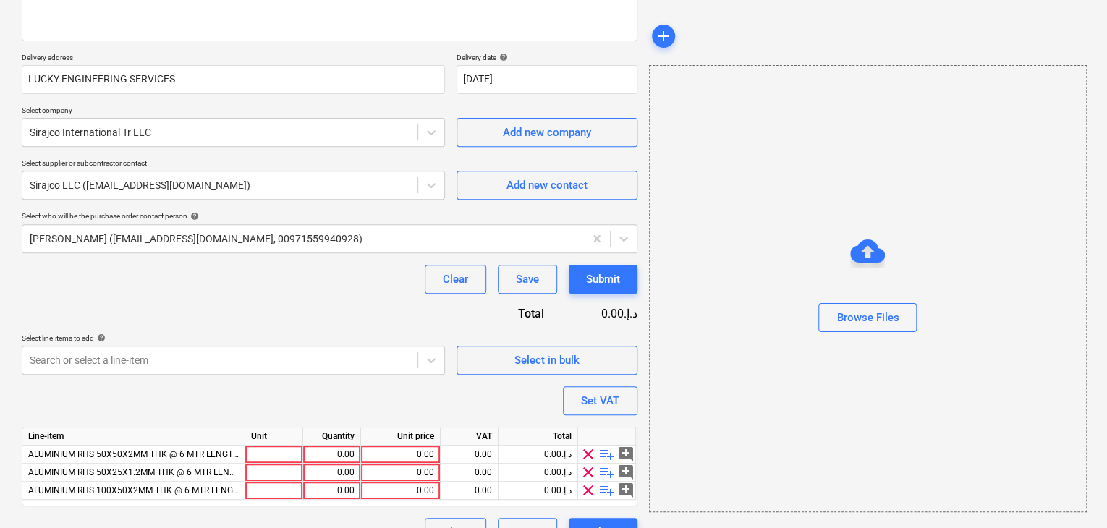
scroll to position [248, 0]
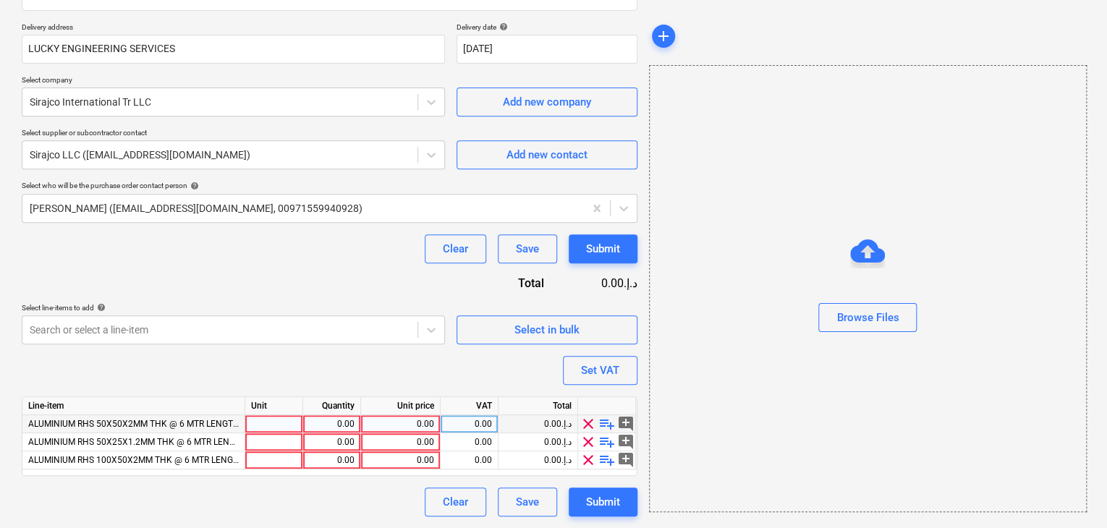
click at [258, 423] on div at bounding box center [274, 424] width 58 height 18
click at [317, 420] on div "0.00" at bounding box center [332, 424] width 46 height 18
click at [339, 425] on div "0.00" at bounding box center [332, 424] width 46 height 18
click at [417, 421] on div "0.00" at bounding box center [400, 424] width 67 height 18
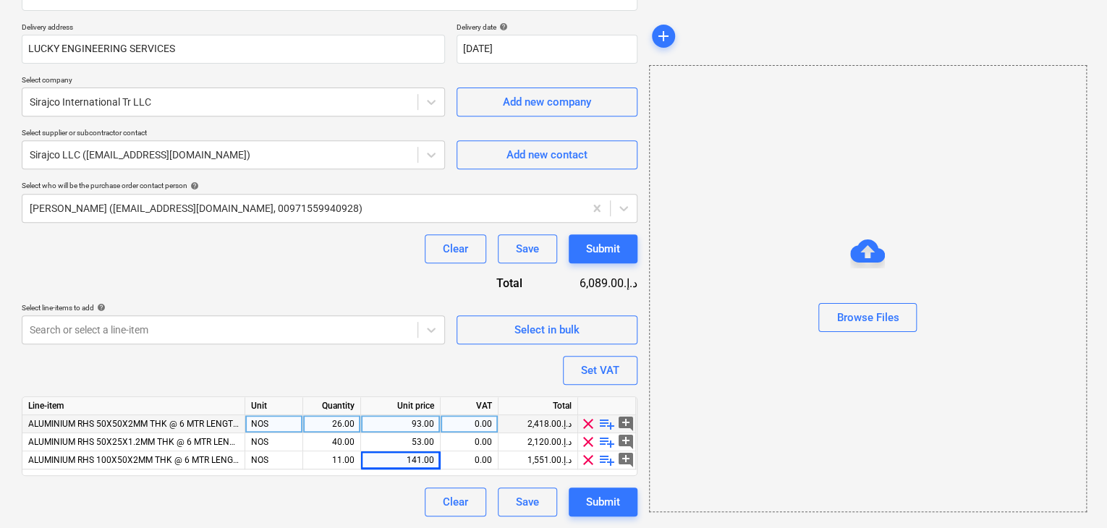
drag, startPoint x: 788, startPoint y: 440, endPoint x: 512, endPoint y: 302, distance: 308.9
click at [766, 427] on div "Browse Files" at bounding box center [868, 288] width 438 height 447
click at [602, 375] on div "Set VAT" at bounding box center [600, 370] width 38 height 19
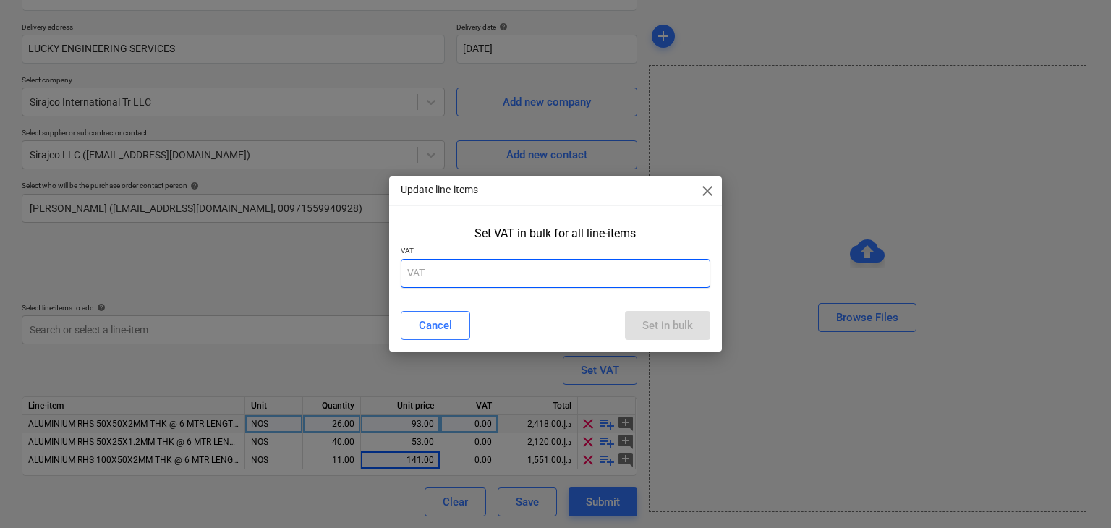
click at [420, 278] on input "text" at bounding box center [556, 273] width 310 height 29
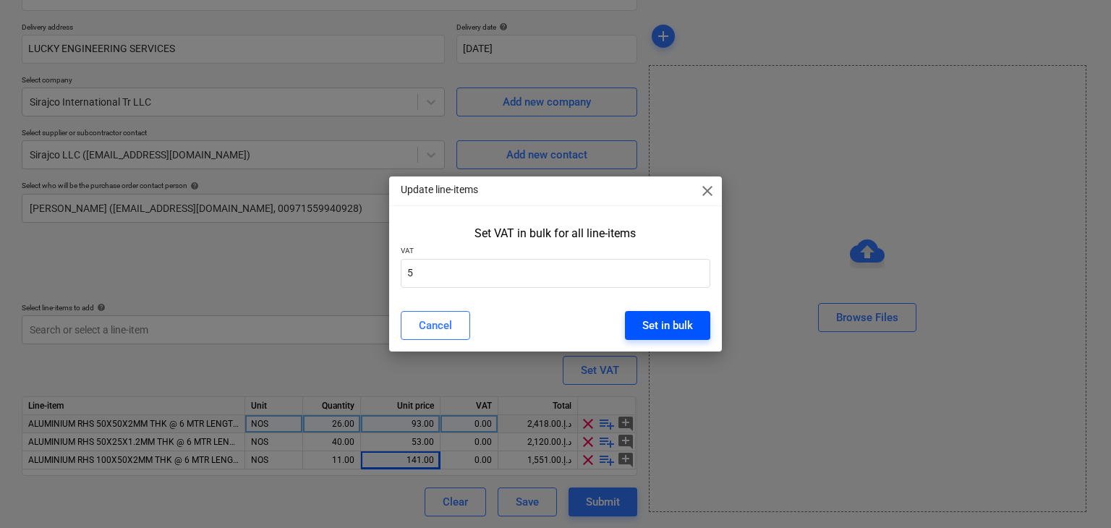
click at [651, 331] on div "Set in bulk" at bounding box center [667, 325] width 51 height 19
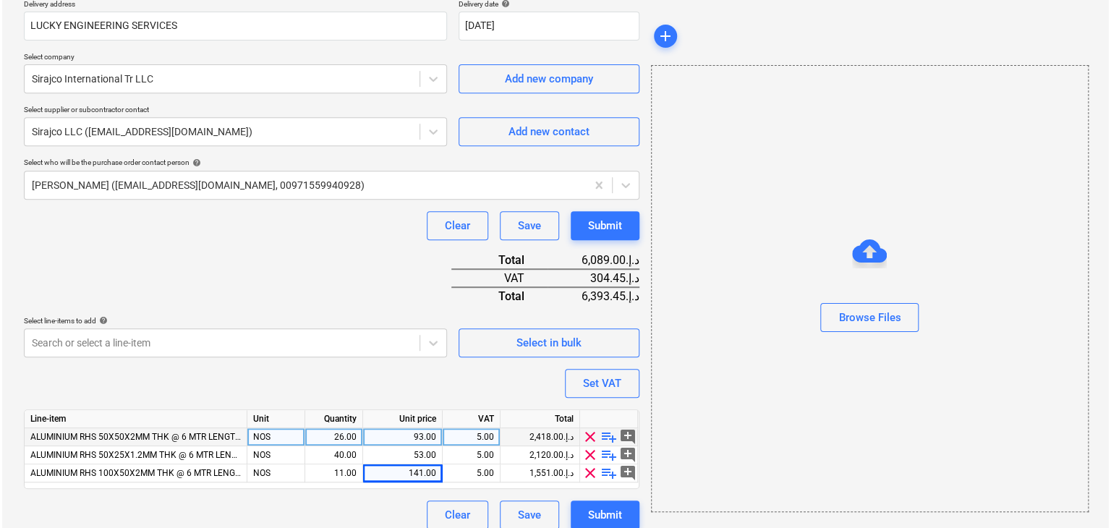
scroll to position [284, 0]
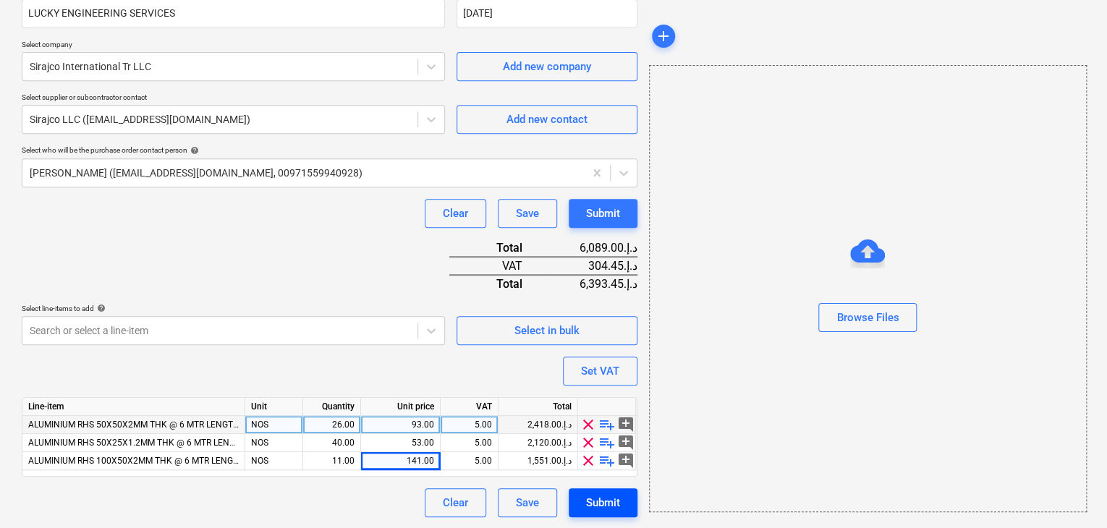
click at [617, 490] on button "Submit" at bounding box center [603, 502] width 69 height 29
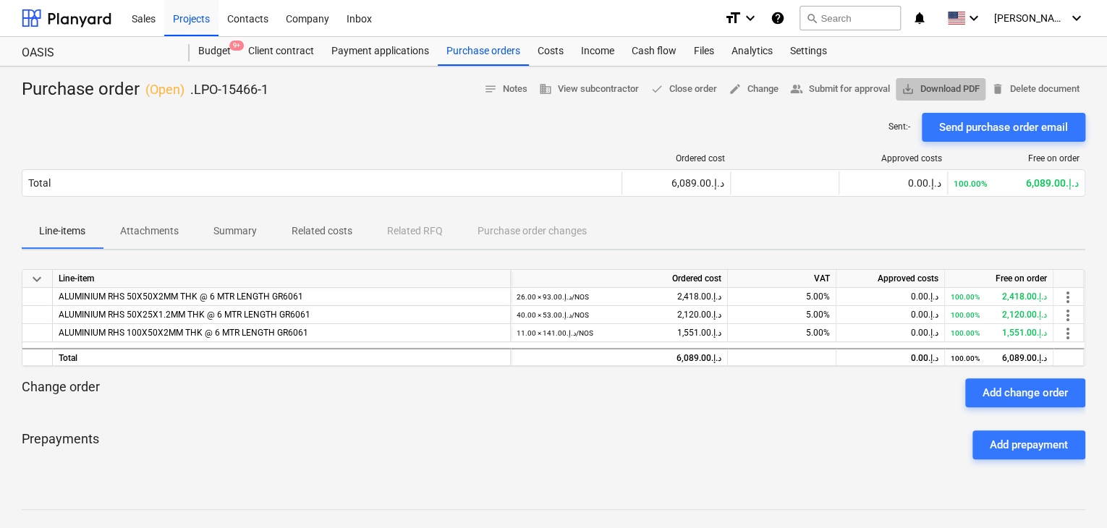
click at [940, 97] on button "save_alt Download PDF" at bounding box center [940, 89] width 90 height 22
click at [173, 26] on div "Projects" at bounding box center [191, 17] width 54 height 37
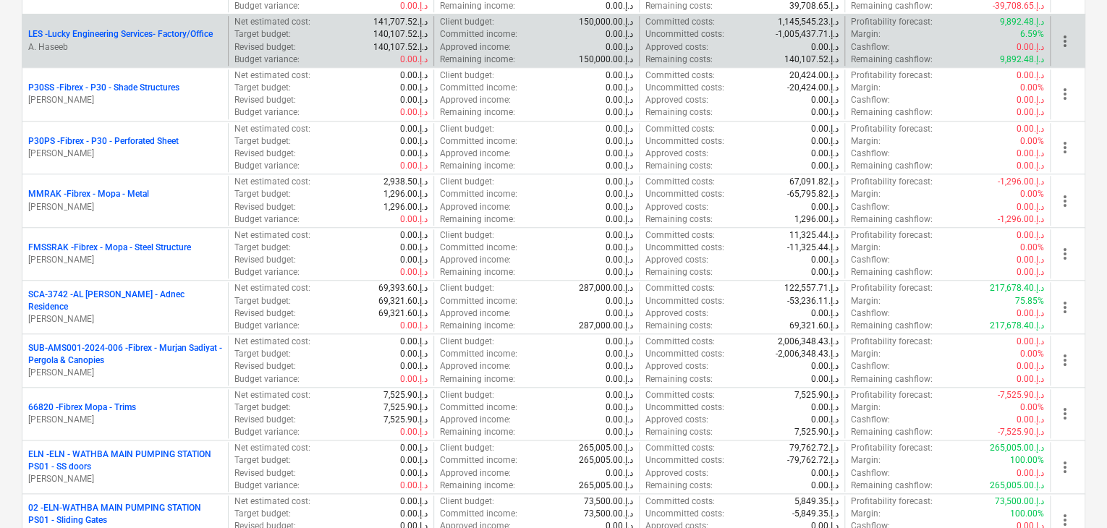
scroll to position [651, 0]
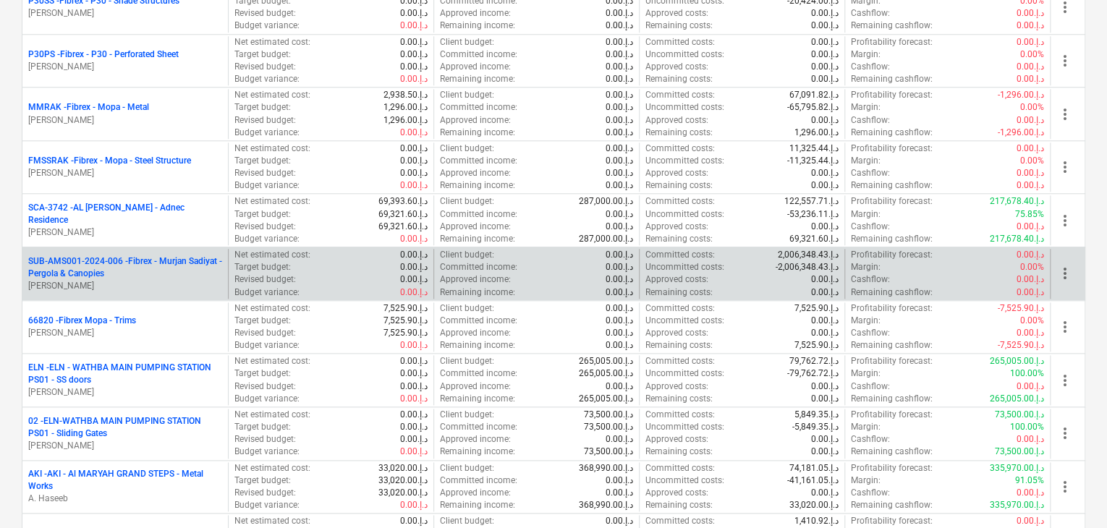
click at [157, 286] on p "[PERSON_NAME]" at bounding box center [125, 286] width 194 height 12
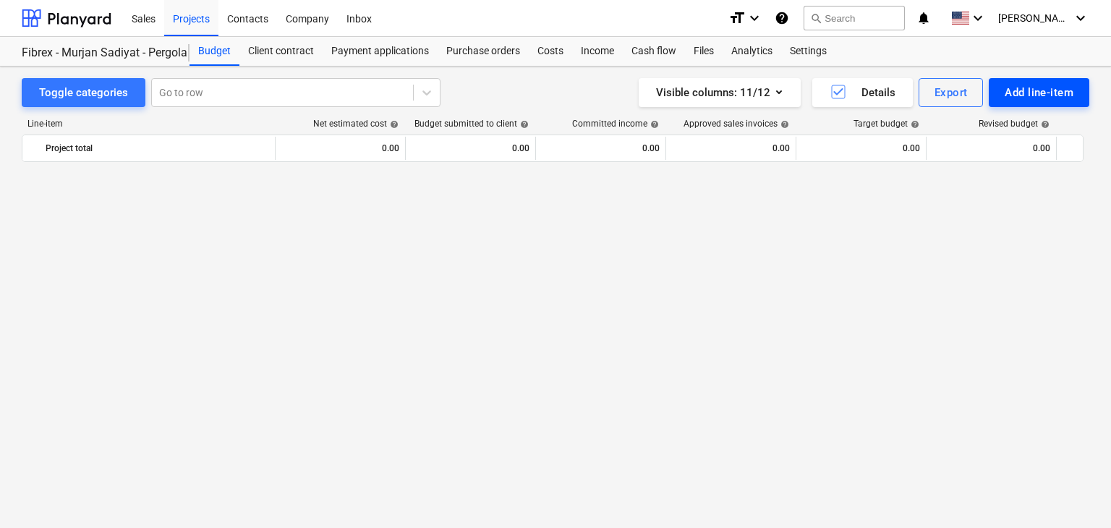
click at [1027, 96] on div "Add line-item" at bounding box center [1039, 92] width 69 height 19
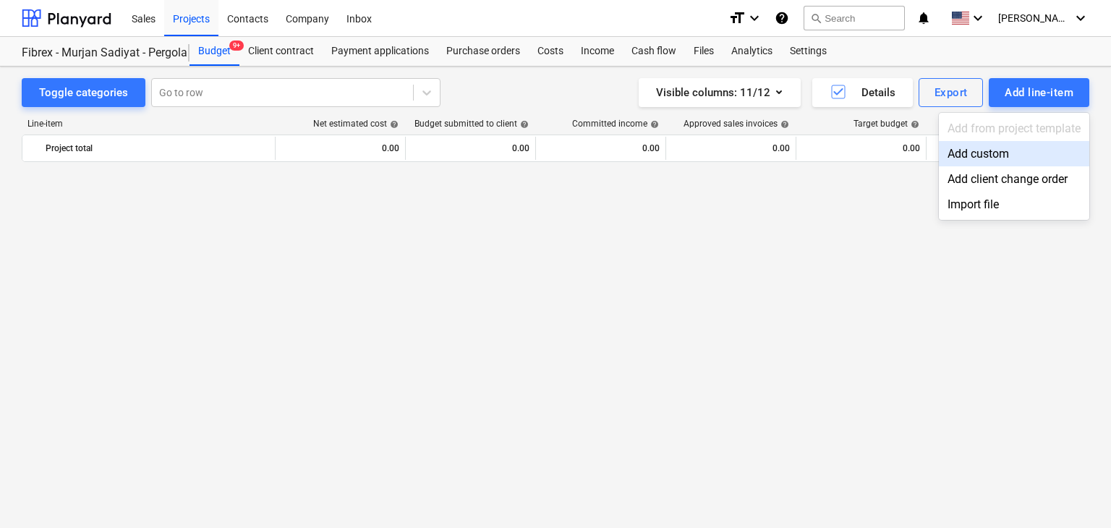
scroll to position [9573, 0]
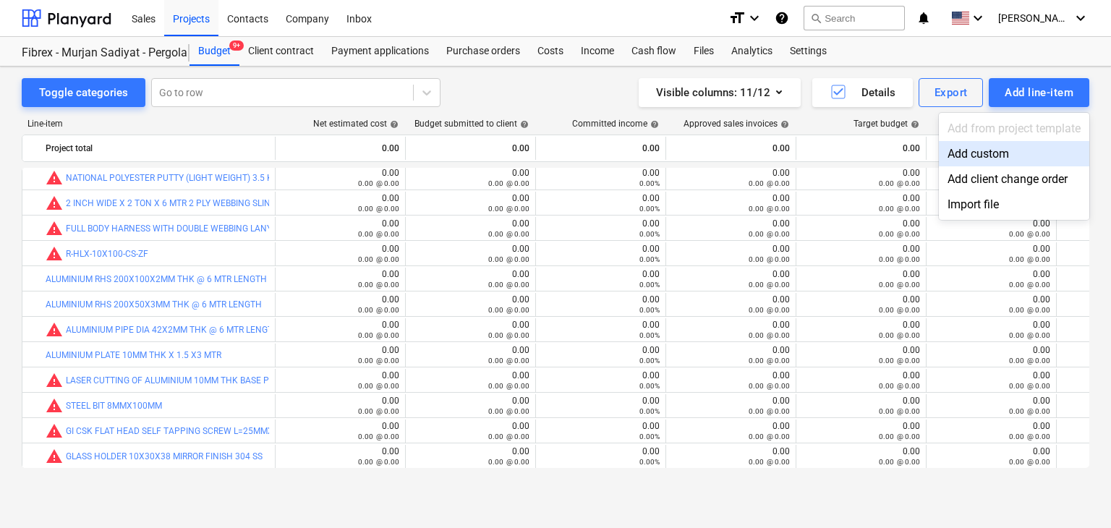
click at [979, 163] on div "Add custom" at bounding box center [1014, 153] width 150 height 25
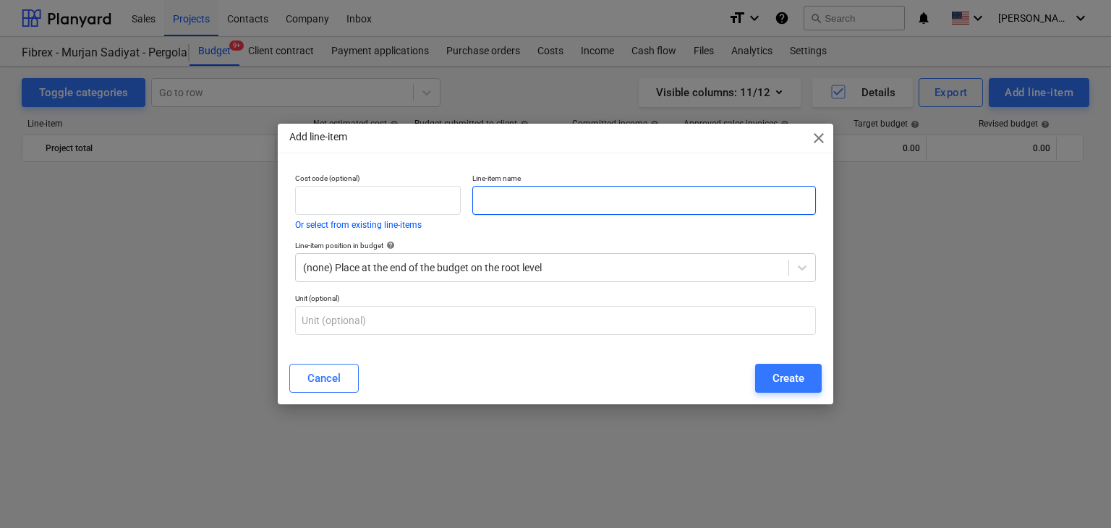
click at [556, 201] on input "text" at bounding box center [644, 200] width 344 height 29
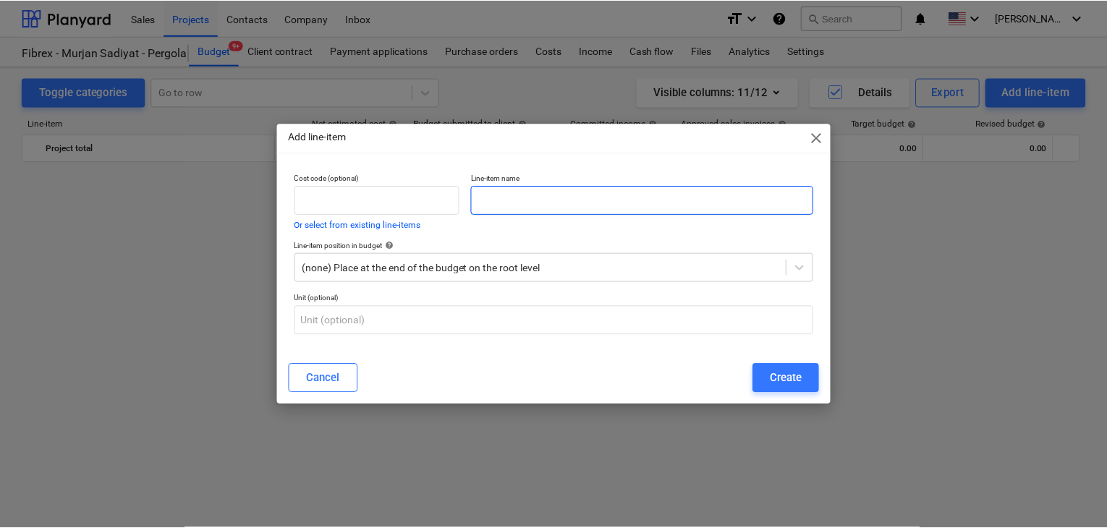
scroll to position [9573, 0]
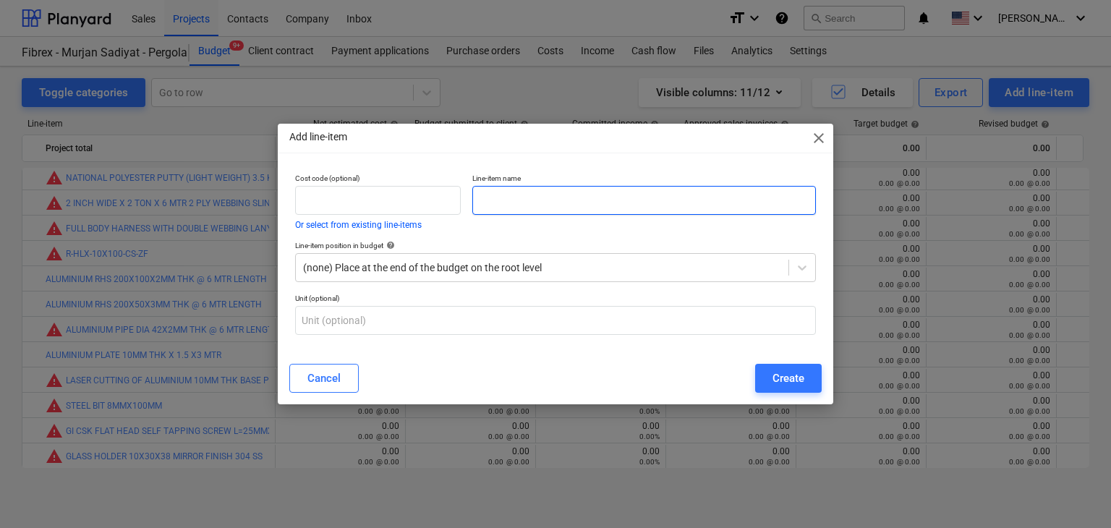
paste input "ALUMINIUM U CHANNEL 15X20X15X1.5 MM THK @ 6 MTR LENGTH"
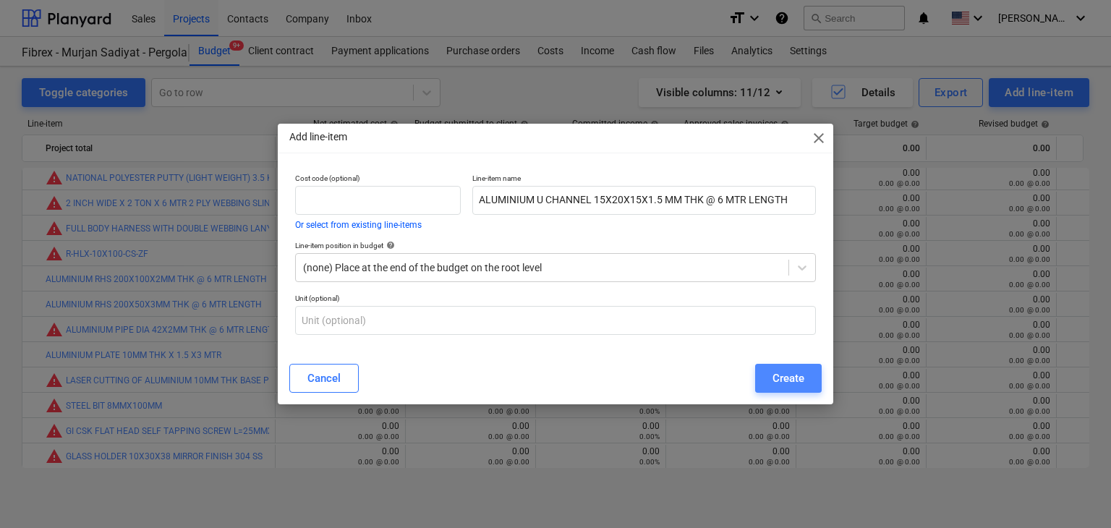
click at [783, 377] on div "Create" at bounding box center [789, 378] width 32 height 19
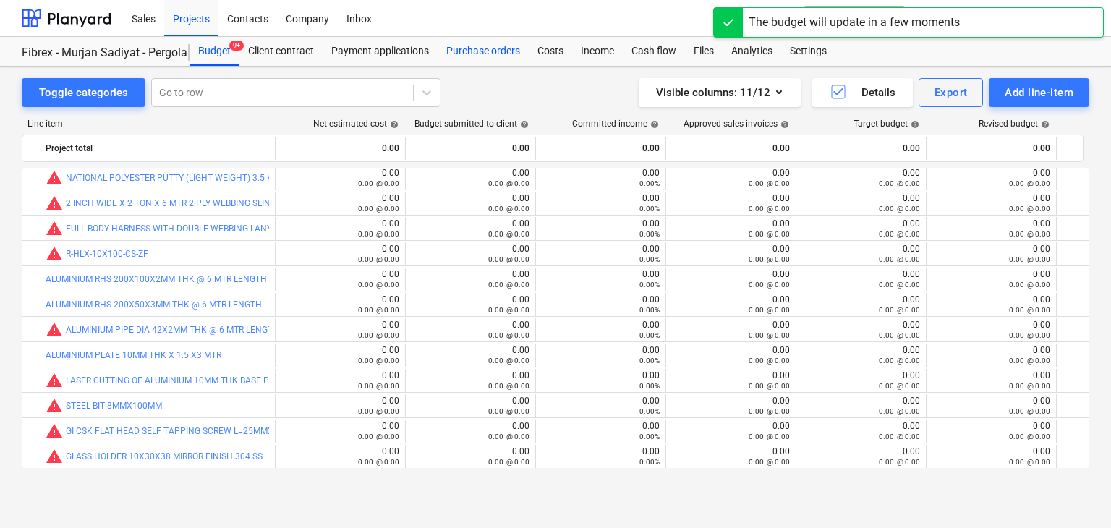
click at [477, 56] on div "Purchase orders" at bounding box center [483, 51] width 91 height 29
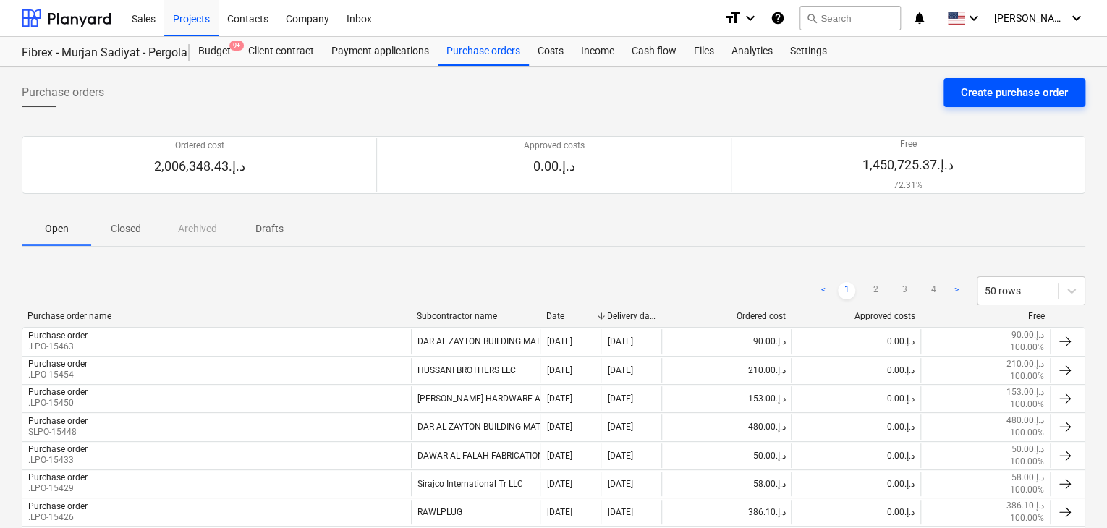
click at [992, 91] on div "Create purchase order" at bounding box center [1014, 92] width 107 height 19
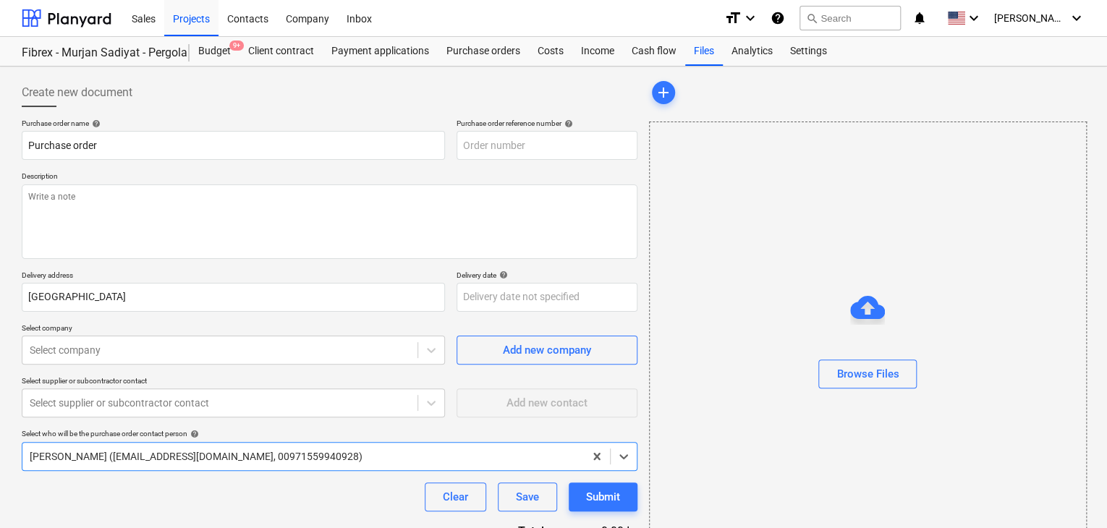
click at [569, 169] on div "Purchase order name help Purchase order Purchase order reference number help De…" at bounding box center [330, 356] width 616 height 474
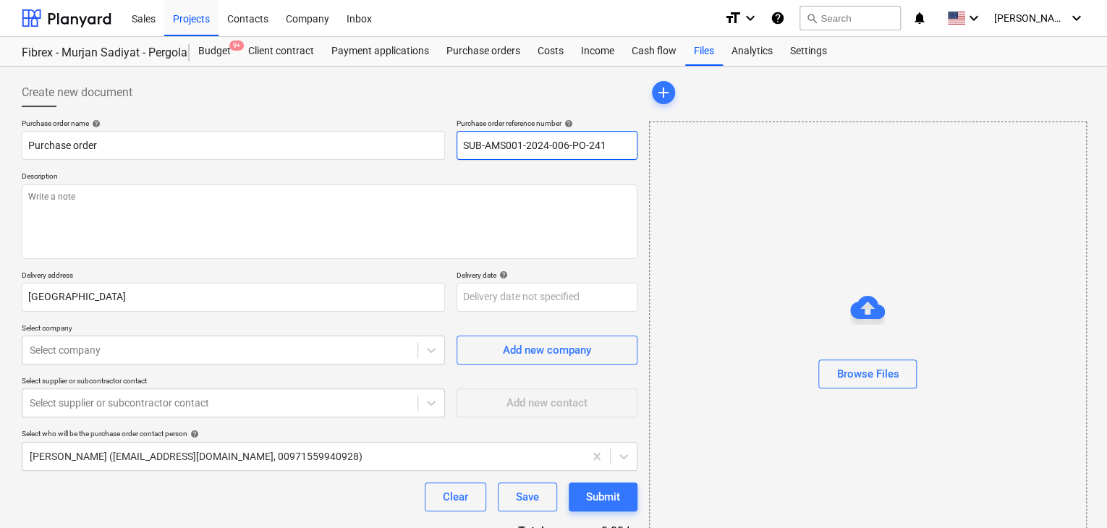
drag, startPoint x: 613, startPoint y: 145, endPoint x: 419, endPoint y: 124, distance: 195.7
click at [419, 124] on div "Purchase order name help Purchase order Purchase order reference number help SU…" at bounding box center [330, 139] width 616 height 41
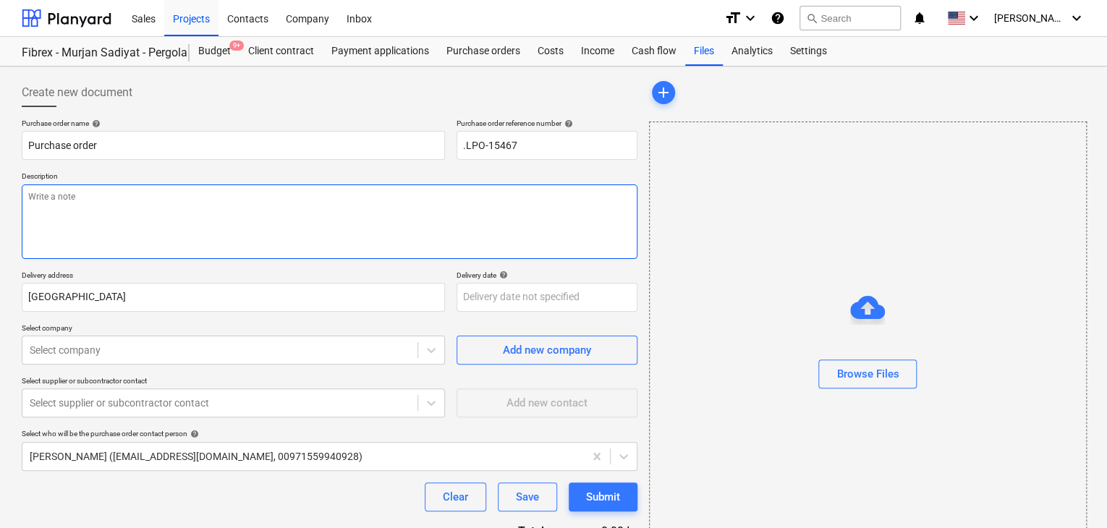
click at [263, 237] on textarea at bounding box center [330, 221] width 616 height 75
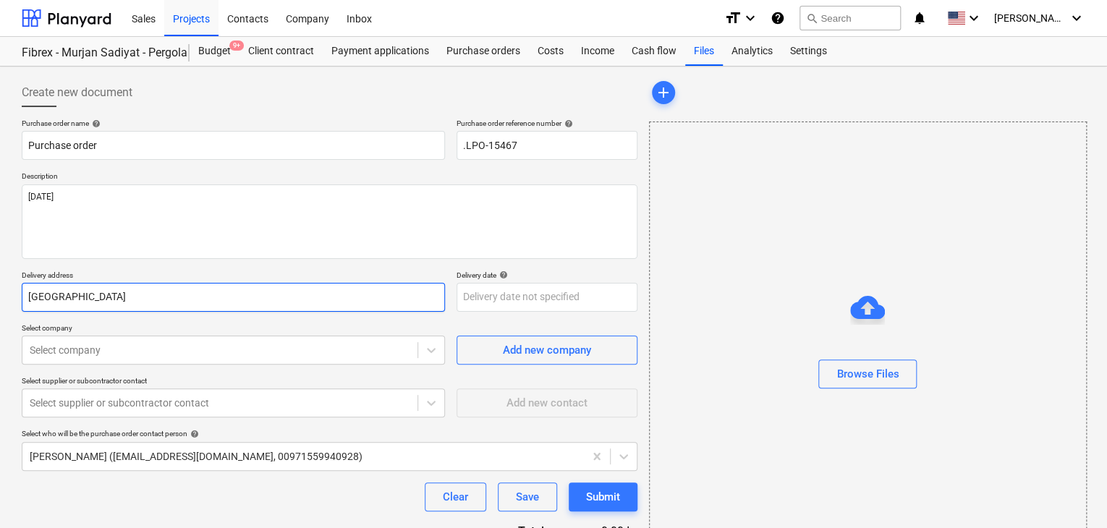
click at [84, 305] on input "[GEOGRAPHIC_DATA]" at bounding box center [233, 297] width 423 height 29
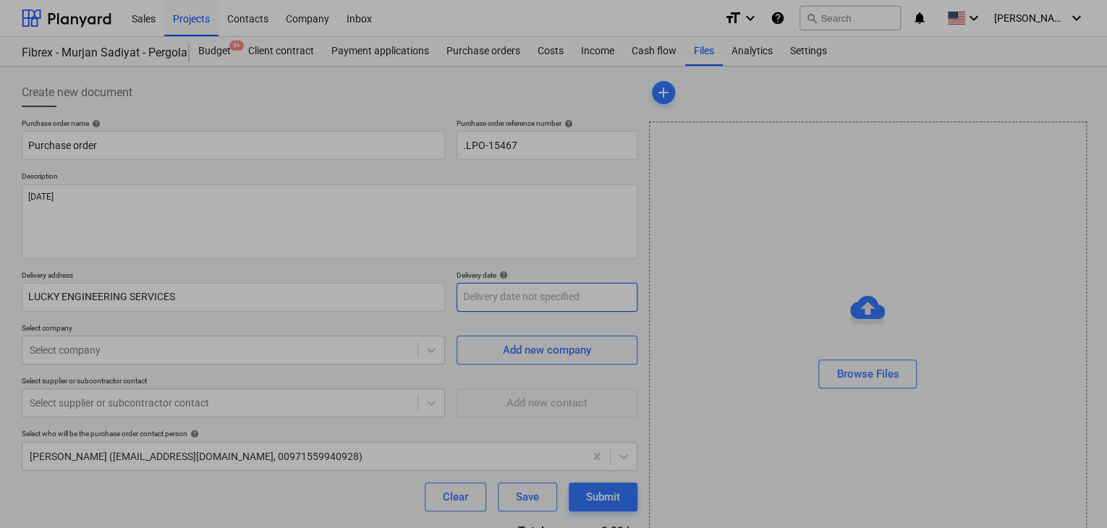
click at [488, 298] on body "Sales Projects Contacts Company Inbox format_size keyboard_arrow_down help sear…" at bounding box center [553, 264] width 1107 height 528
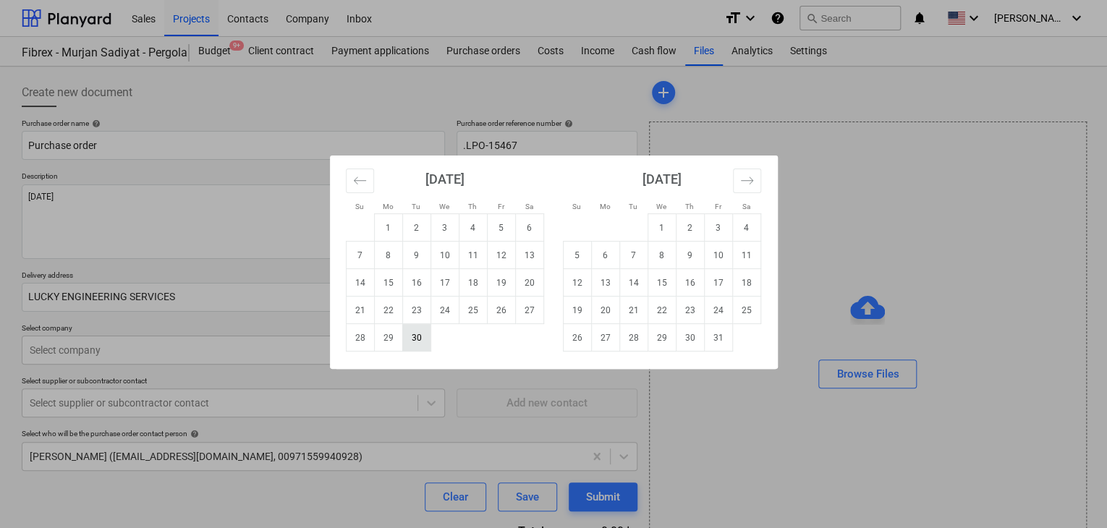
drag, startPoint x: 414, startPoint y: 341, endPoint x: 190, endPoint y: 348, distance: 223.6
click at [414, 341] on td "30" at bounding box center [416, 337] width 28 height 27
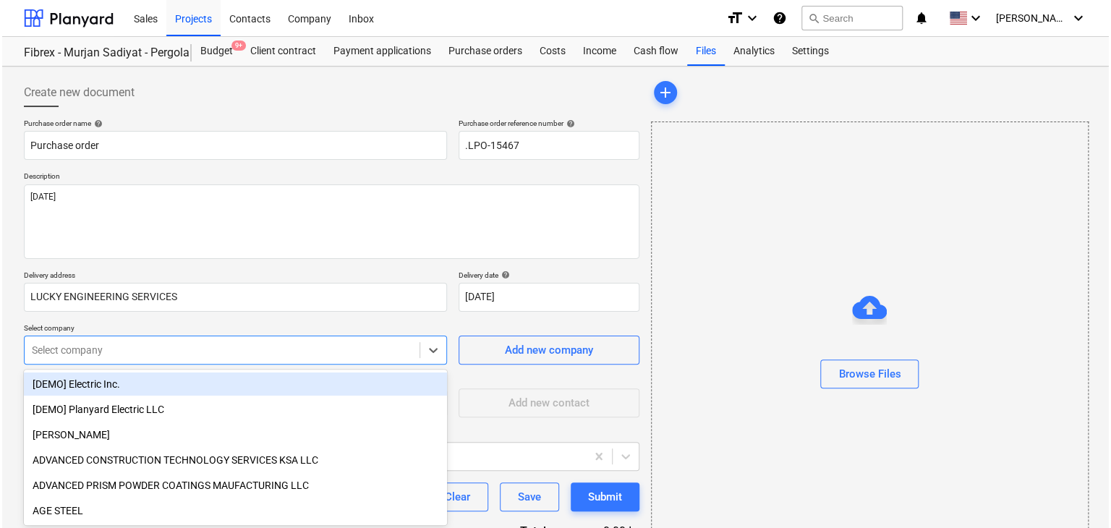
scroll to position [67, 0]
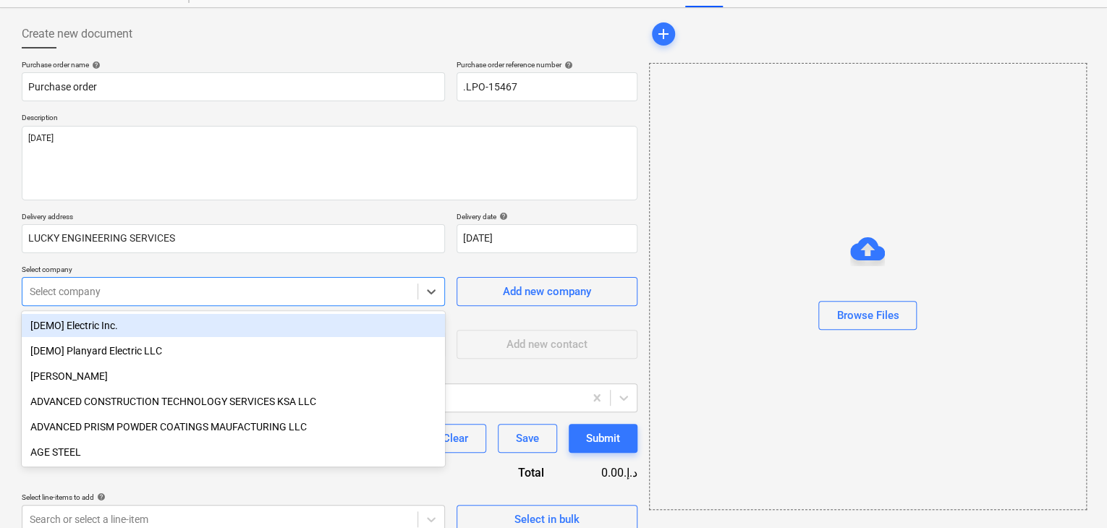
click at [182, 349] on body "Sales Projects Contacts Company Inbox format_size keyboard_arrow_down help sear…" at bounding box center [553, 205] width 1107 height 528
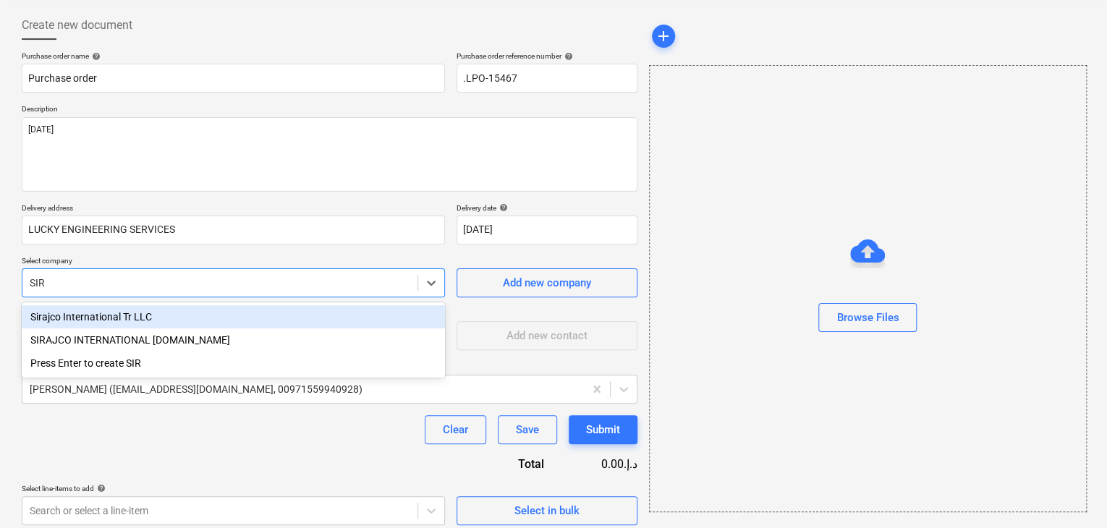
click at [116, 315] on div "Sirajco International Tr LLC" at bounding box center [233, 316] width 423 height 23
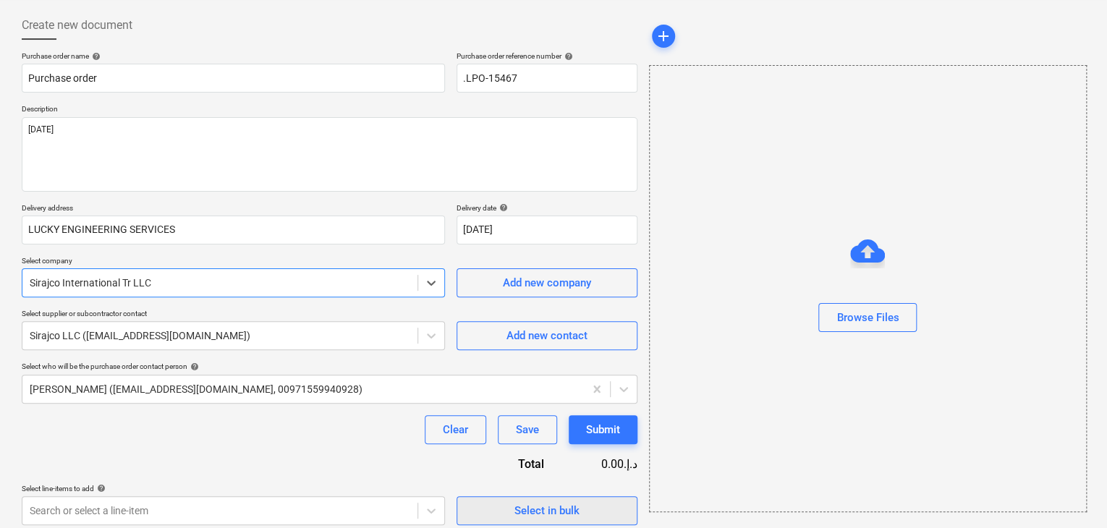
click at [532, 496] on button "Select in bulk" at bounding box center [546, 510] width 181 height 29
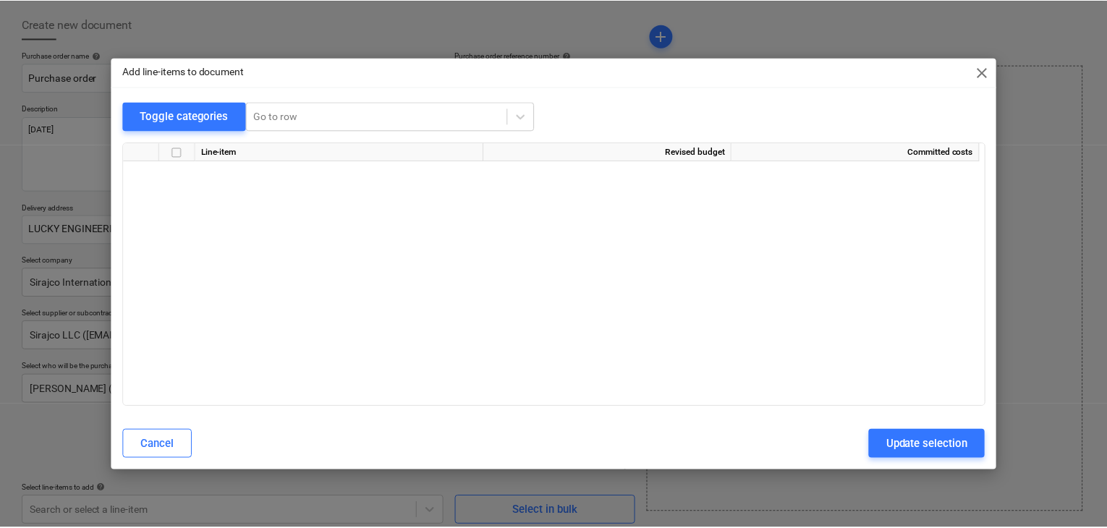
scroll to position [6862, 0]
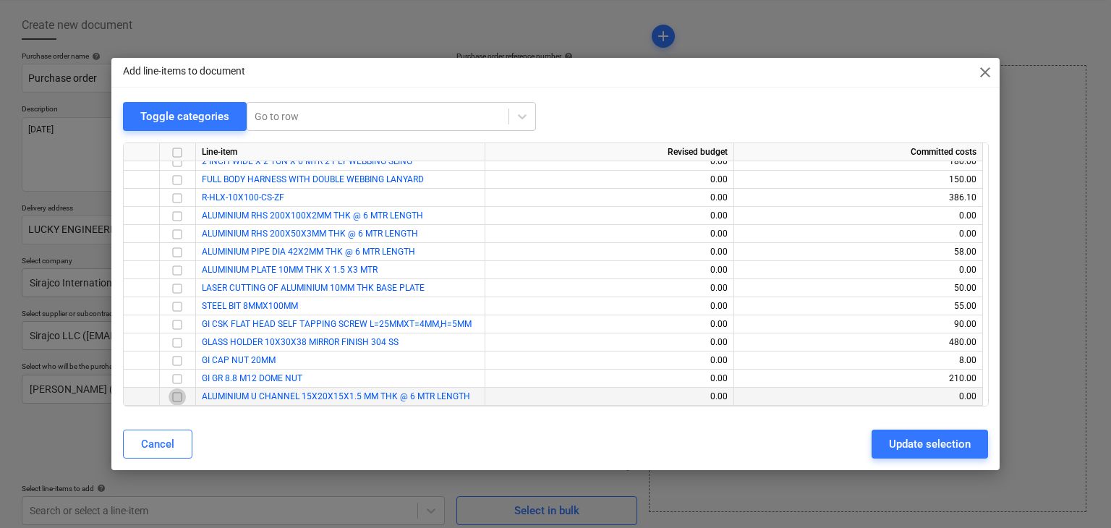
click at [177, 399] on input "checkbox" at bounding box center [177, 396] width 17 height 17
drag, startPoint x: 932, startPoint y: 446, endPoint x: 493, endPoint y: 477, distance: 440.8
click at [926, 444] on div "Update selection" at bounding box center [930, 444] width 82 height 19
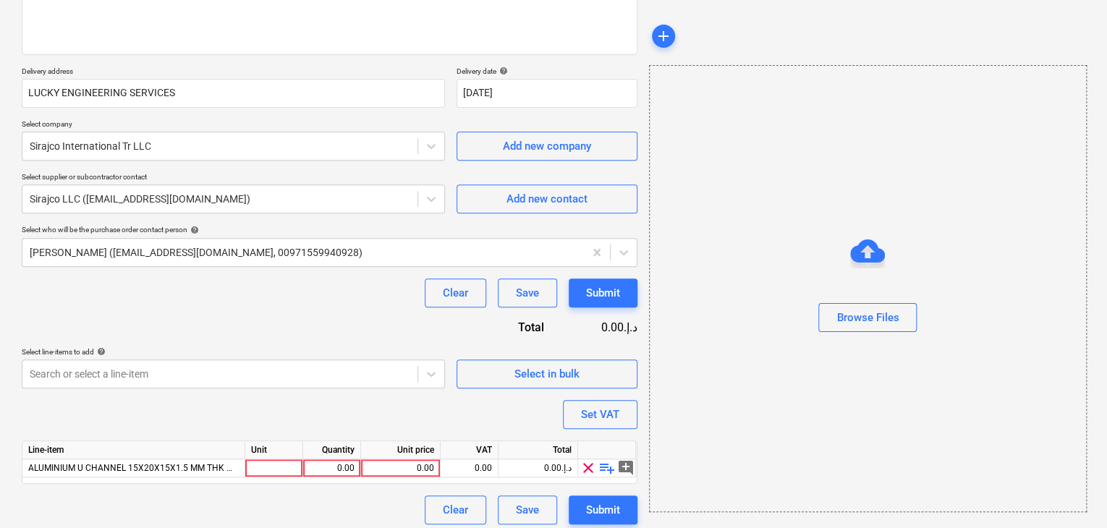
scroll to position [211, 0]
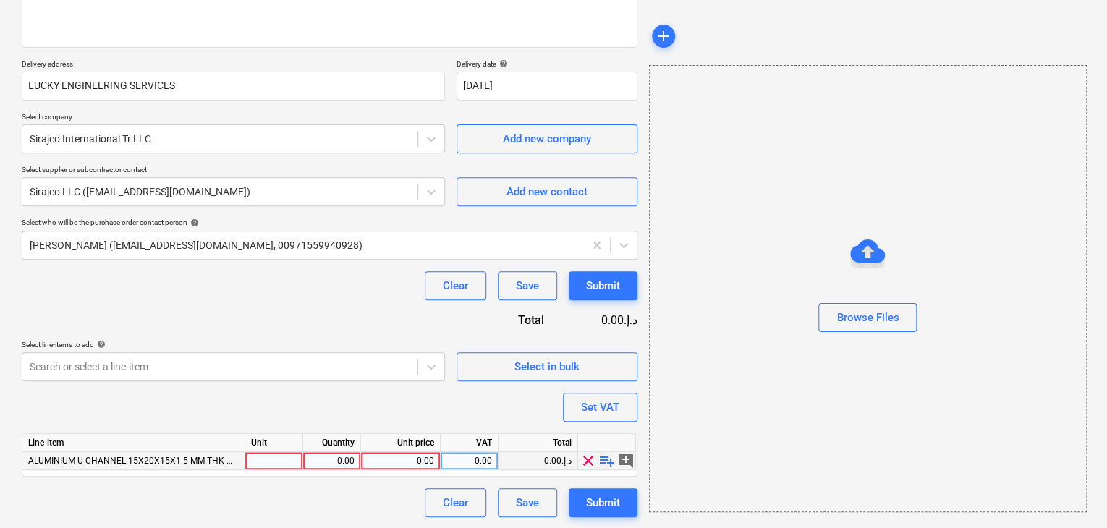
click at [276, 461] on div at bounding box center [274, 461] width 58 height 18
click at [322, 461] on div "0.00" at bounding box center [332, 461] width 46 height 18
click at [381, 455] on div "0.00" at bounding box center [400, 461] width 67 height 18
drag, startPoint x: 741, startPoint y: 394, endPoint x: 596, endPoint y: 396, distance: 144.7
click at [729, 396] on div "Browse Files" at bounding box center [868, 288] width 438 height 447
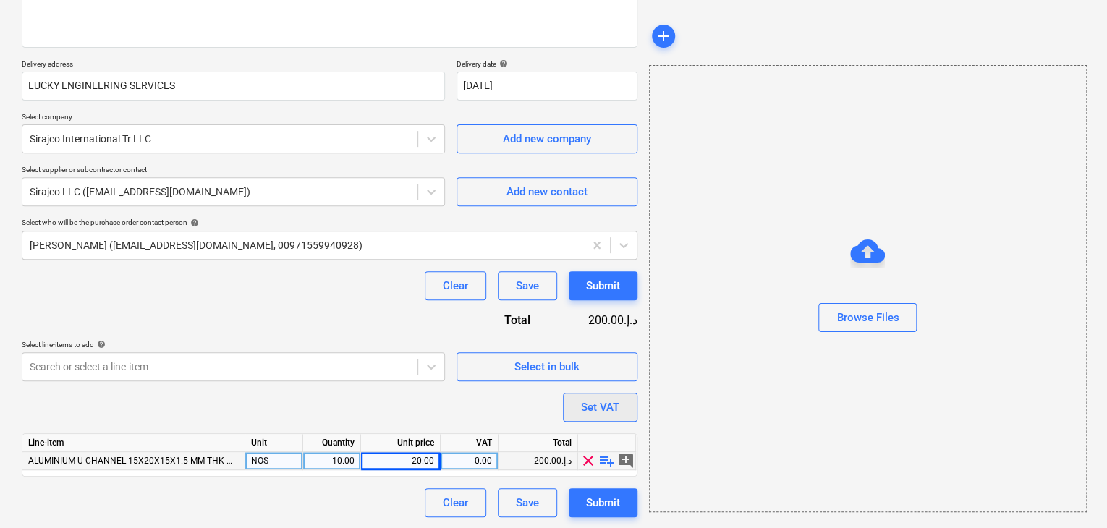
click at [596, 398] on div "Set VAT" at bounding box center [600, 407] width 38 height 19
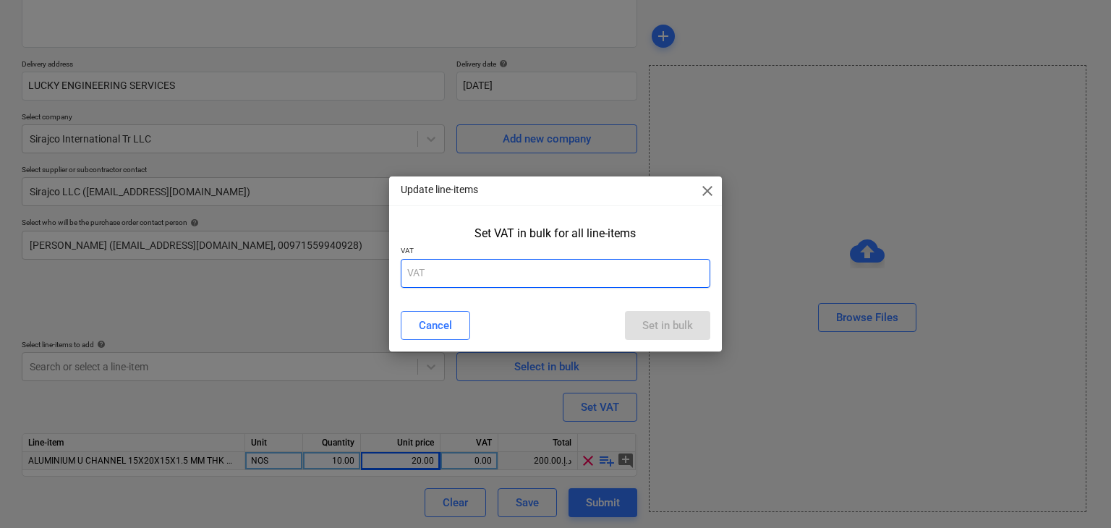
click at [514, 273] on input "text" at bounding box center [556, 273] width 310 height 29
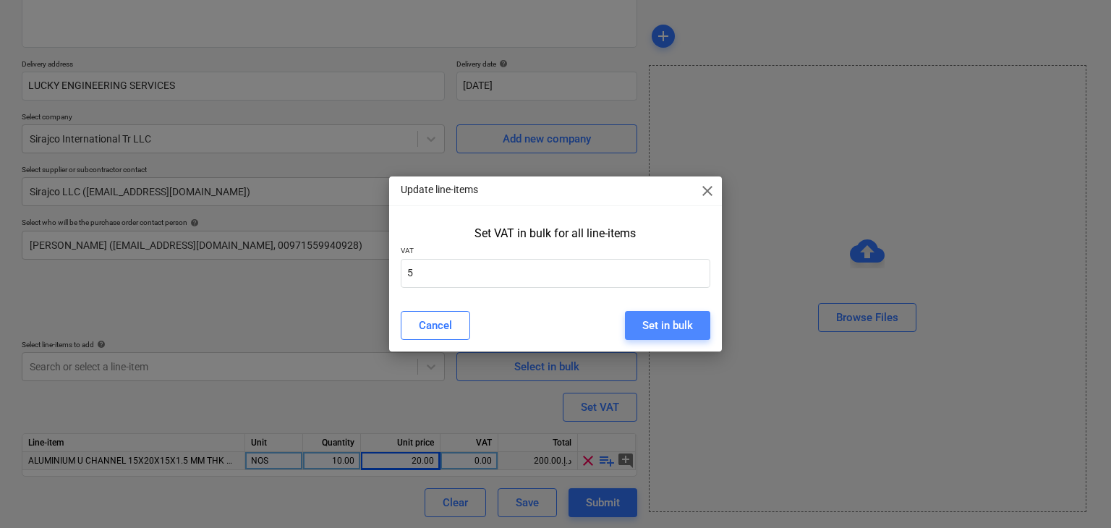
click at [669, 323] on div "Set in bulk" at bounding box center [667, 325] width 51 height 19
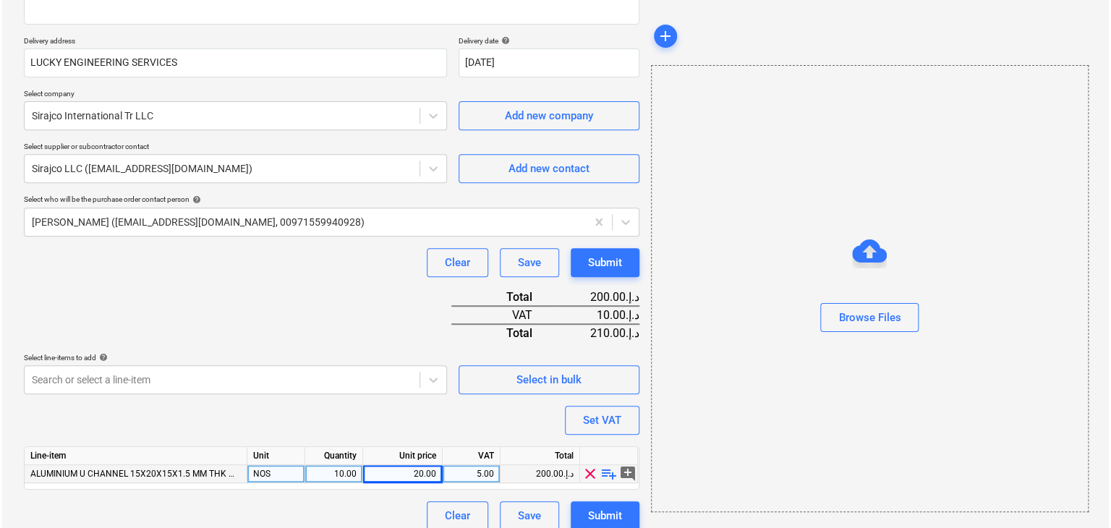
scroll to position [247, 0]
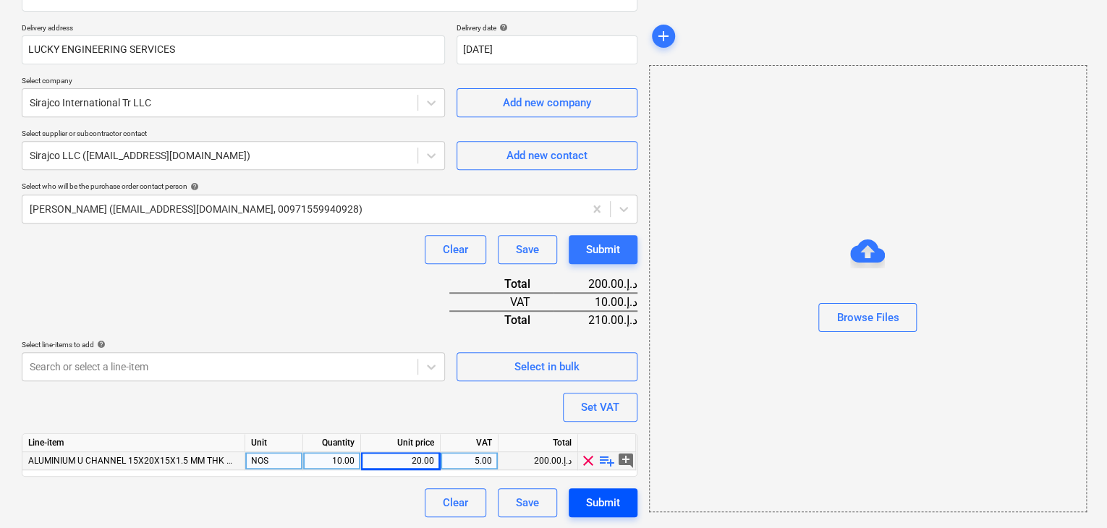
click at [592, 501] on div "Submit" at bounding box center [603, 502] width 34 height 19
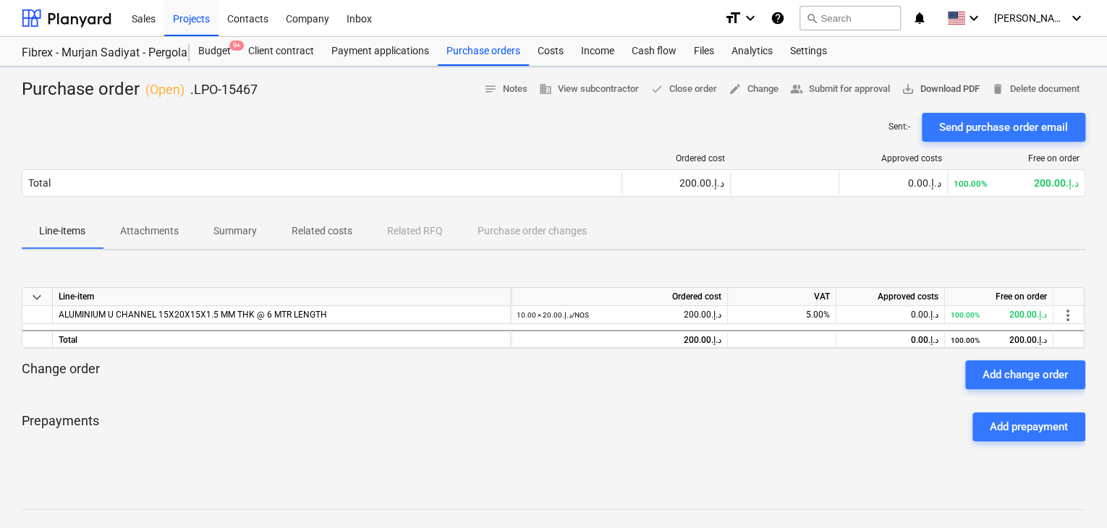
click at [942, 99] on button "save_alt Download PDF" at bounding box center [940, 89] width 90 height 22
click at [1042, 82] on span "delete Delete document" at bounding box center [1035, 89] width 88 height 17
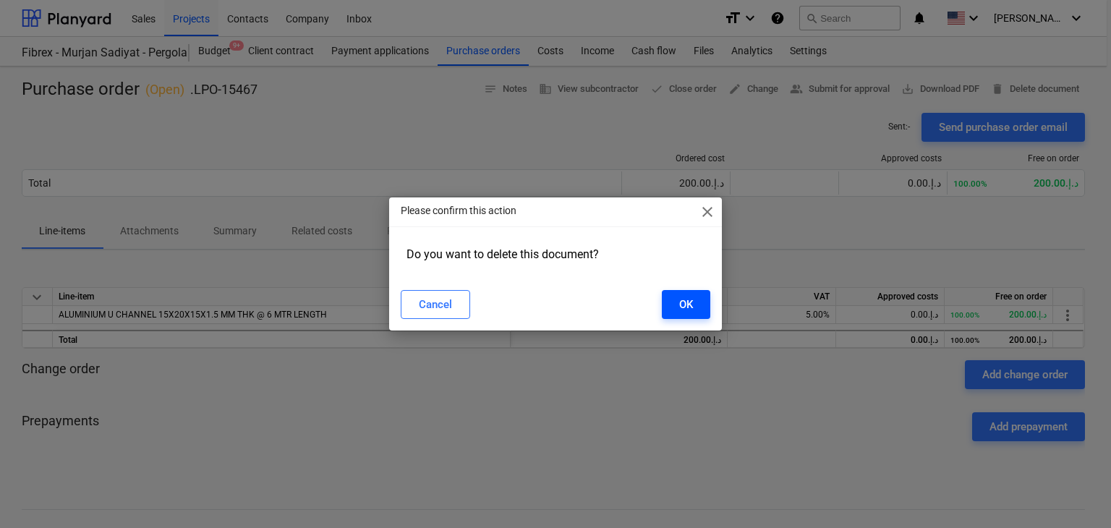
click at [700, 307] on button "OK" at bounding box center [686, 304] width 48 height 29
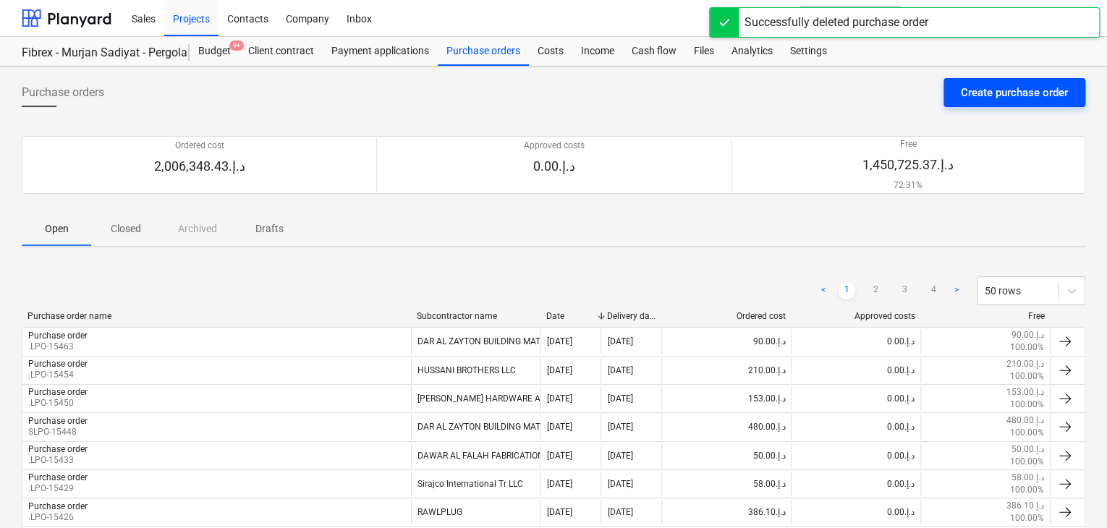
click at [974, 93] on div "Create purchase order" at bounding box center [1014, 92] width 107 height 19
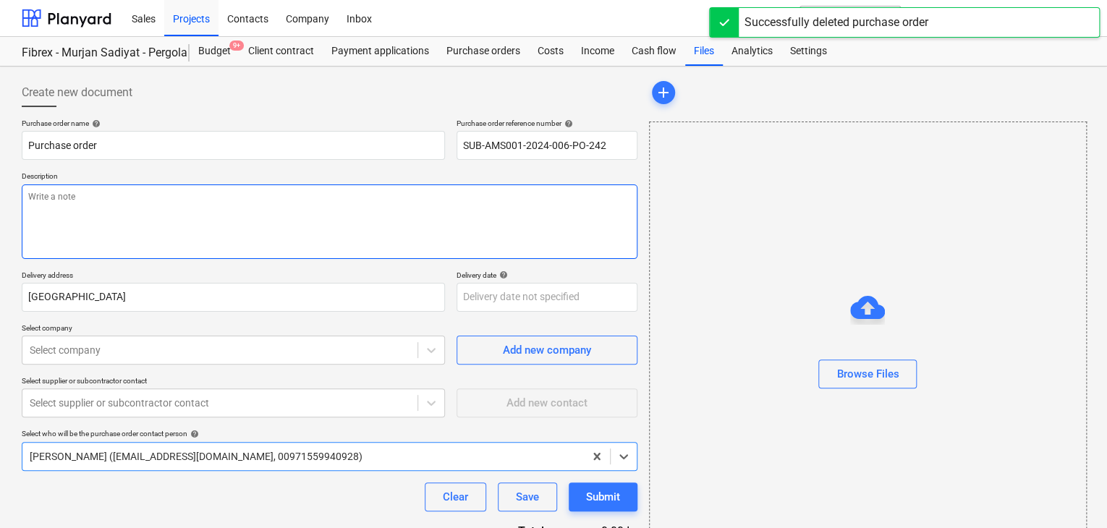
click at [477, 198] on textarea at bounding box center [330, 221] width 616 height 75
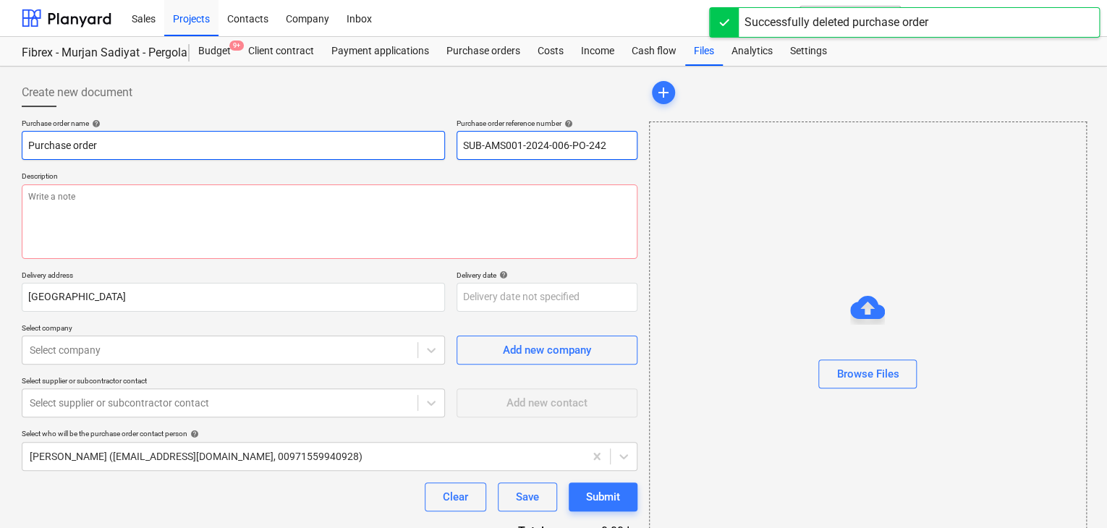
drag, startPoint x: 610, startPoint y: 143, endPoint x: 431, endPoint y: 148, distance: 179.4
click at [431, 148] on div "Purchase order name help Purchase order Purchase order reference number help SU…" at bounding box center [330, 139] width 616 height 41
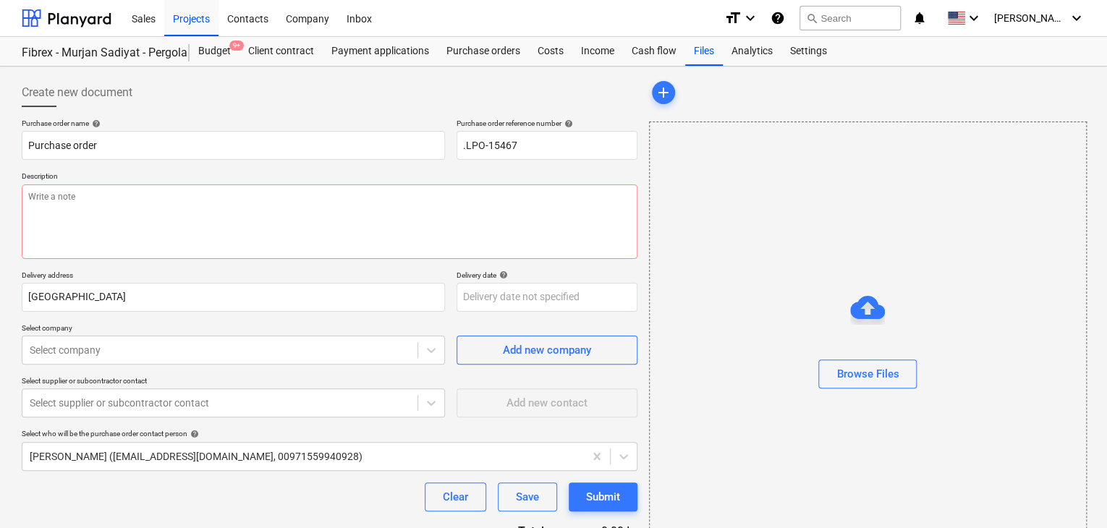
click at [166, 261] on div "Purchase order name help Purchase order Purchase order reference number help .L…" at bounding box center [330, 356] width 616 height 474
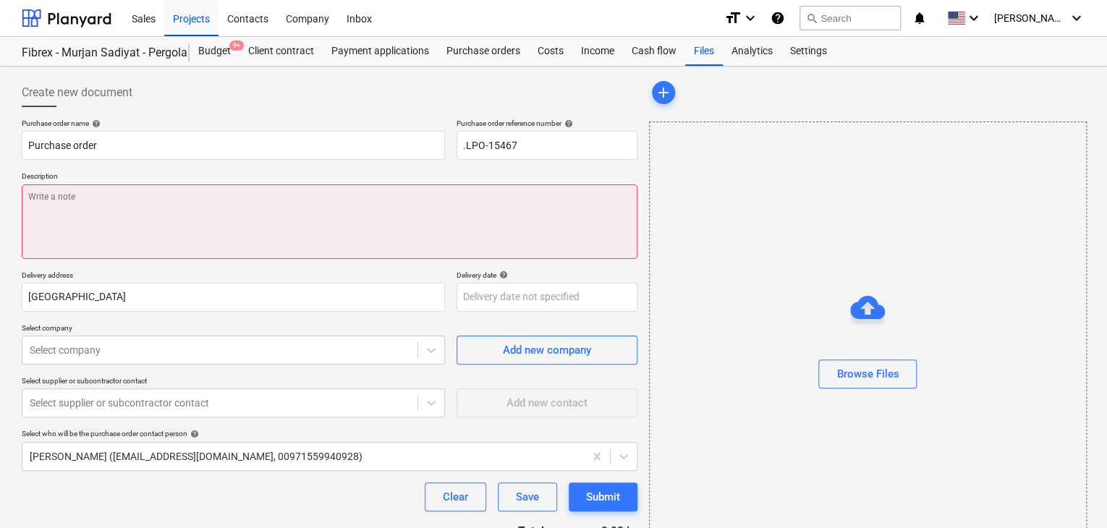
click at [191, 229] on textarea at bounding box center [330, 221] width 616 height 75
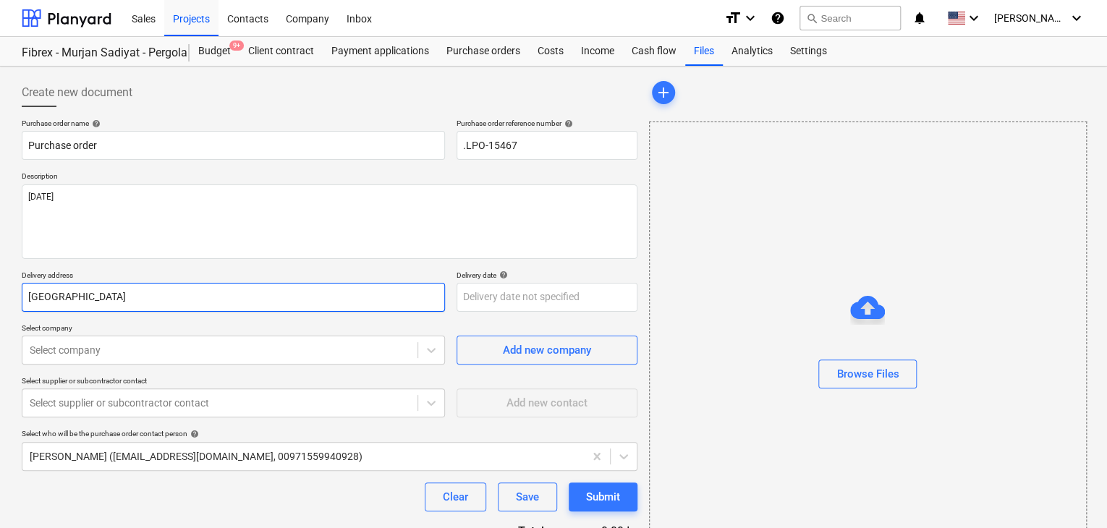
click at [120, 296] on input "[GEOGRAPHIC_DATA]" at bounding box center [233, 297] width 423 height 29
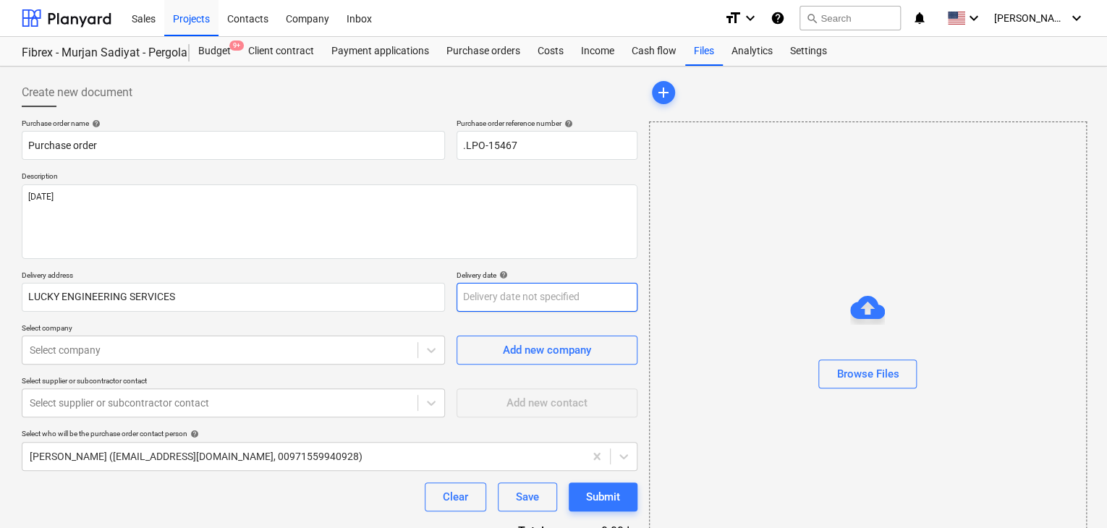
click at [472, 287] on body "Sales Projects Contacts Company Inbox format_size keyboard_arrow_down help sear…" at bounding box center [553, 264] width 1107 height 528
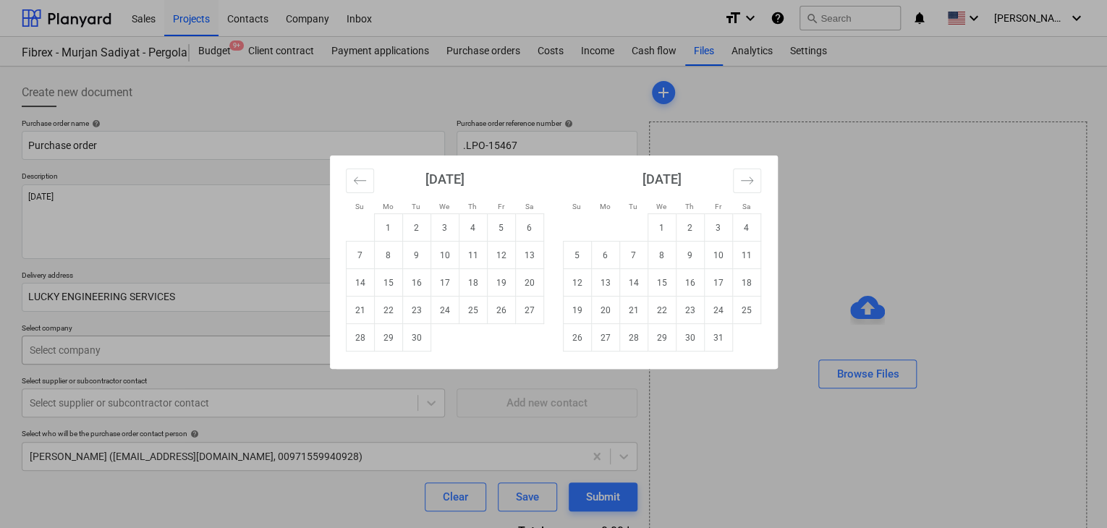
drag, startPoint x: 416, startPoint y: 343, endPoint x: 291, endPoint y: 356, distance: 125.1
click at [414, 342] on td "30" at bounding box center [416, 337] width 28 height 27
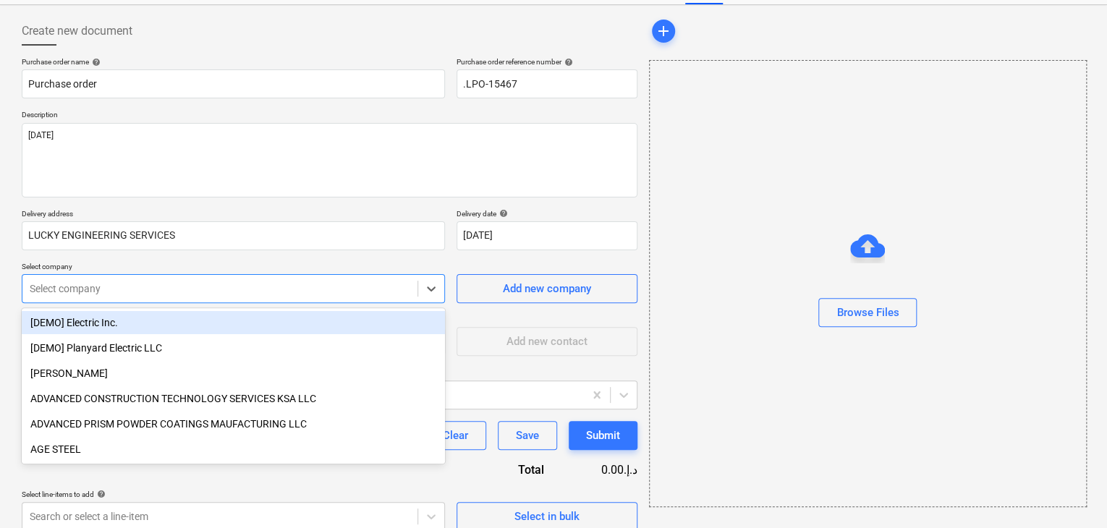
click at [196, 354] on body "Sales Projects Contacts Company Inbox format_size keyboard_arrow_down help sear…" at bounding box center [553, 203] width 1107 height 528
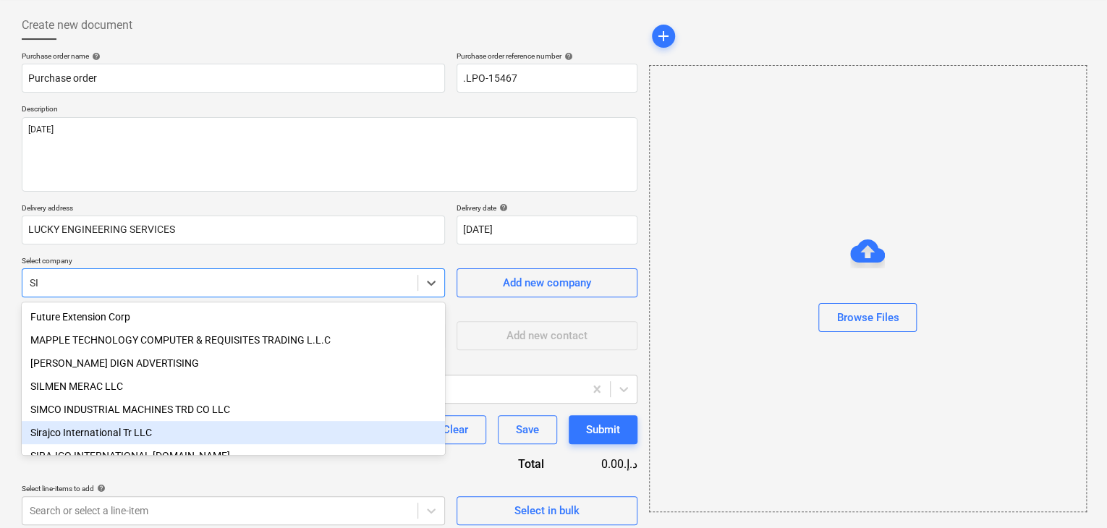
click at [92, 433] on div "Sirajco International Tr LLC" at bounding box center [233, 432] width 423 height 23
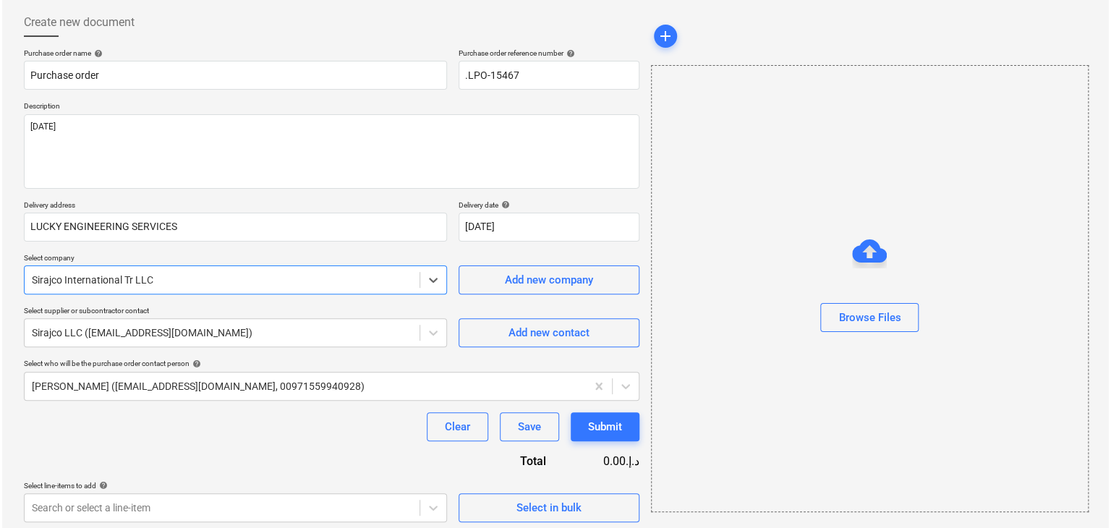
scroll to position [75, 0]
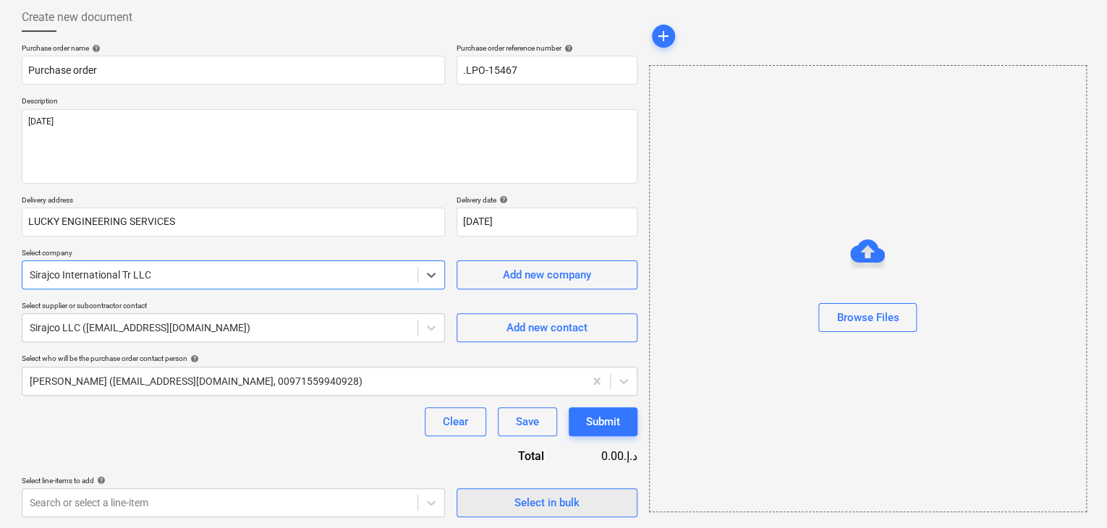
click at [477, 498] on span "Select in bulk" at bounding box center [546, 502] width 145 height 19
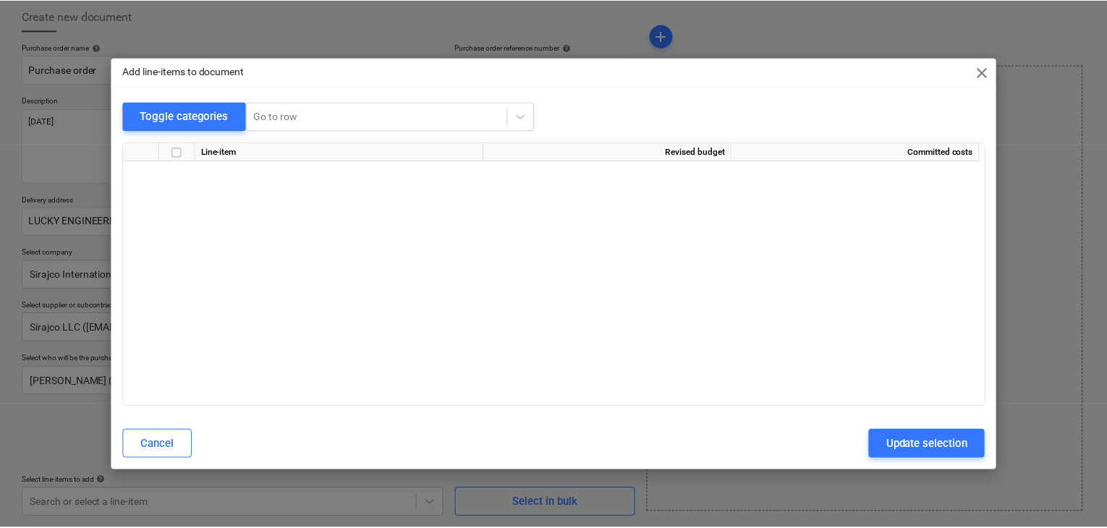
scroll to position [6862, 0]
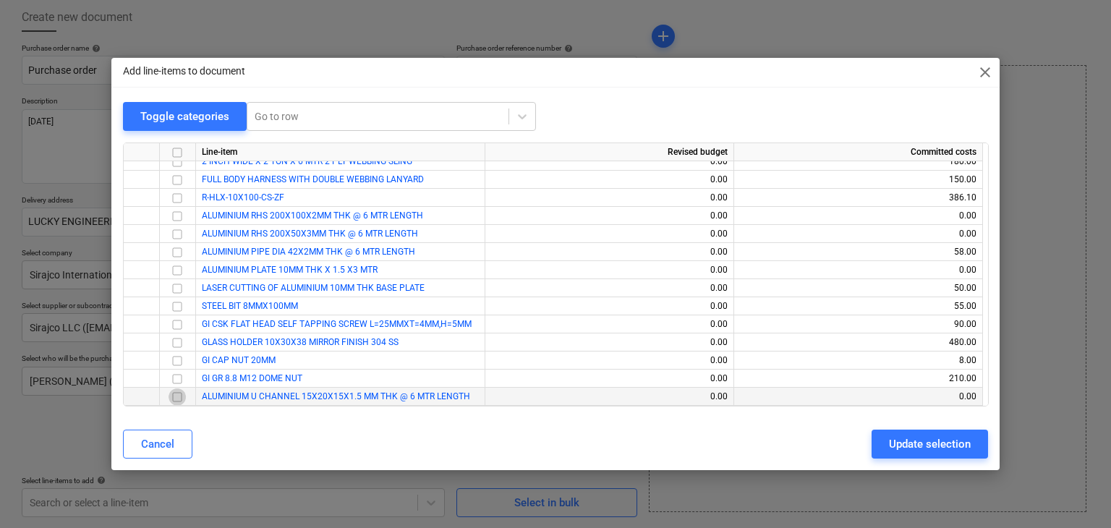
click at [176, 394] on input "checkbox" at bounding box center [177, 396] width 17 height 17
drag, startPoint x: 908, startPoint y: 446, endPoint x: 795, endPoint y: 407, distance: 120.3
click at [888, 438] on button "Update selection" at bounding box center [930, 444] width 116 height 29
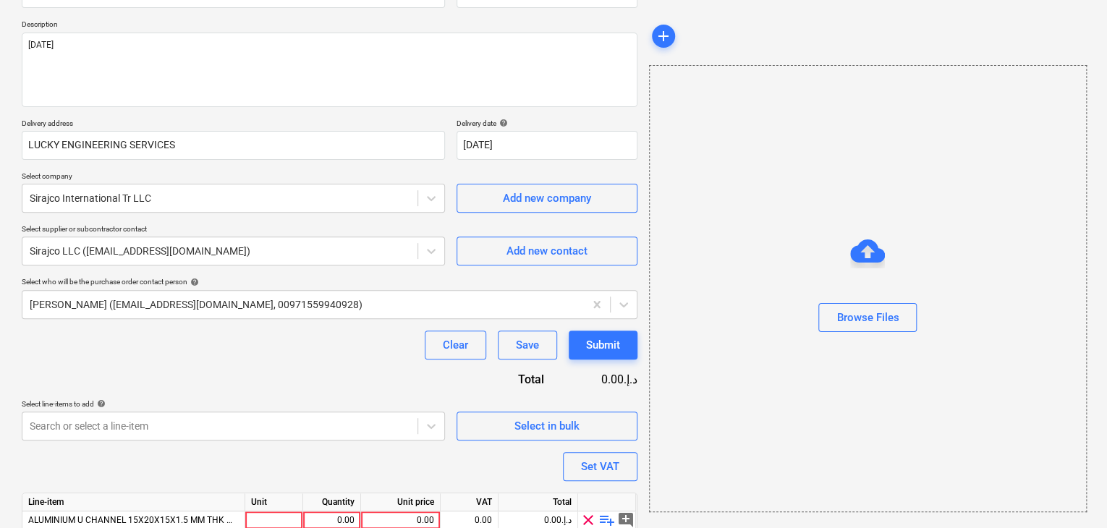
scroll to position [211, 0]
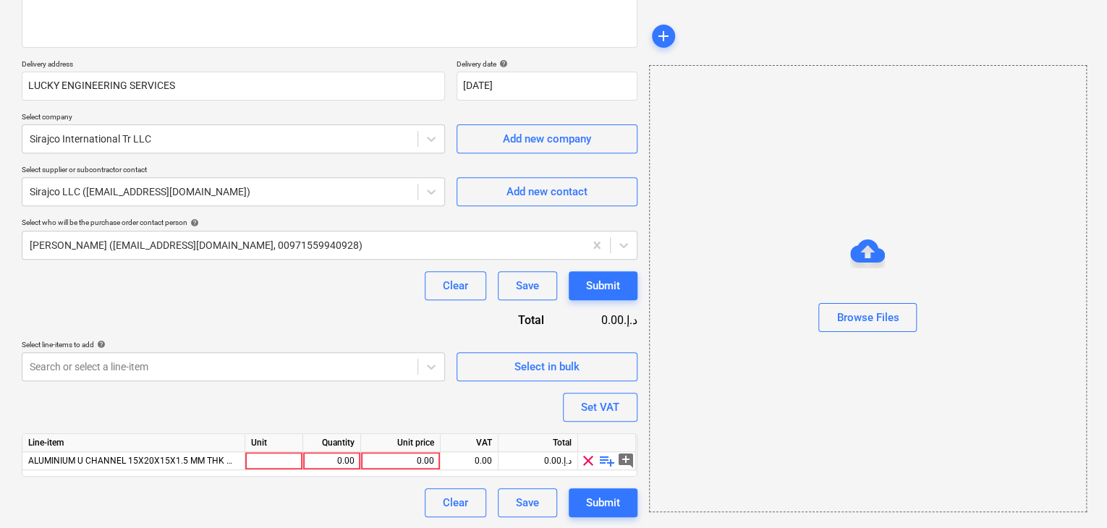
click at [260, 449] on div "Unit" at bounding box center [274, 443] width 58 height 18
click at [258, 464] on div at bounding box center [274, 461] width 58 height 18
click at [336, 467] on div "0.00" at bounding box center [332, 461] width 46 height 18
click at [410, 461] on div "0.00" at bounding box center [400, 461] width 67 height 18
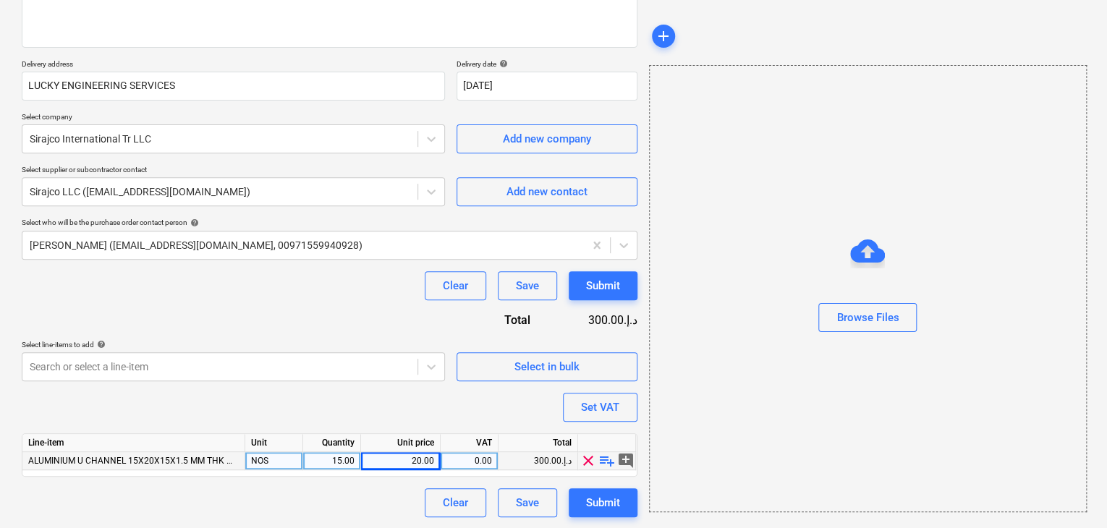
click at [782, 414] on div "Browse Files" at bounding box center [868, 288] width 438 height 447
click at [603, 419] on button "Set VAT" at bounding box center [600, 407] width 75 height 29
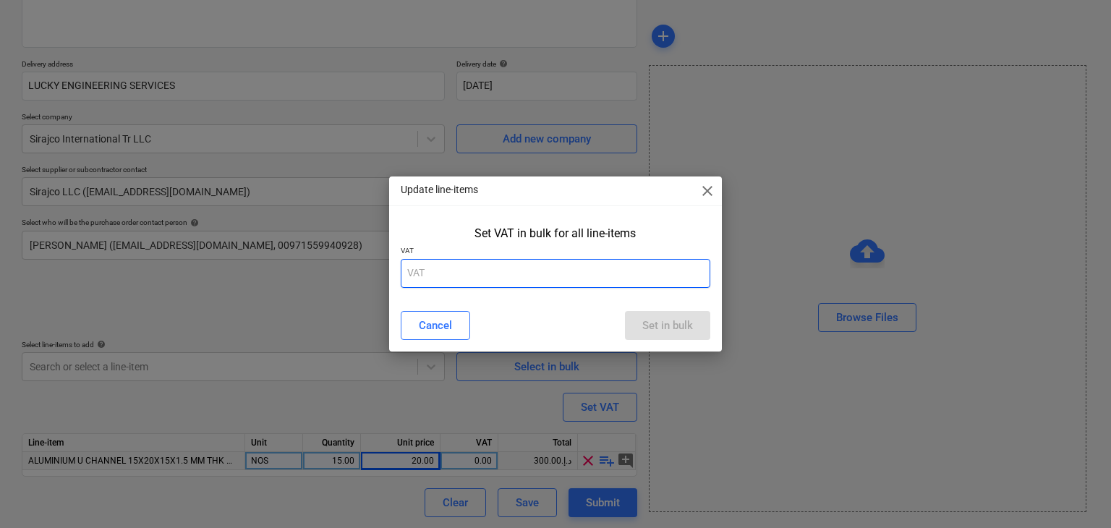
click at [522, 278] on input "text" at bounding box center [556, 273] width 310 height 29
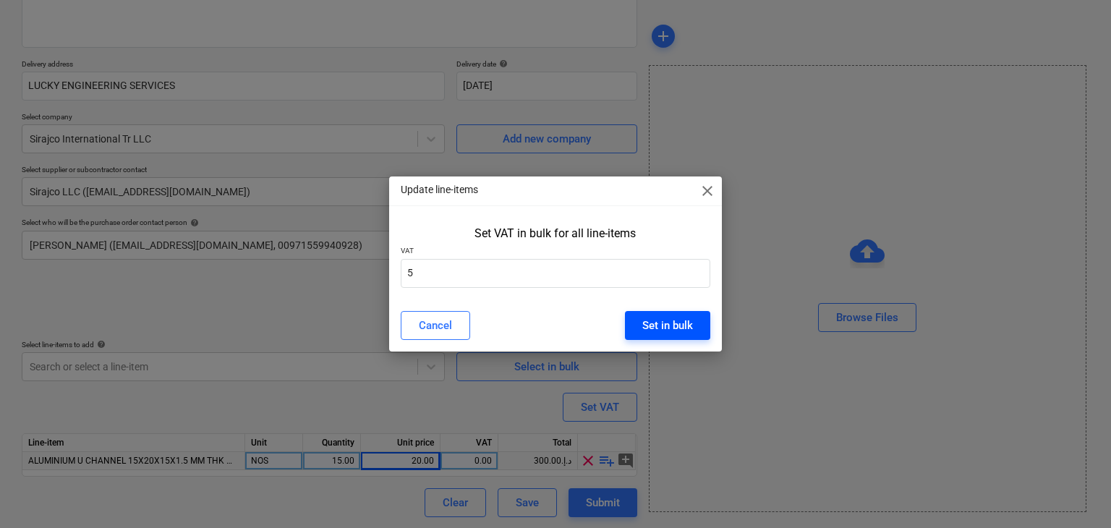
drag, startPoint x: 673, startPoint y: 338, endPoint x: 665, endPoint y: 328, distance: 12.4
click at [672, 335] on button "Set in bulk" at bounding box center [667, 325] width 85 height 29
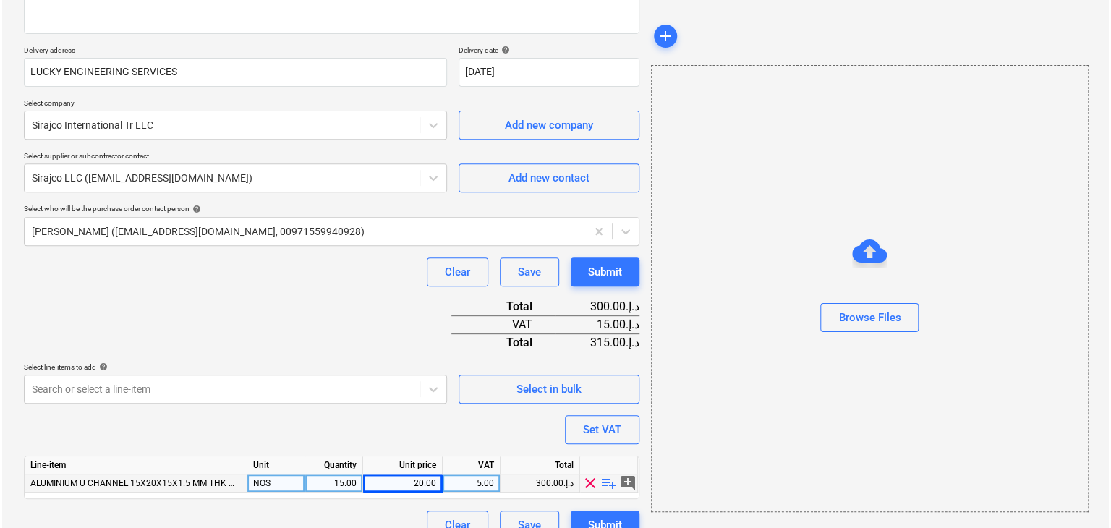
scroll to position [247, 0]
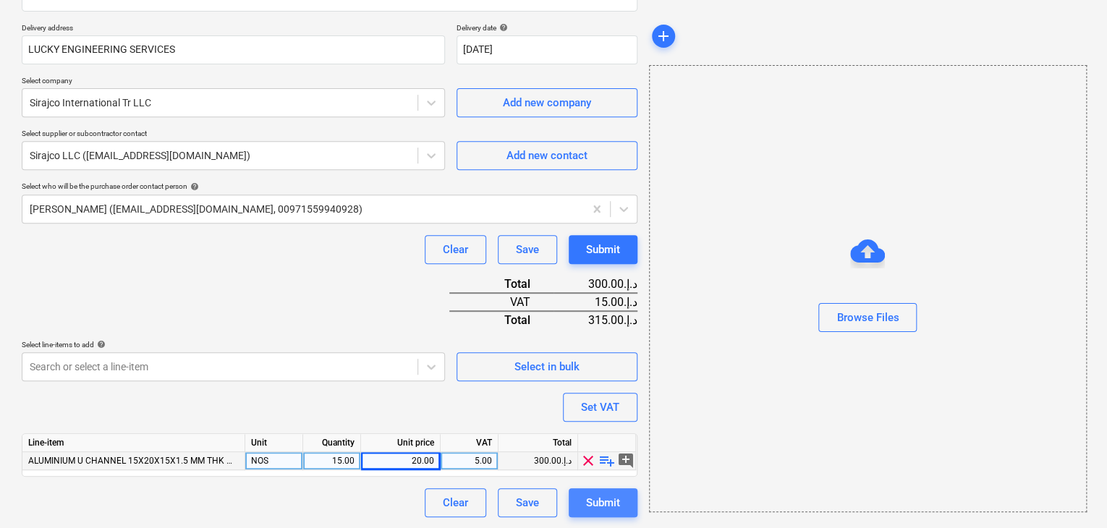
click at [591, 495] on div "Submit" at bounding box center [603, 502] width 34 height 19
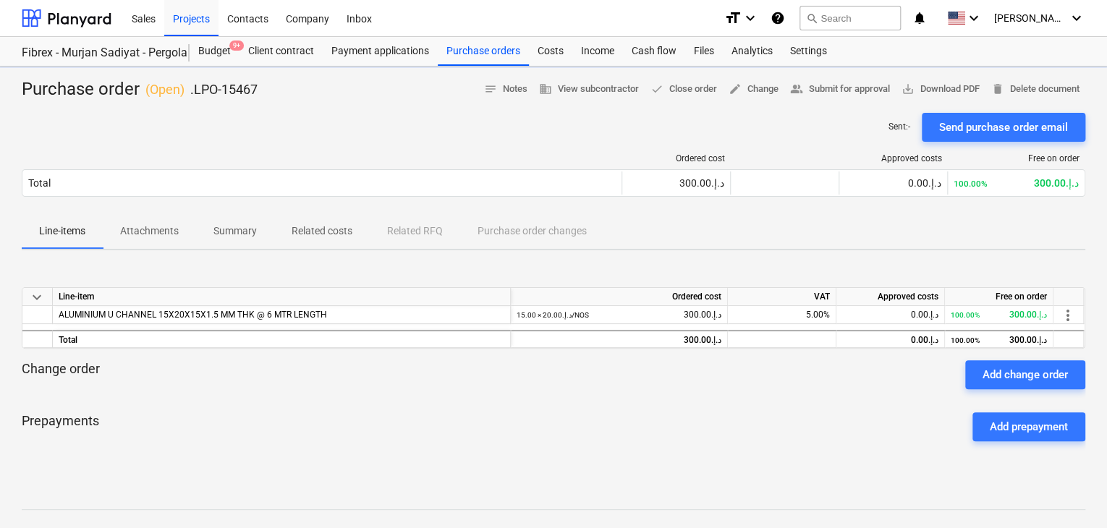
click at [935, 90] on span "save_alt Download PDF" at bounding box center [940, 89] width 78 height 17
click at [926, 97] on button "save_alt Download PDF" at bounding box center [940, 89] width 90 height 22
click at [176, 10] on div "Projects" at bounding box center [191, 17] width 54 height 37
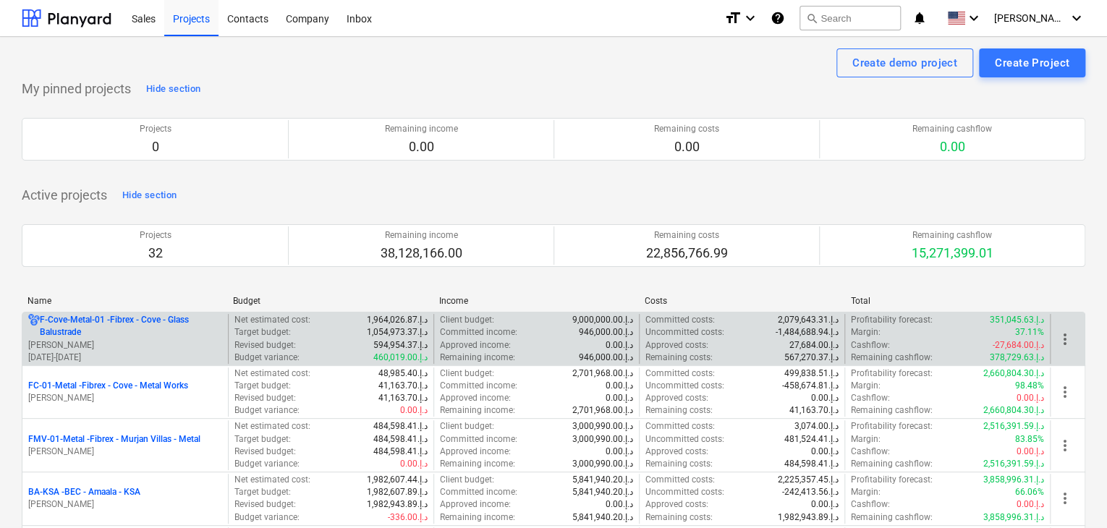
click at [121, 338] on p "F-Cove-Metal-01 - Fibrex - Cove - Glass Balustrade" at bounding box center [131, 326] width 182 height 25
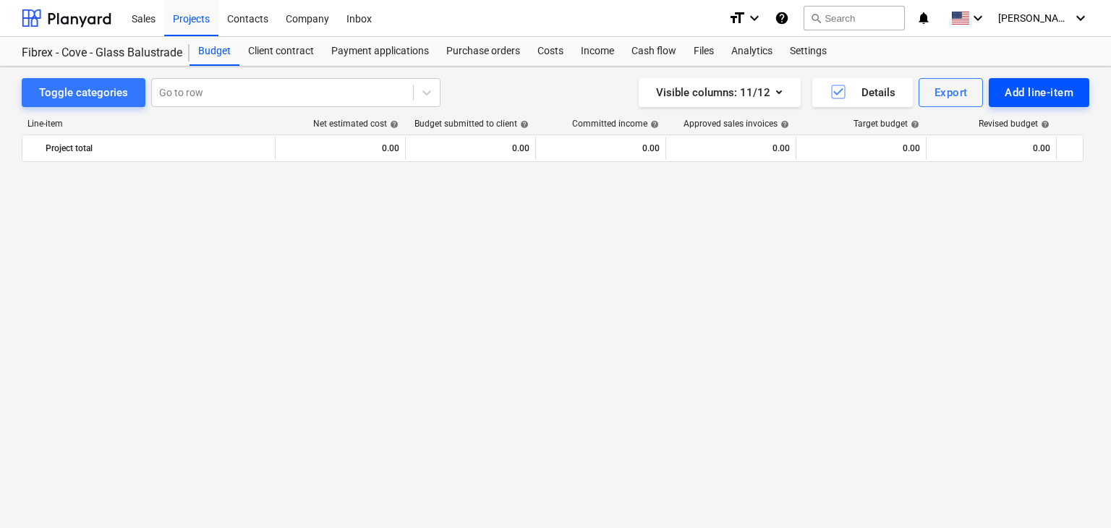
click at [1039, 91] on div "Add line-item" at bounding box center [1039, 92] width 69 height 19
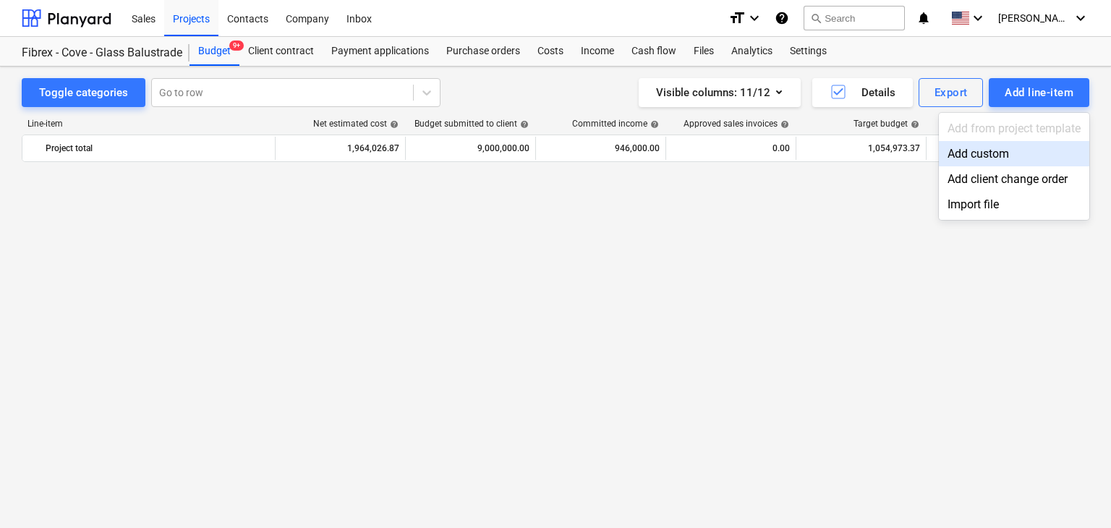
click at [990, 153] on div "Add custom" at bounding box center [1014, 153] width 150 height 25
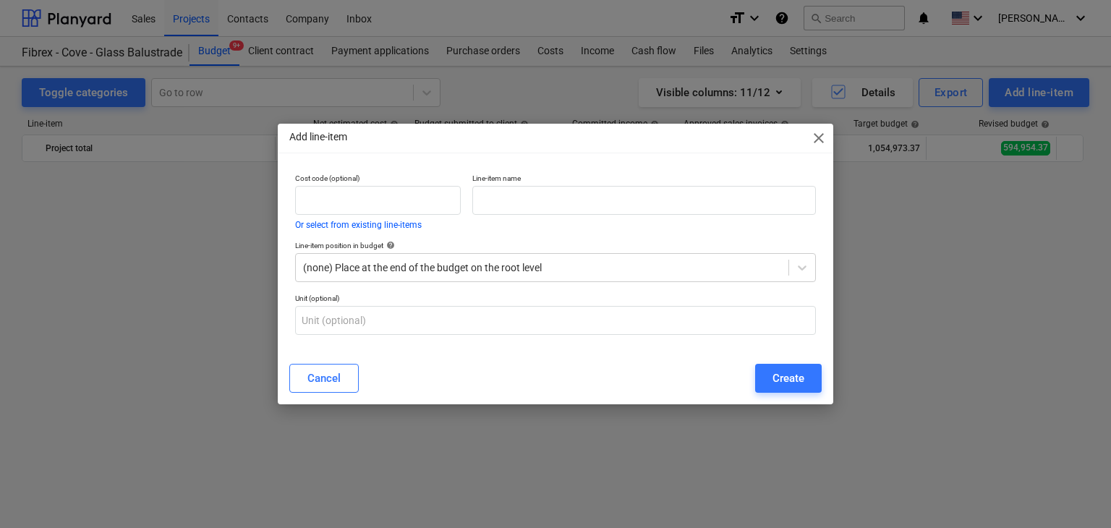
scroll to position [7117, 0]
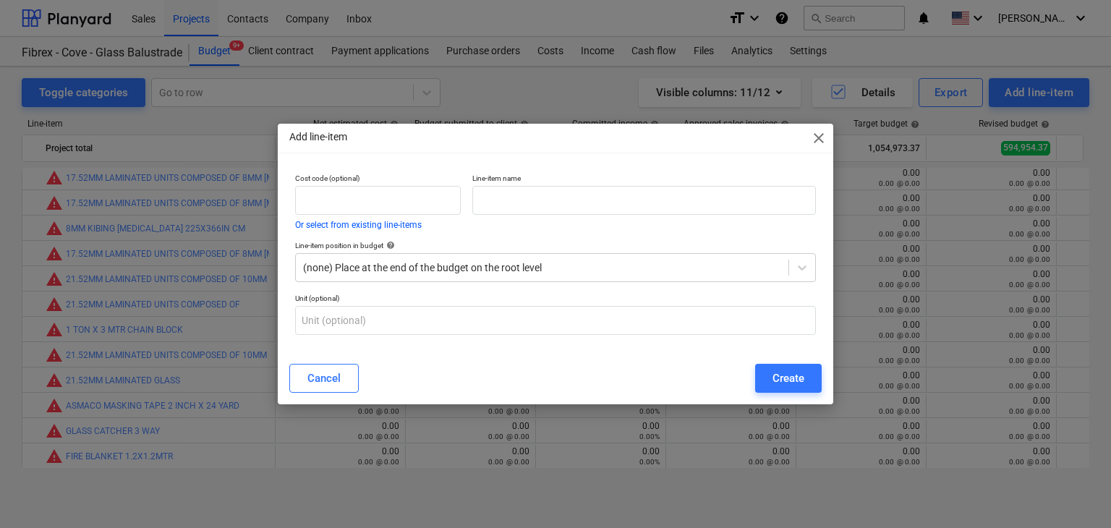
click at [524, 215] on div "Line-item name" at bounding box center [644, 201] width 355 height 67
click at [524, 206] on input "text" at bounding box center [644, 200] width 344 height 29
paste input "SECTION NO 30090 ALUMNIUM TOP U CHANNEL 30X30X3.0MM,4R U CH TEMP : T6 ALLOY 606…"
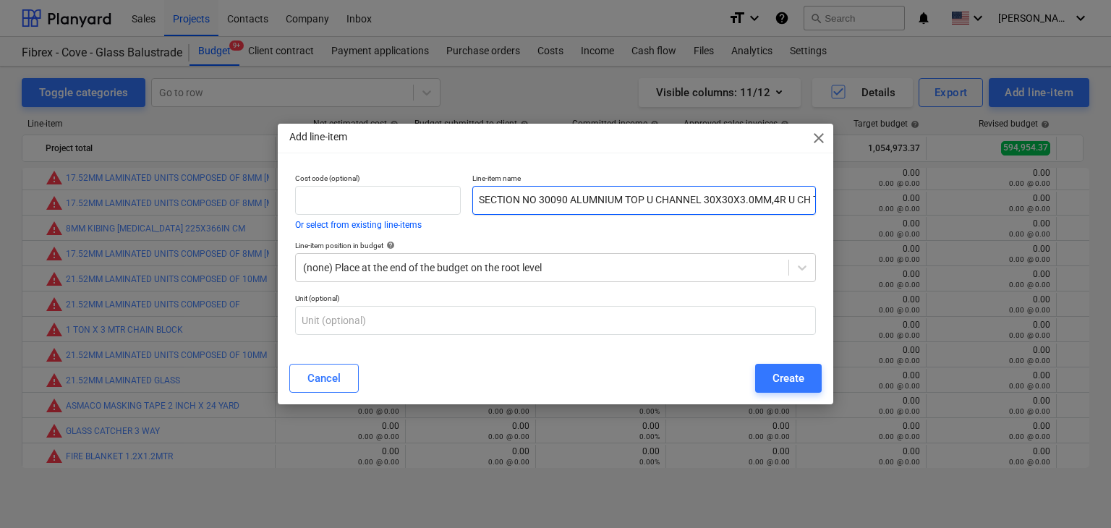
scroll to position [0, 286]
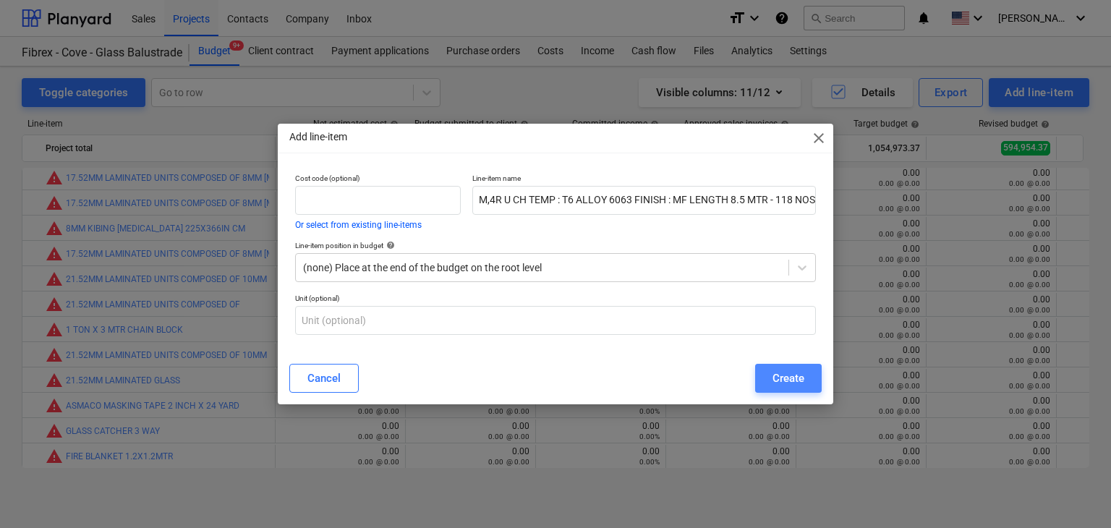
click at [793, 377] on div "Create" at bounding box center [789, 378] width 32 height 19
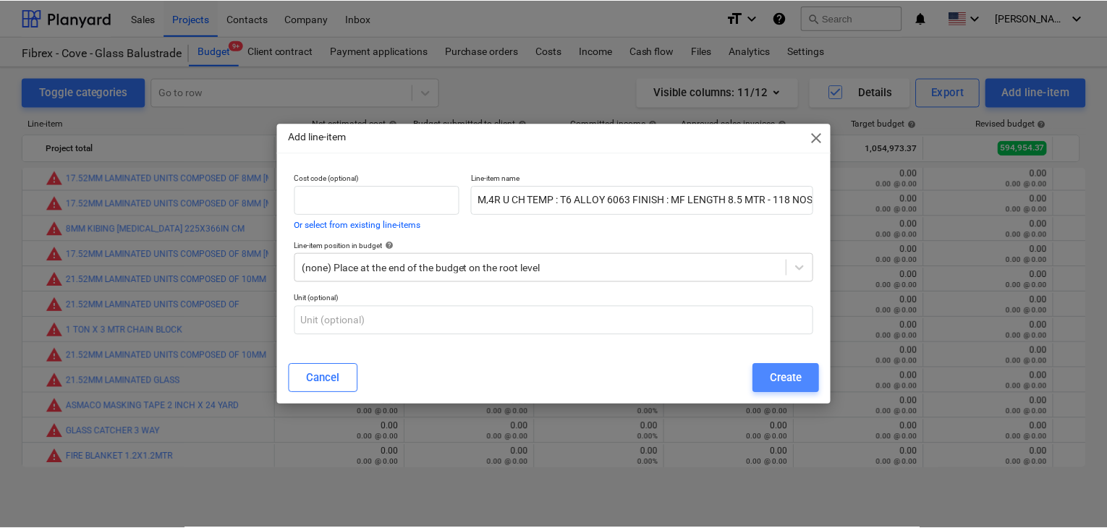
scroll to position [0, 0]
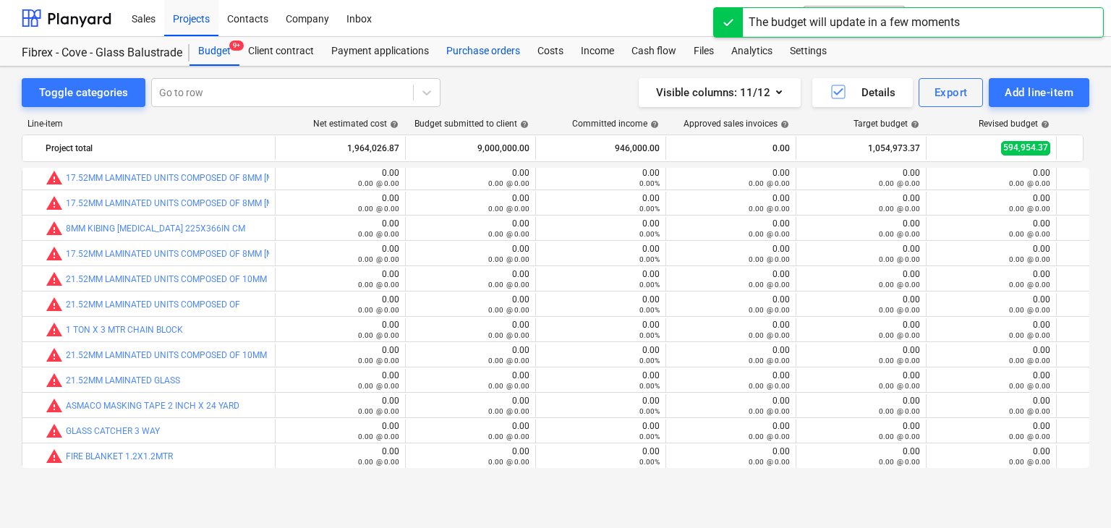
click at [481, 52] on div "Purchase orders" at bounding box center [483, 51] width 91 height 29
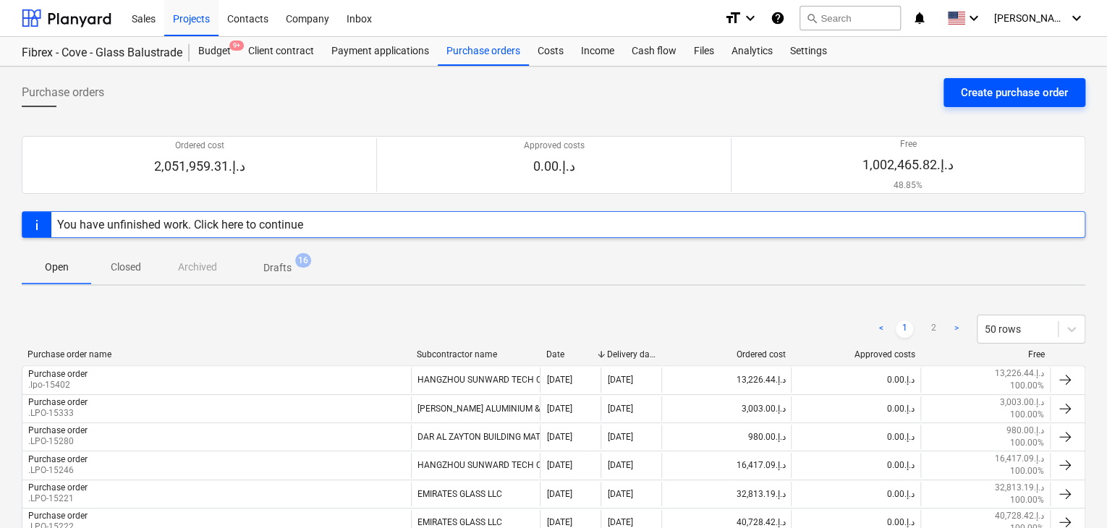
click at [1000, 95] on div "Create purchase order" at bounding box center [1014, 92] width 107 height 19
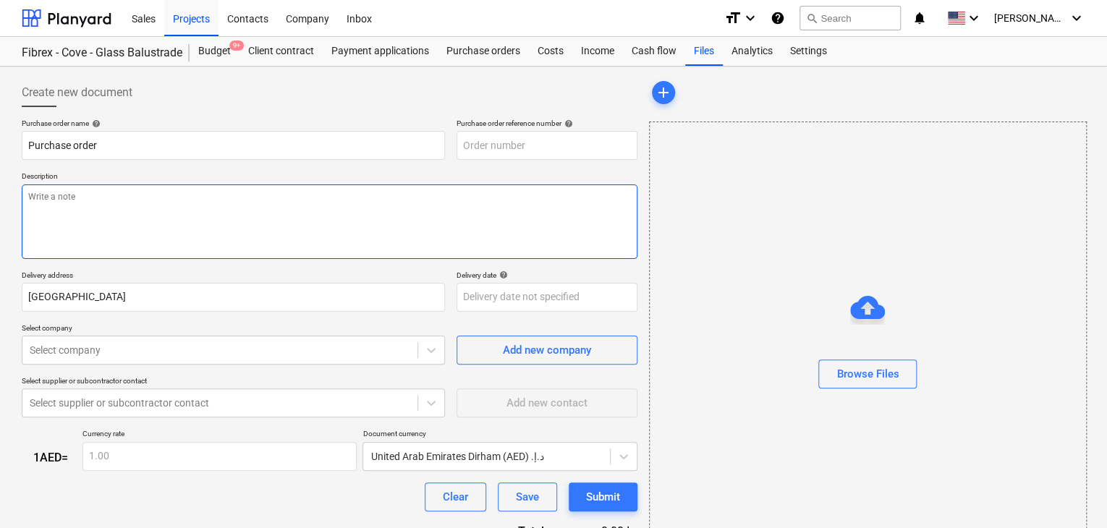
click at [506, 213] on textarea at bounding box center [330, 221] width 616 height 75
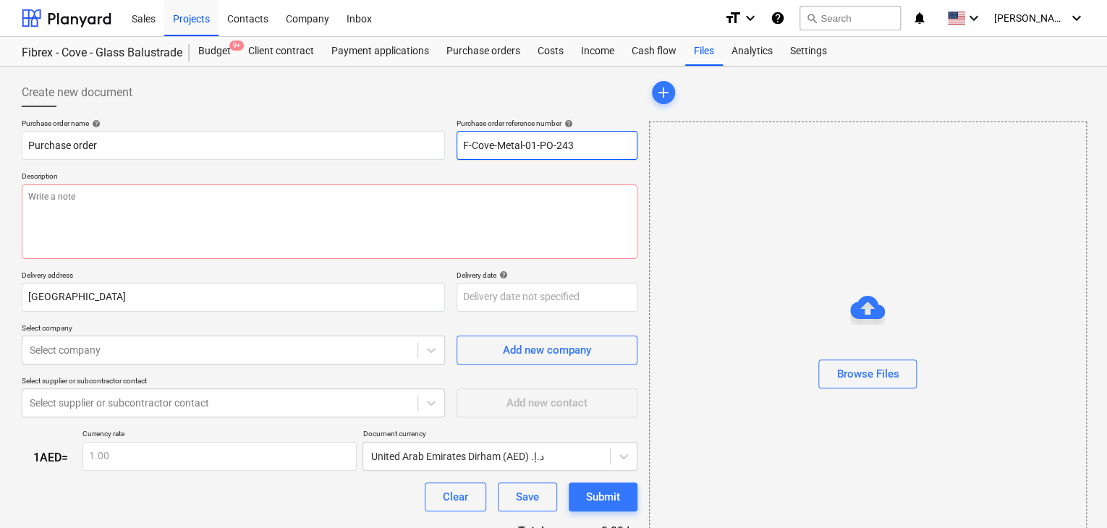
drag, startPoint x: 579, startPoint y: 142, endPoint x: 446, endPoint y: 142, distance: 133.8
click at [446, 142] on div "Purchase order name help Purchase order Purchase order reference number help F-…" at bounding box center [330, 139] width 616 height 41
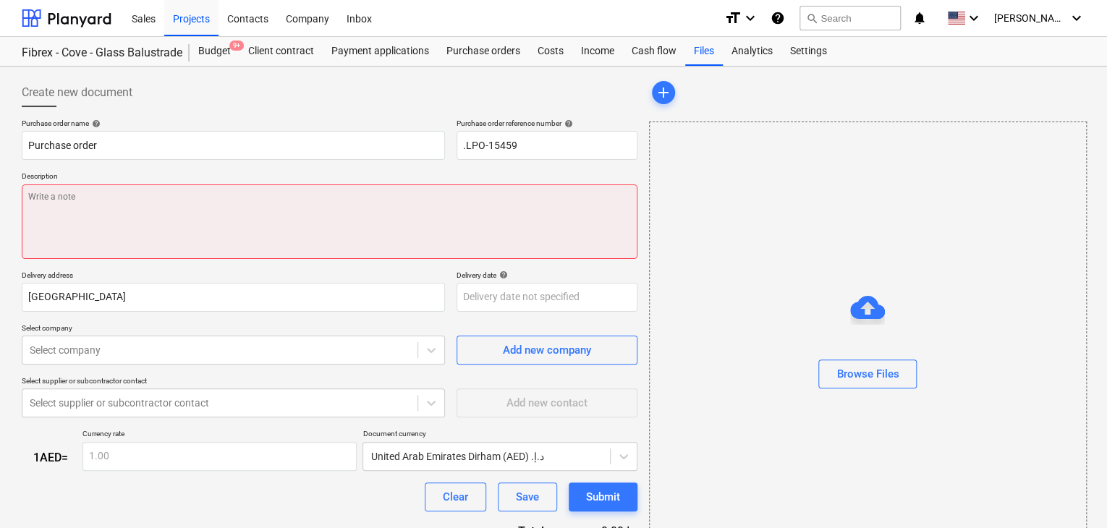
click at [265, 216] on textarea at bounding box center [330, 221] width 616 height 75
paste textarea "SECTION NO 30090 ALUMNIUM TOP U CHANNEL 30X30X3.0MM,4R U CH TEMP : T6 ALLOY 606…"
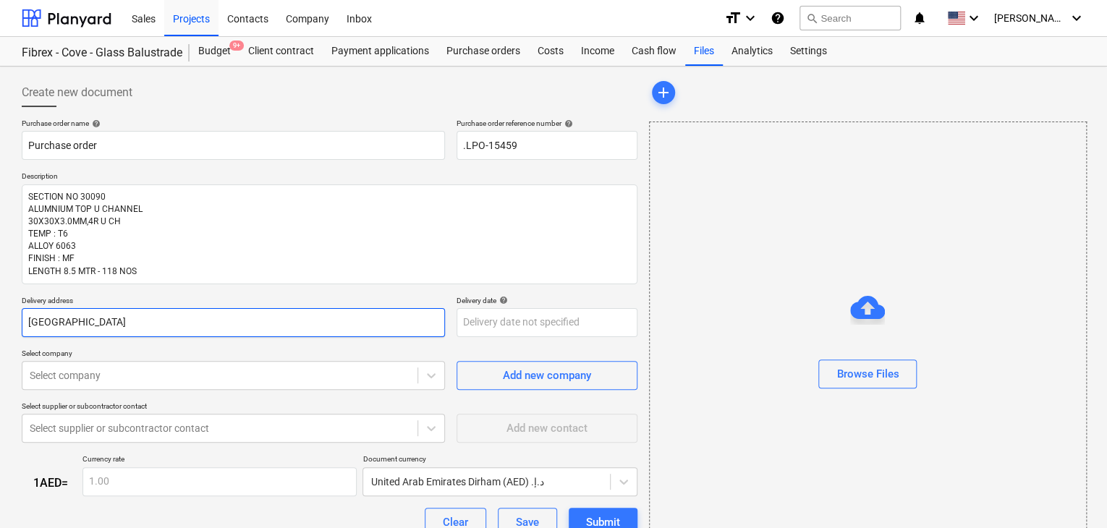
drag, startPoint x: 138, startPoint y: 321, endPoint x: 0, endPoint y: 328, distance: 138.3
click at [0, 328] on div "Create new document Purchase order name help Purchase order Purchase order refe…" at bounding box center [553, 348] width 1107 height 563
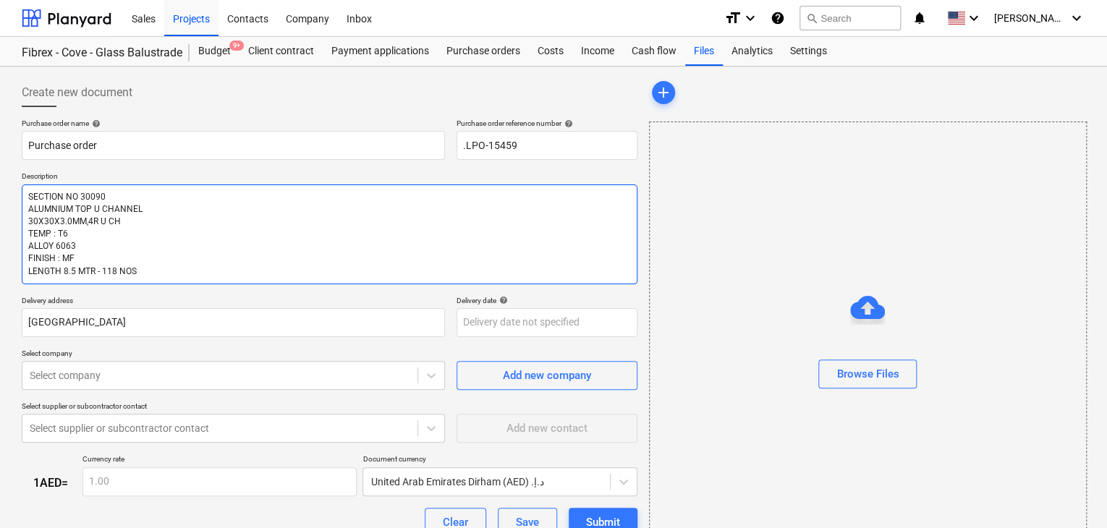
click at [179, 275] on textarea "SECTION NO 30090 ALUMNIUM TOP U CHANNEL 30X30X3.0MM,4R U CH TEMP : T6 ALLOY 606…" at bounding box center [330, 234] width 616 height 100
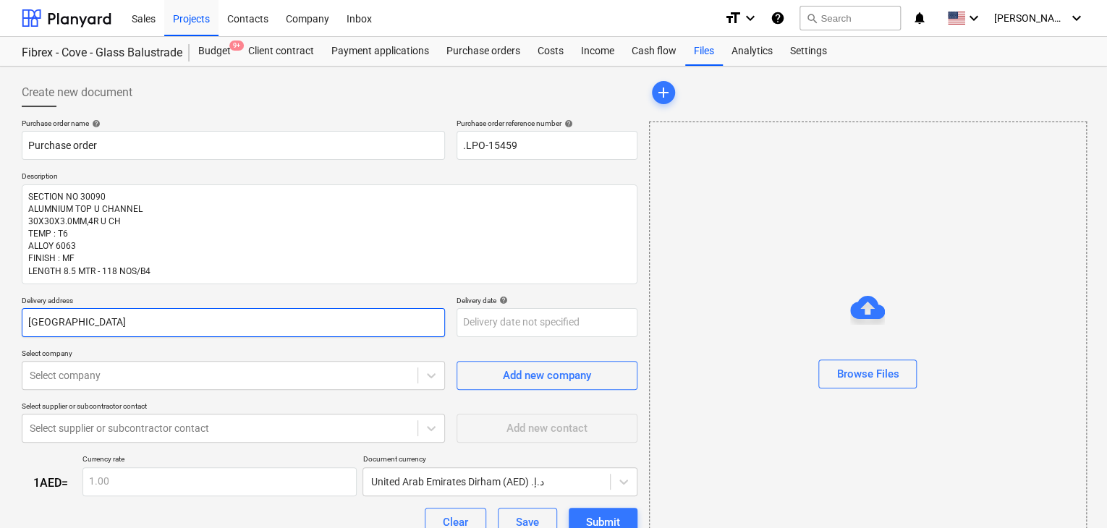
drag, startPoint x: 77, startPoint y: 320, endPoint x: 0, endPoint y: 292, distance: 82.1
click at [0, 292] on div "Create new document Purchase order name help Purchase order Purchase order refe…" at bounding box center [553, 348] width 1107 height 563
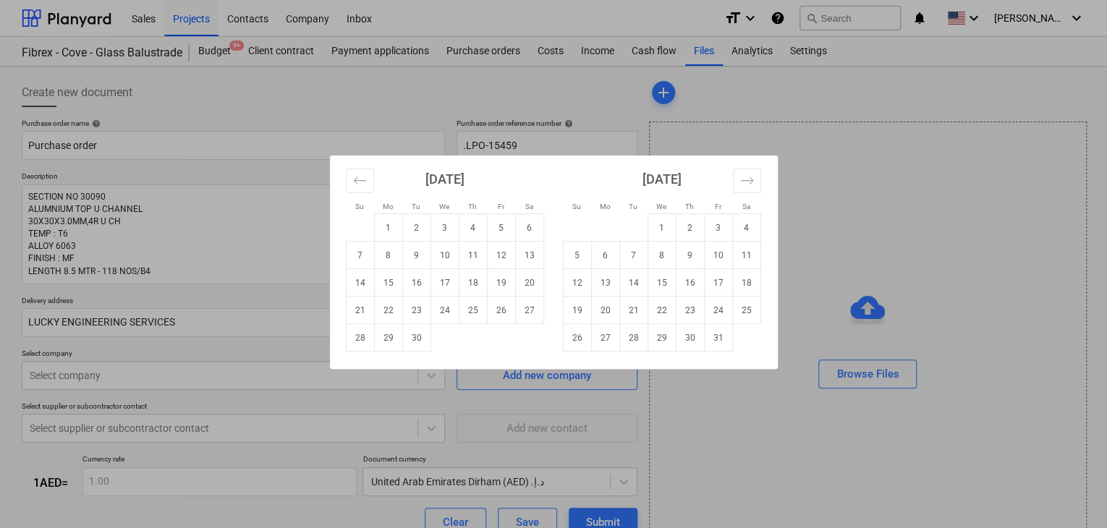
drag, startPoint x: 535, startPoint y: 322, endPoint x: 414, endPoint y: 365, distance: 129.0
click at [532, 322] on body "Sales Projects Contacts Company Inbox format_size keyboard_arrow_down help sear…" at bounding box center [553, 264] width 1107 height 528
drag, startPoint x: 417, startPoint y: 335, endPoint x: 119, endPoint y: 385, distance: 302.9
click at [417, 334] on td "30" at bounding box center [416, 337] width 28 height 27
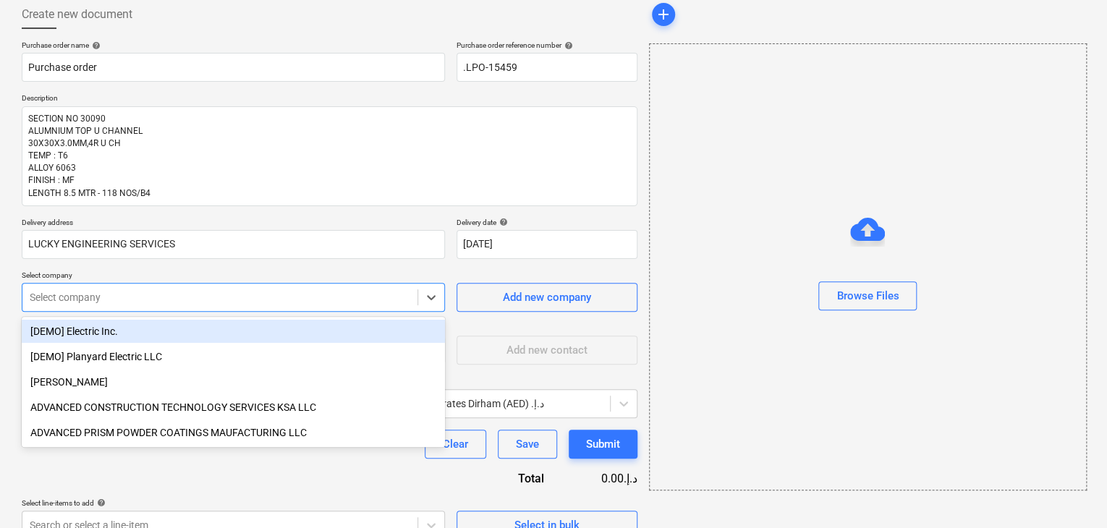
click at [112, 387] on body "Sales Projects Contacts Company Inbox format_size keyboard_arrow_down help sear…" at bounding box center [553, 186] width 1107 height 528
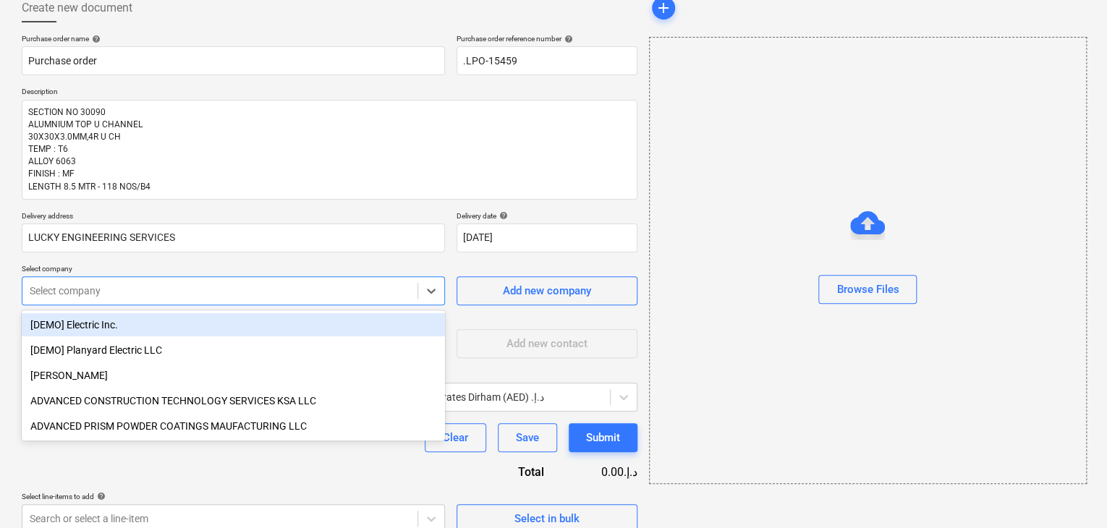
scroll to position [93, 0]
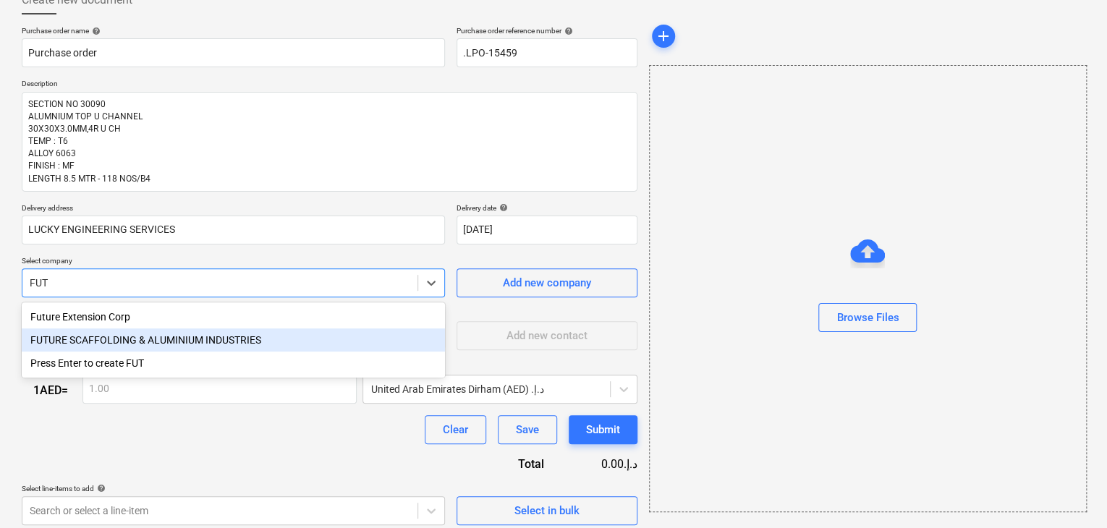
click at [148, 330] on div "FUTURE SCAFFOLDING & ALUMINIUM INDUSTRIES" at bounding box center [233, 339] width 423 height 23
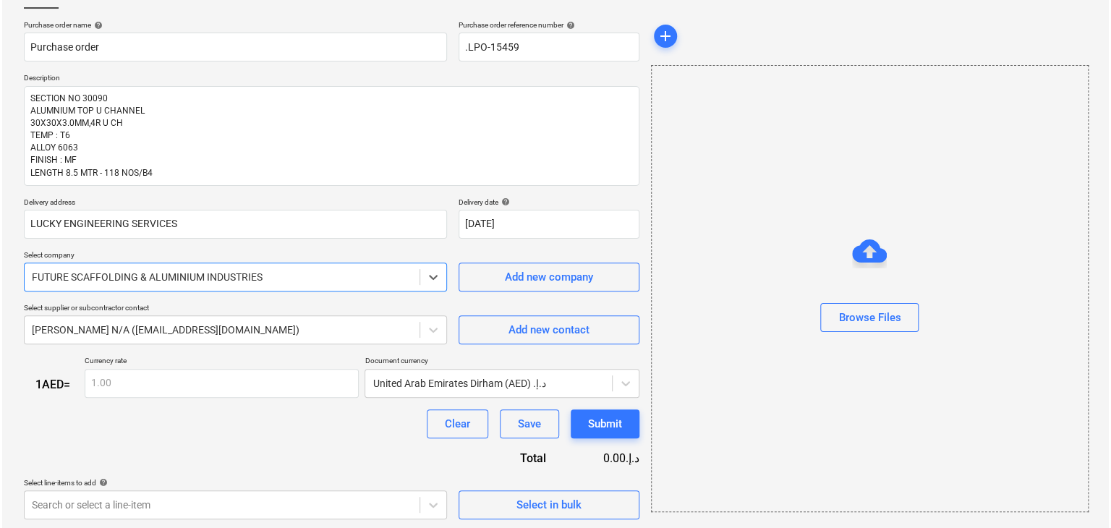
scroll to position [101, 0]
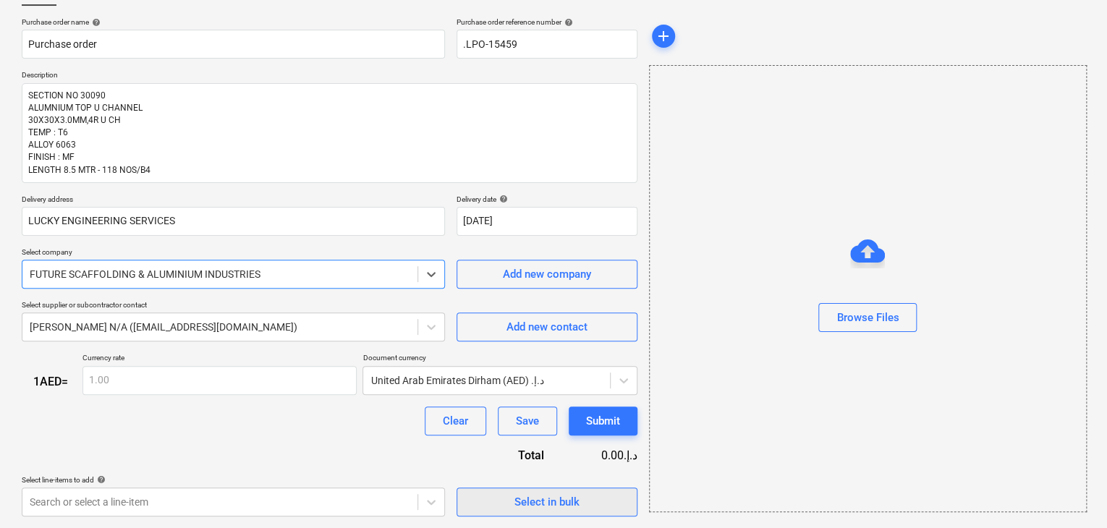
click at [524, 490] on button "Select in bulk" at bounding box center [546, 502] width 181 height 29
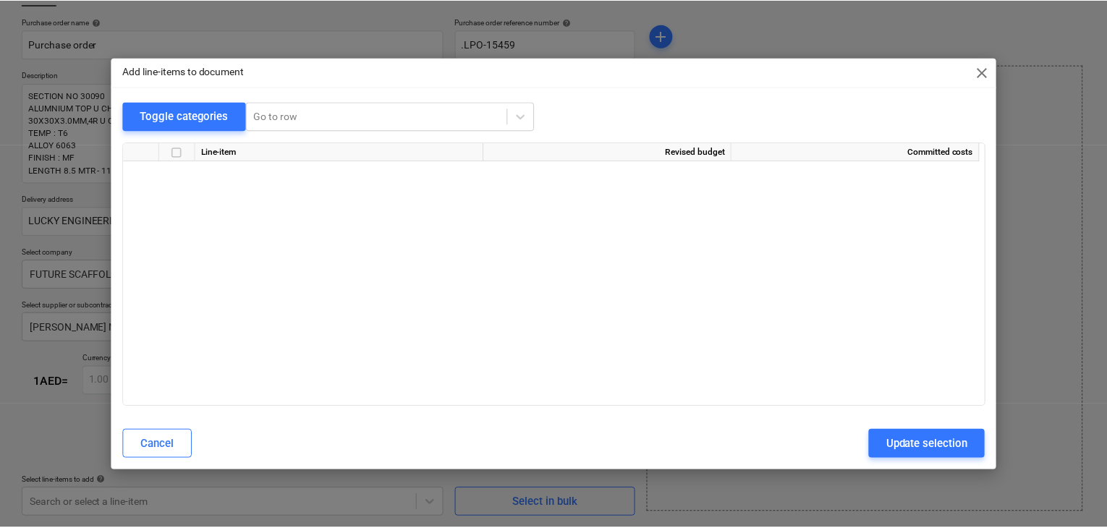
scroll to position [6139, 0]
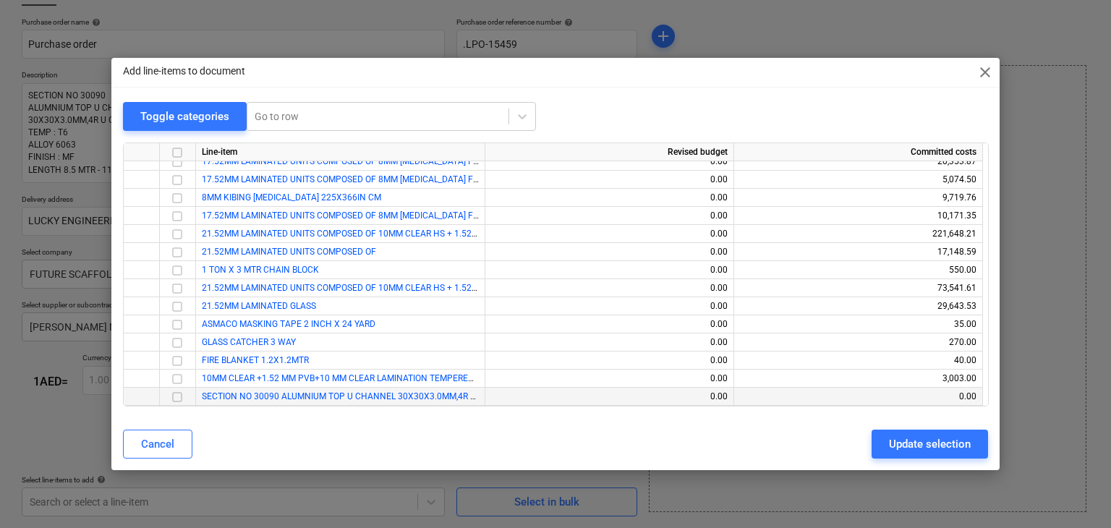
click at [177, 399] on input "checkbox" at bounding box center [177, 396] width 17 height 17
click at [892, 448] on div "Update selection" at bounding box center [930, 444] width 82 height 19
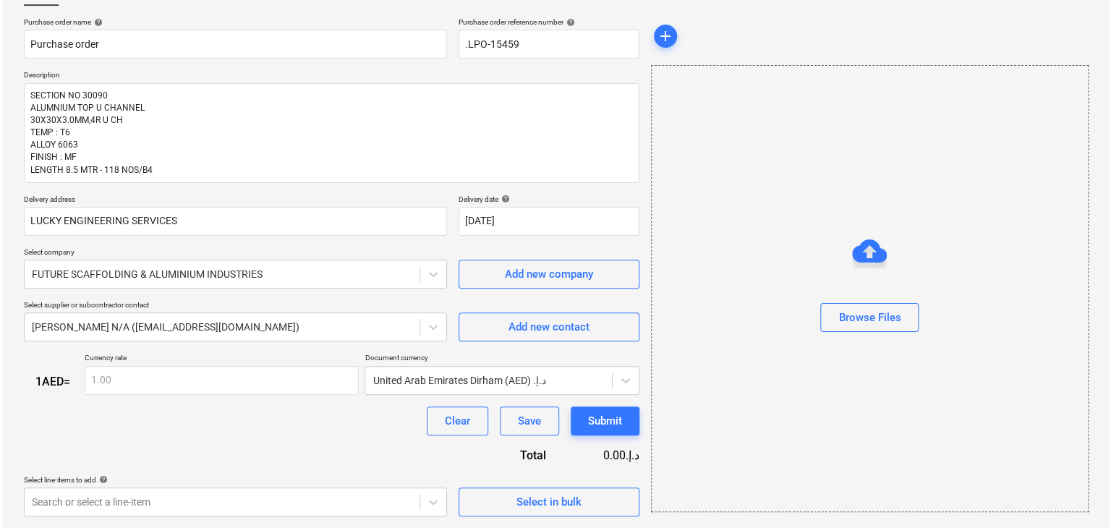
scroll to position [237, 0]
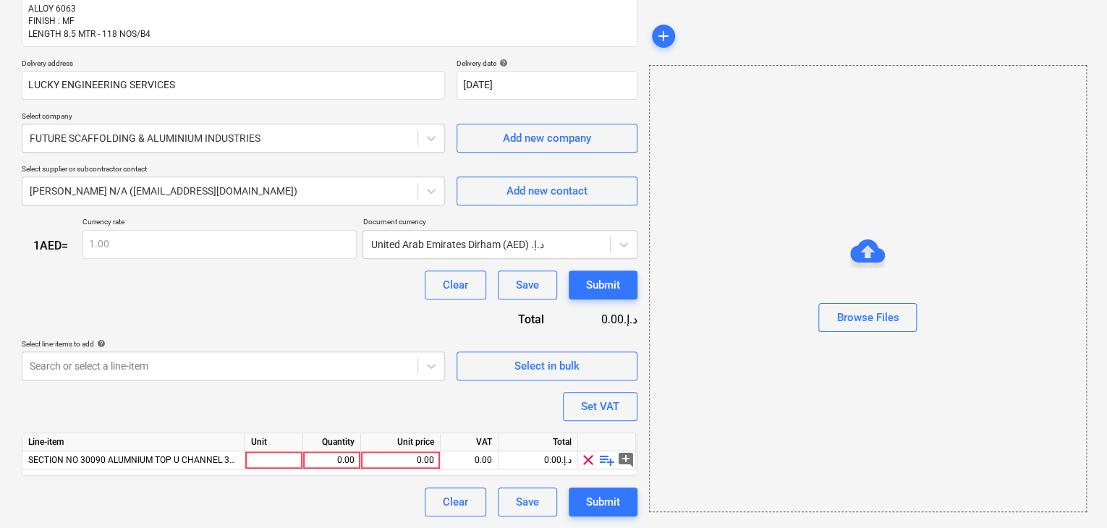
click at [260, 449] on div "Unit" at bounding box center [274, 442] width 58 height 18
click at [246, 463] on div at bounding box center [274, 460] width 58 height 18
click at [344, 455] on div "0.00" at bounding box center [332, 460] width 46 height 18
click at [396, 459] on div "0.00" at bounding box center [400, 460] width 67 height 18
click at [740, 447] on div "Browse Files" at bounding box center [868, 288] width 438 height 447
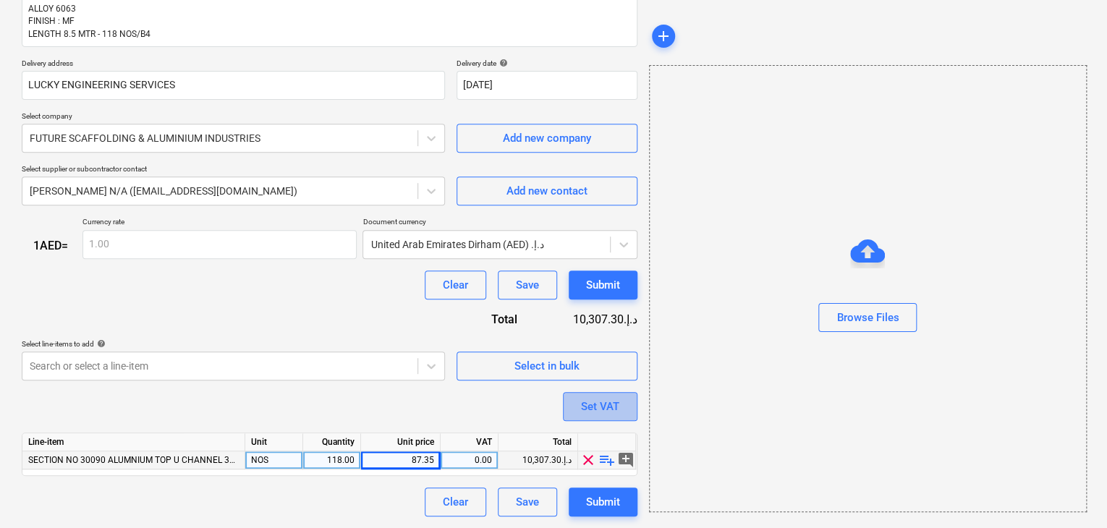
click at [608, 418] on button "Set VAT" at bounding box center [600, 406] width 75 height 29
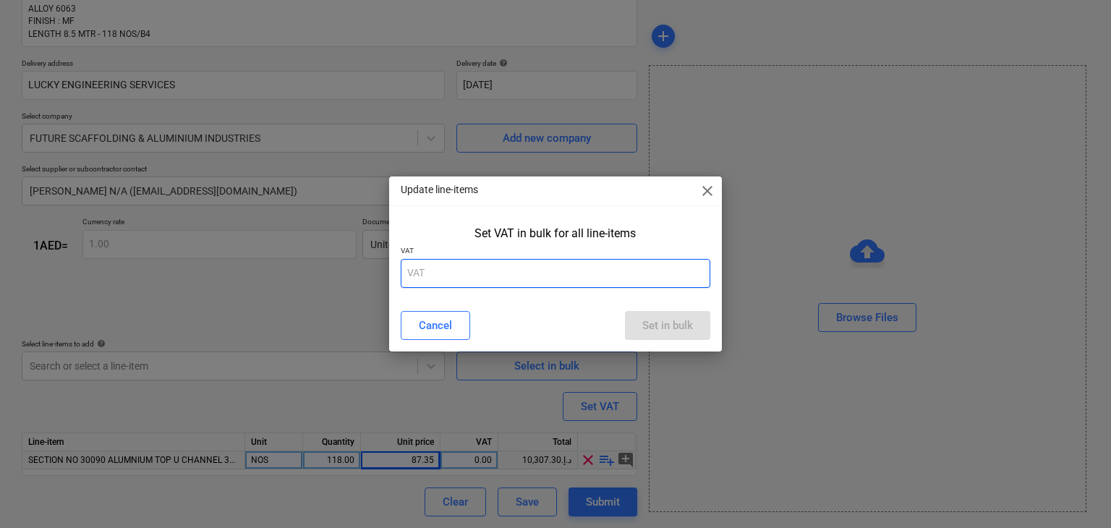
click at [460, 273] on input "text" at bounding box center [556, 273] width 310 height 29
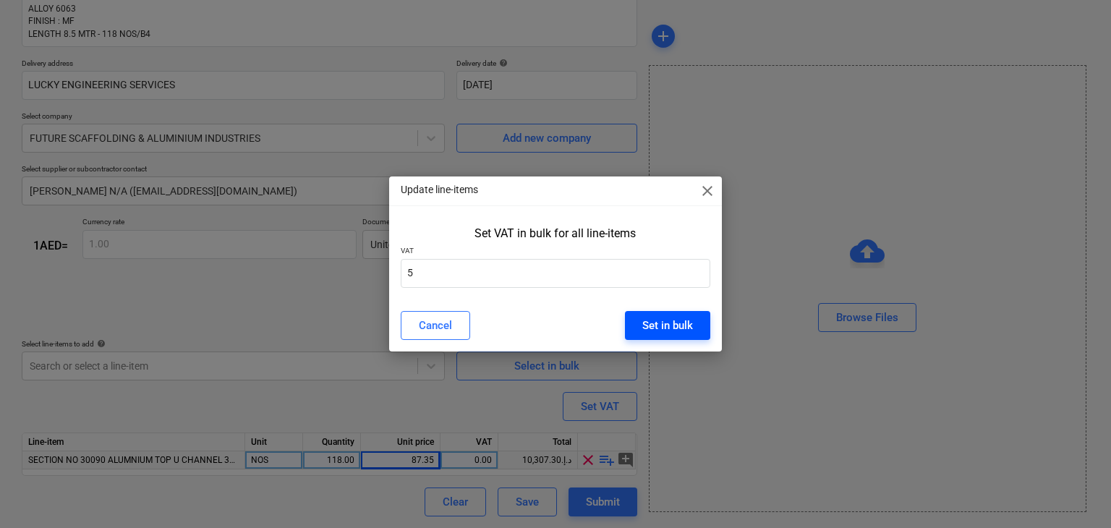
click at [652, 314] on button "Set in bulk" at bounding box center [667, 325] width 85 height 29
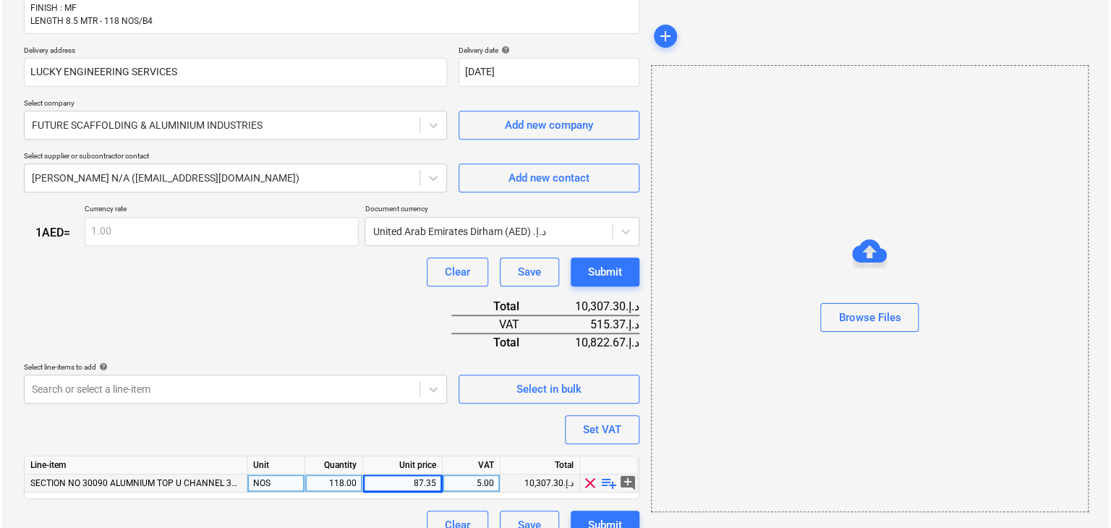
scroll to position [273, 0]
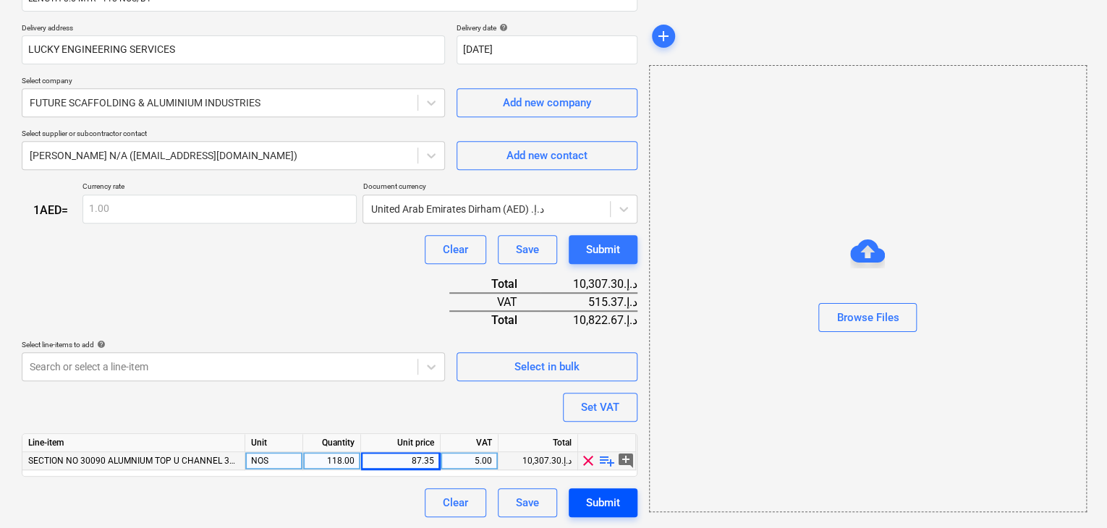
click at [609, 507] on div "Submit" at bounding box center [603, 502] width 34 height 19
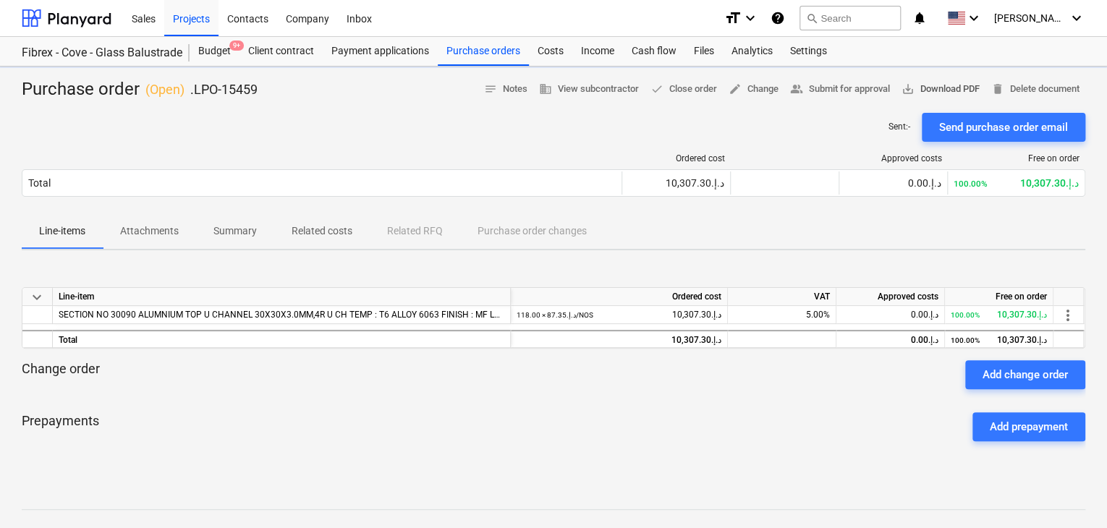
click at [969, 82] on span "save_alt Download PDF" at bounding box center [940, 89] width 78 height 17
